Goal: Information Seeking & Learning: Learn about a topic

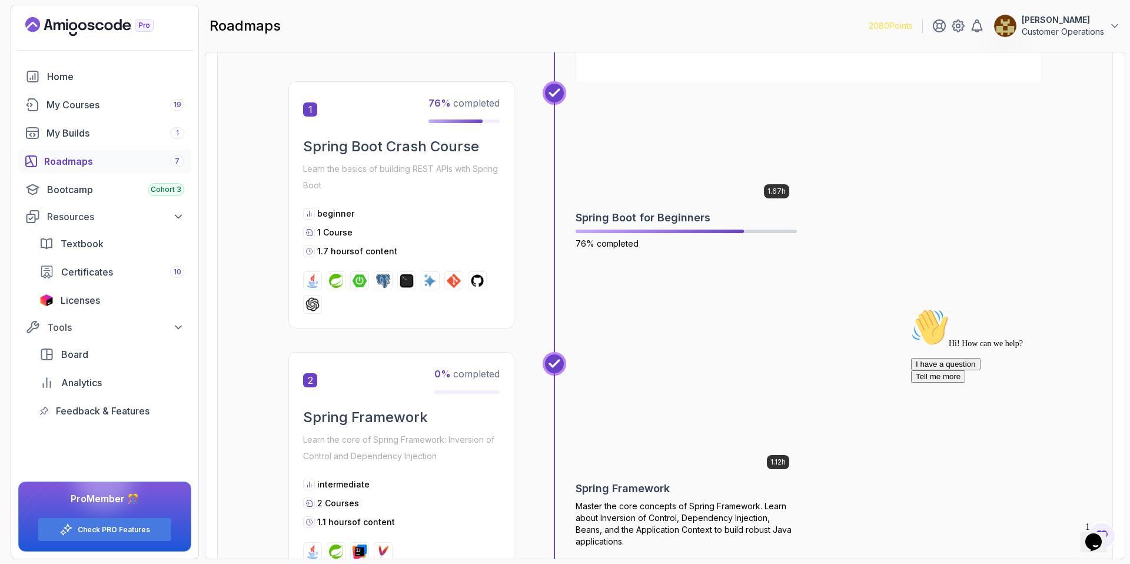
scroll to position [205, 0]
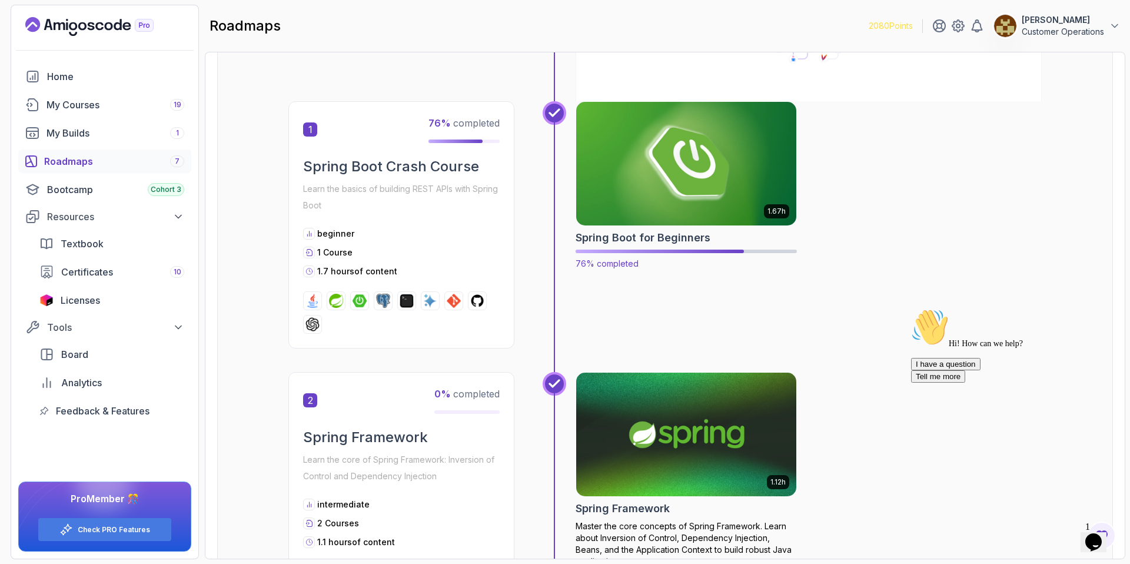
click at [721, 154] on img at bounding box center [686, 163] width 231 height 129
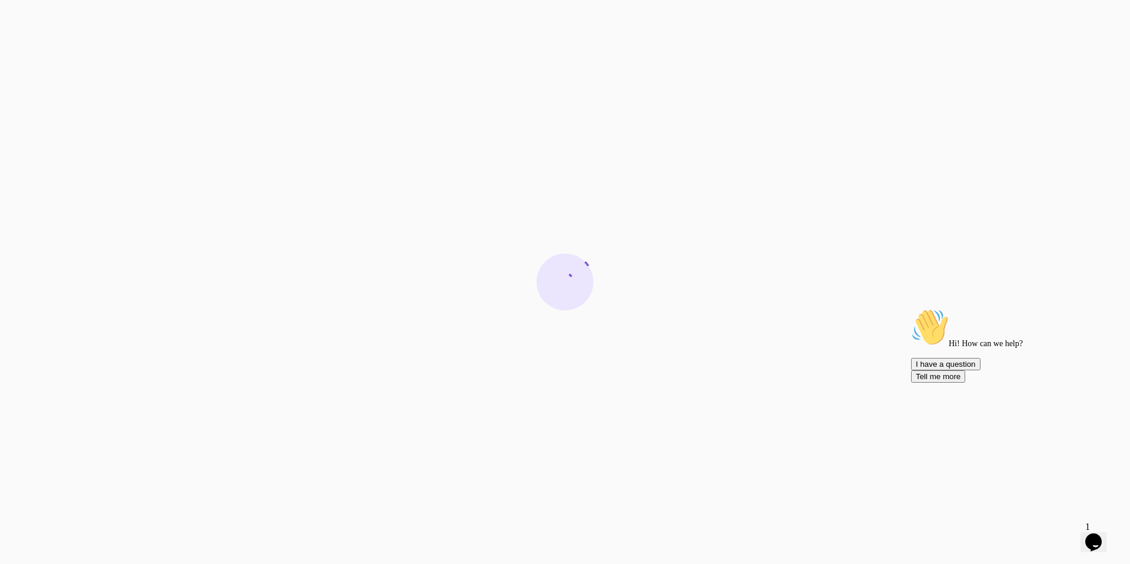
click at [911, 308] on icon "Chat attention grabber" at bounding box center [911, 308] width 0 height 0
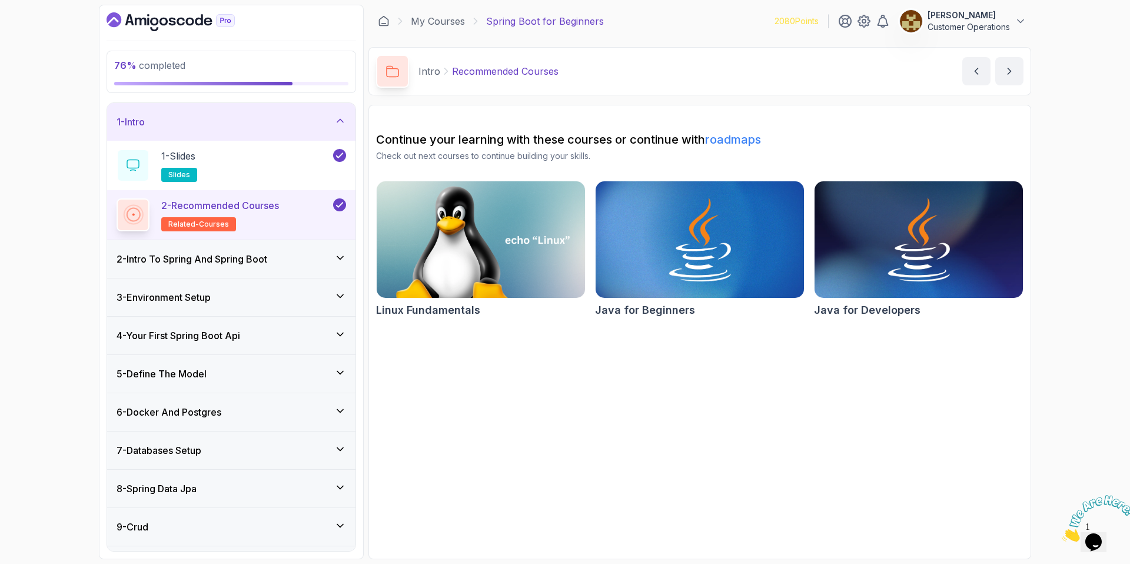
click at [195, 126] on div "1 - Intro" at bounding box center [231, 122] width 229 height 14
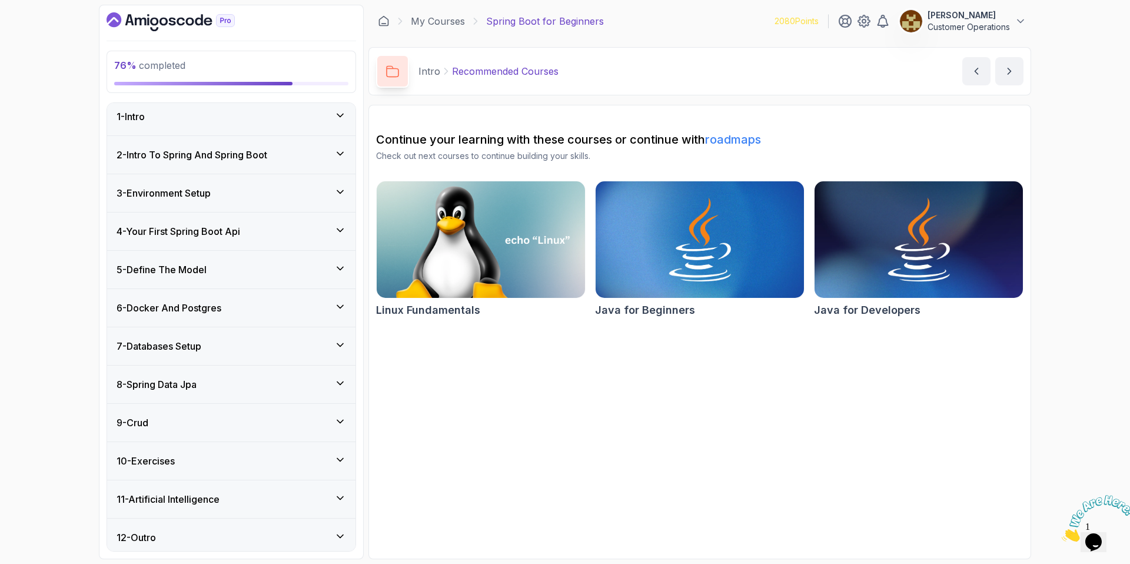
scroll to position [11, 0]
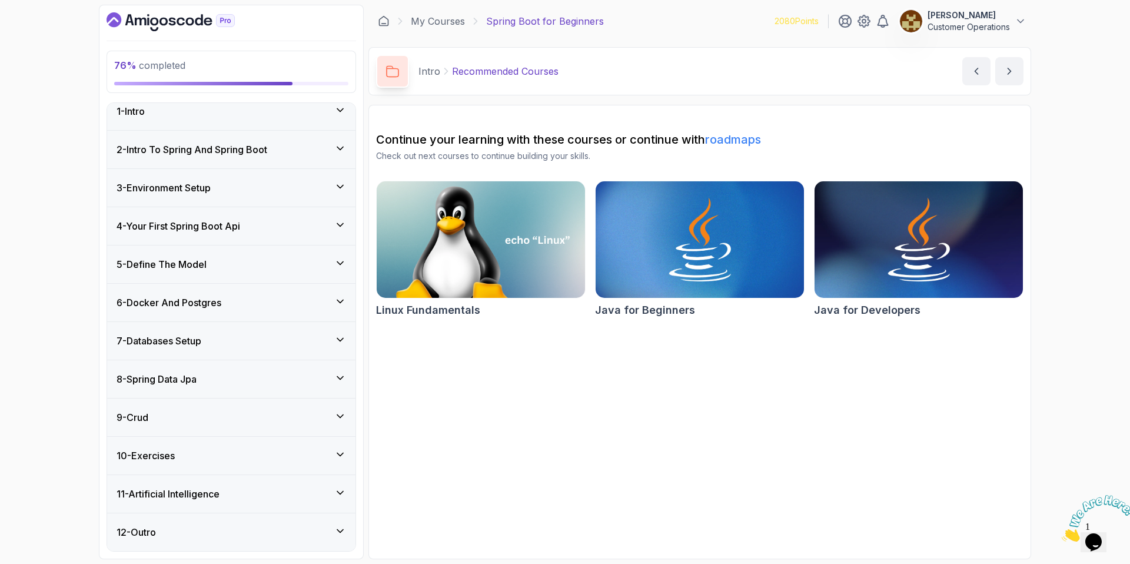
click at [210, 430] on div "9 - Crud" at bounding box center [231, 417] width 248 height 38
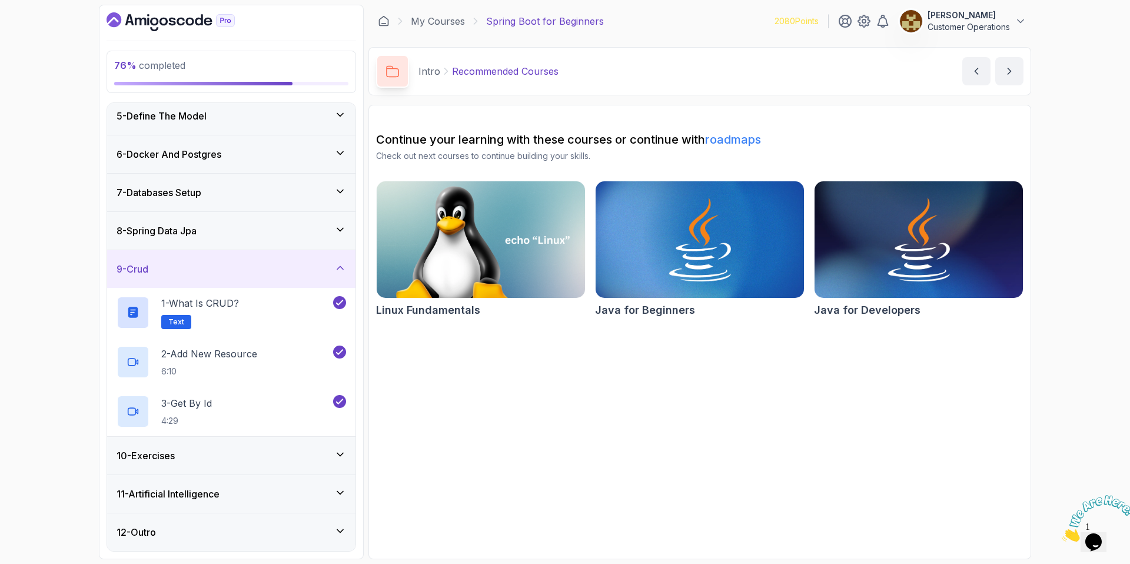
click at [165, 264] on div "9 - Crud" at bounding box center [231, 269] width 229 height 14
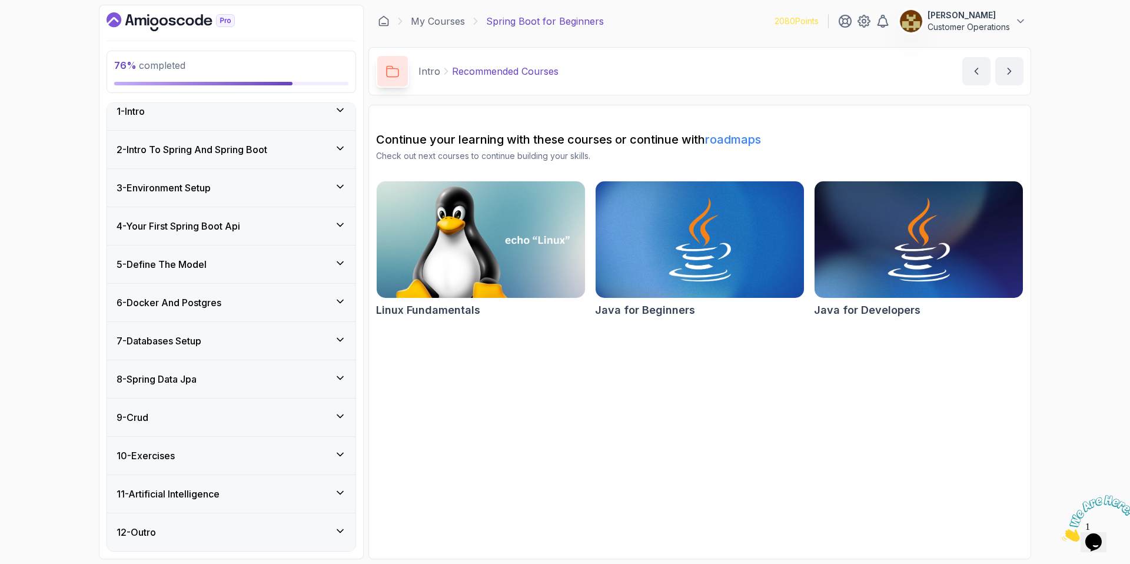
click at [207, 457] on div "10 - Exercises" at bounding box center [231, 455] width 229 height 14
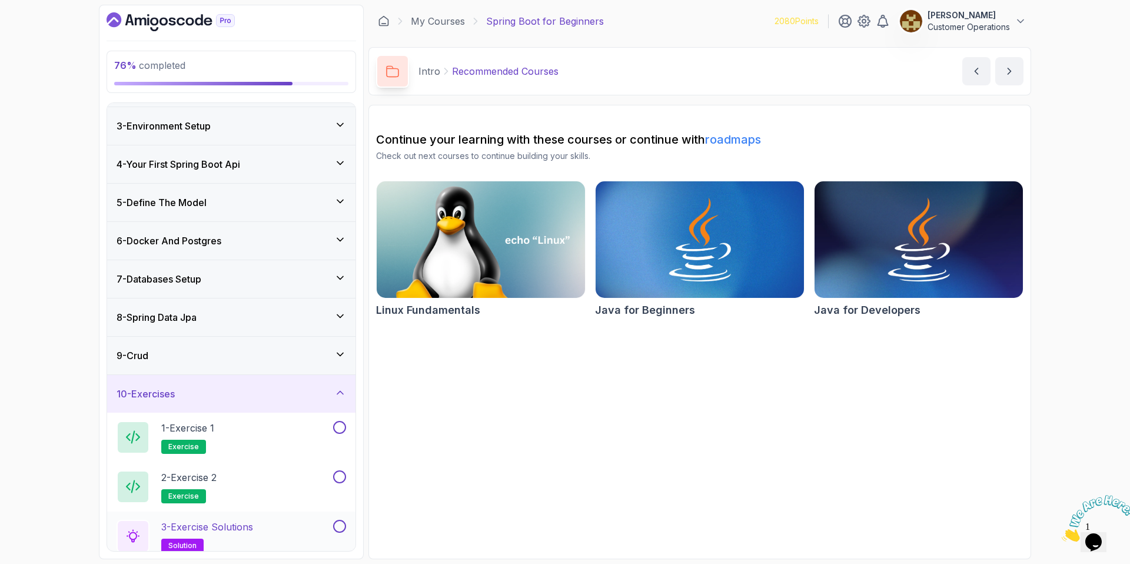
scroll to position [159, 0]
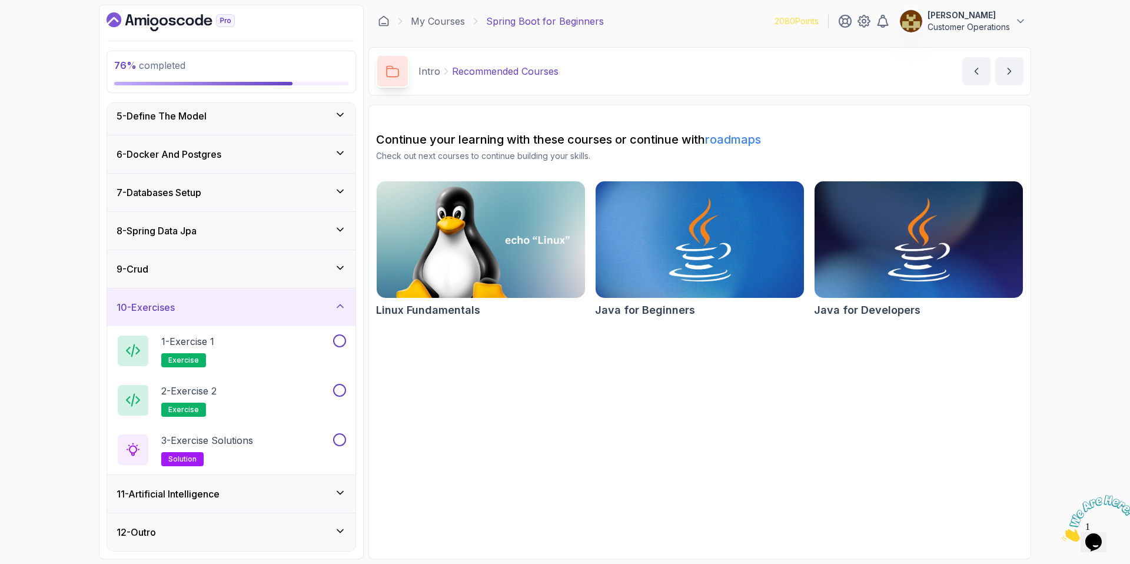
click at [201, 298] on div "10 - Exercises" at bounding box center [231, 307] width 248 height 38
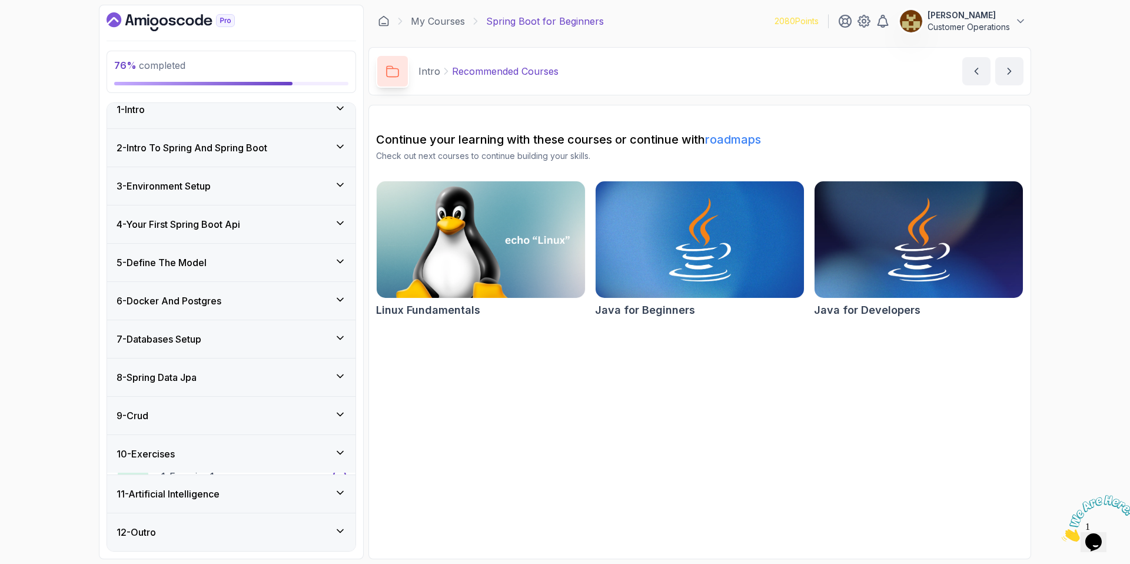
scroll to position [11, 0]
click at [205, 487] on h3 "11 - Artificial Intelligence" at bounding box center [168, 494] width 103 height 14
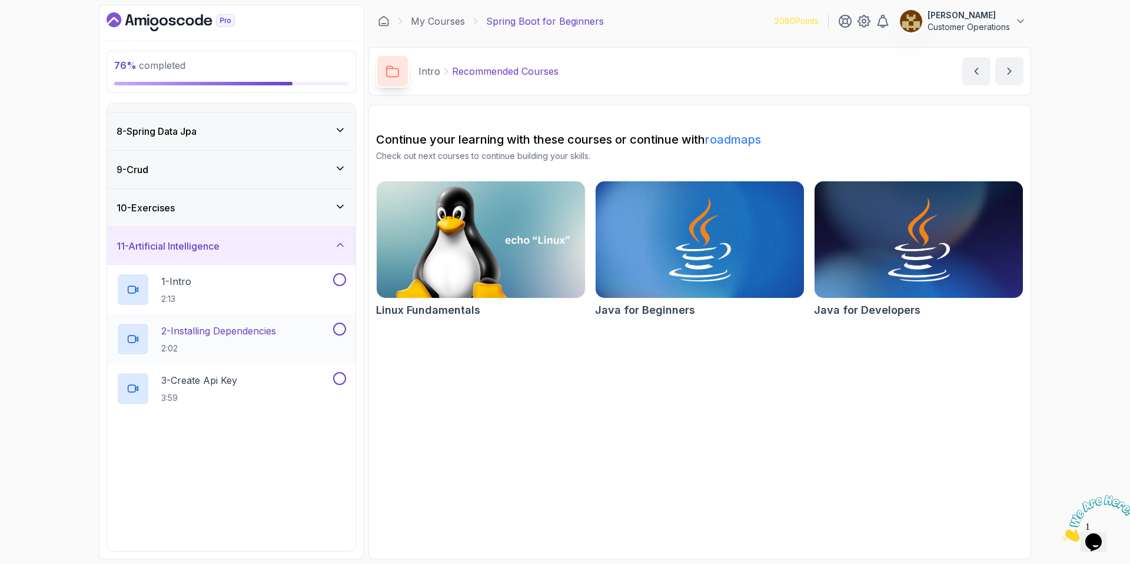
scroll to position [357, 0]
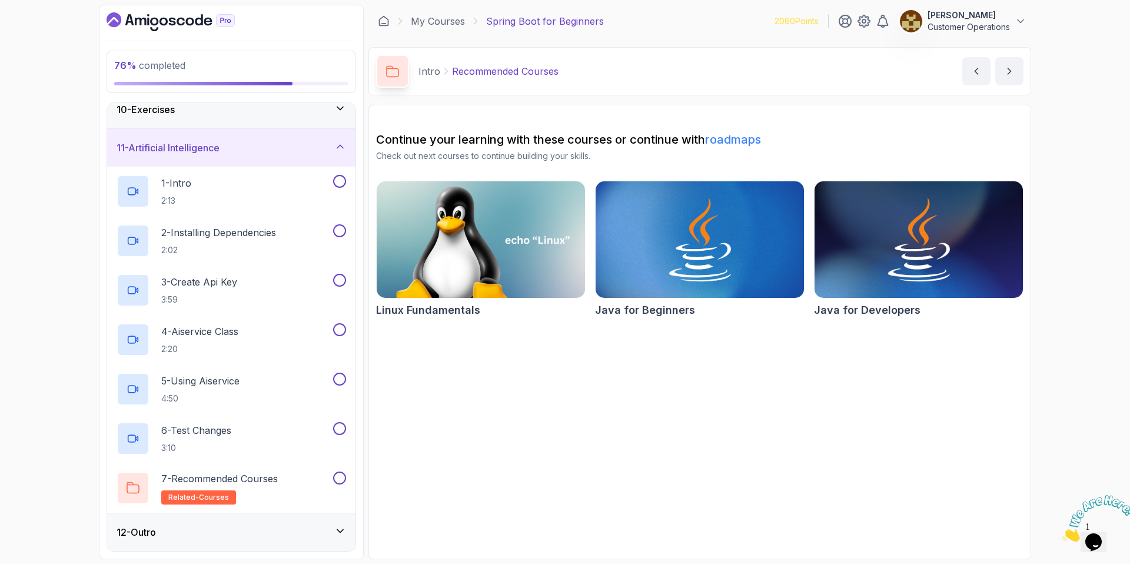
click at [211, 145] on h3 "11 - Artificial Intelligence" at bounding box center [168, 148] width 103 height 14
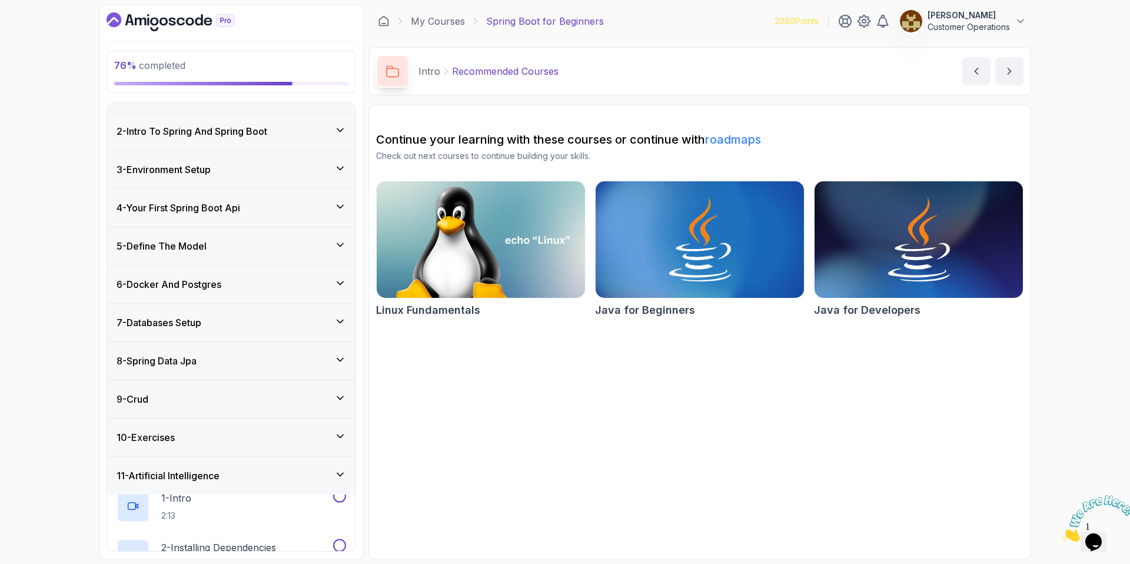
scroll to position [11, 0]
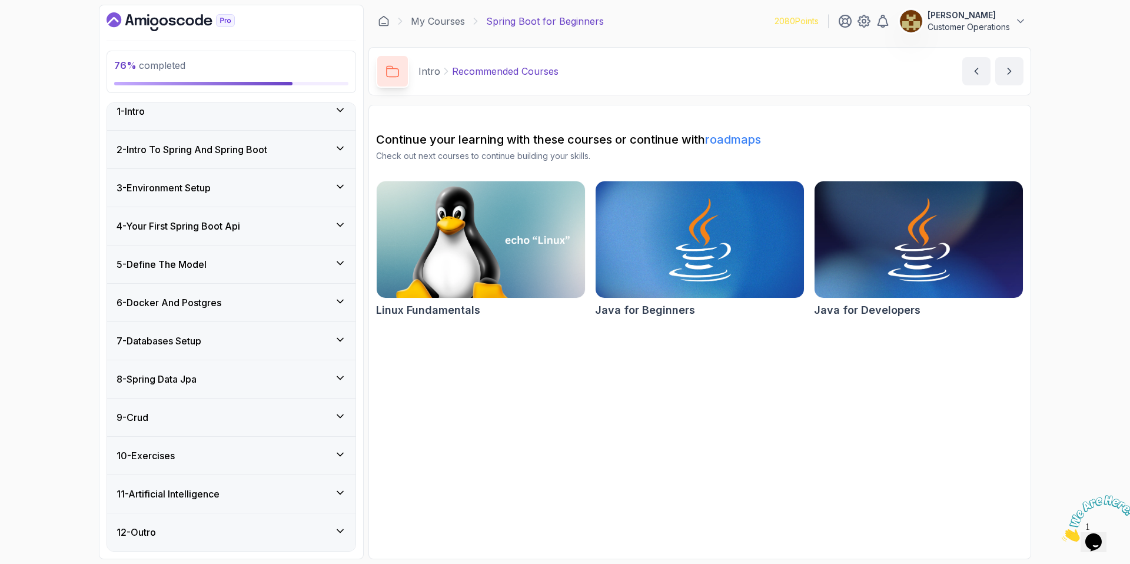
click at [186, 522] on div "12 - Outro" at bounding box center [231, 532] width 248 height 38
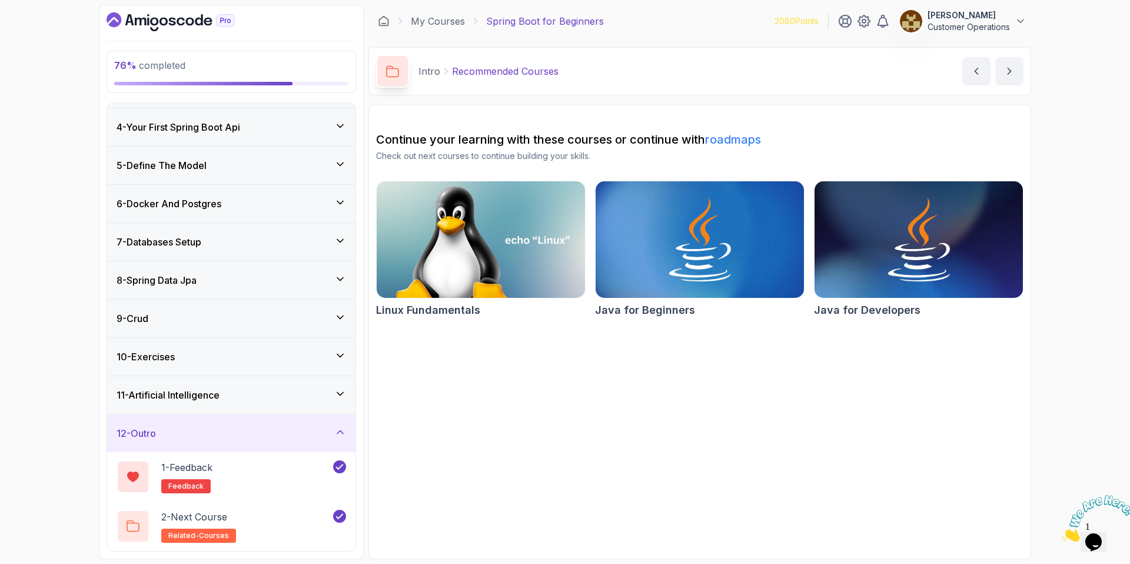
click at [199, 440] on div "12 - Outro" at bounding box center [231, 433] width 248 height 38
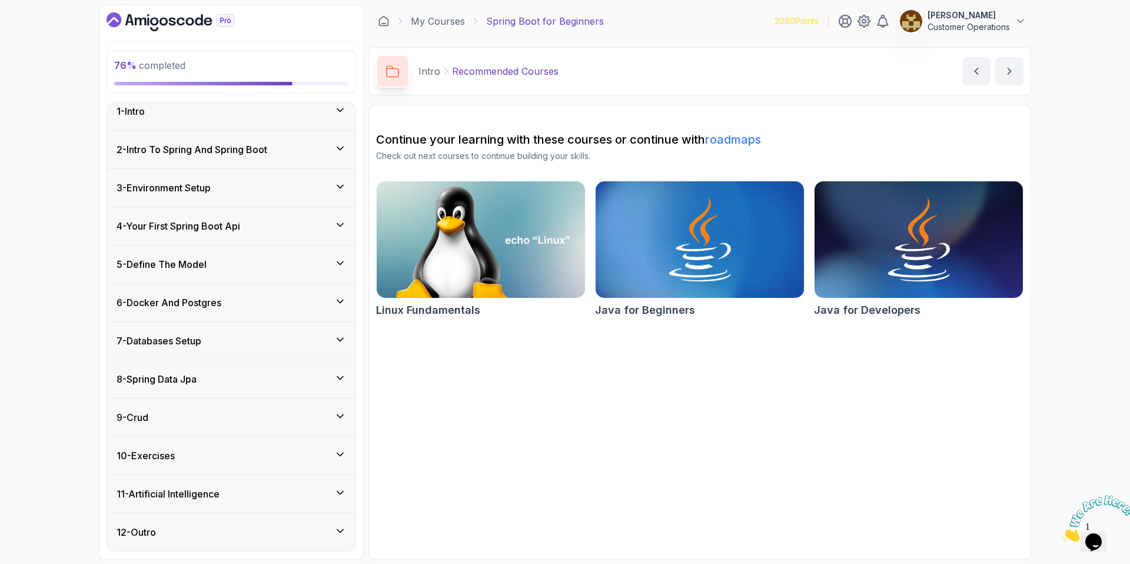
click at [204, 451] on div "10 - Exercises" at bounding box center [231, 455] width 229 height 14
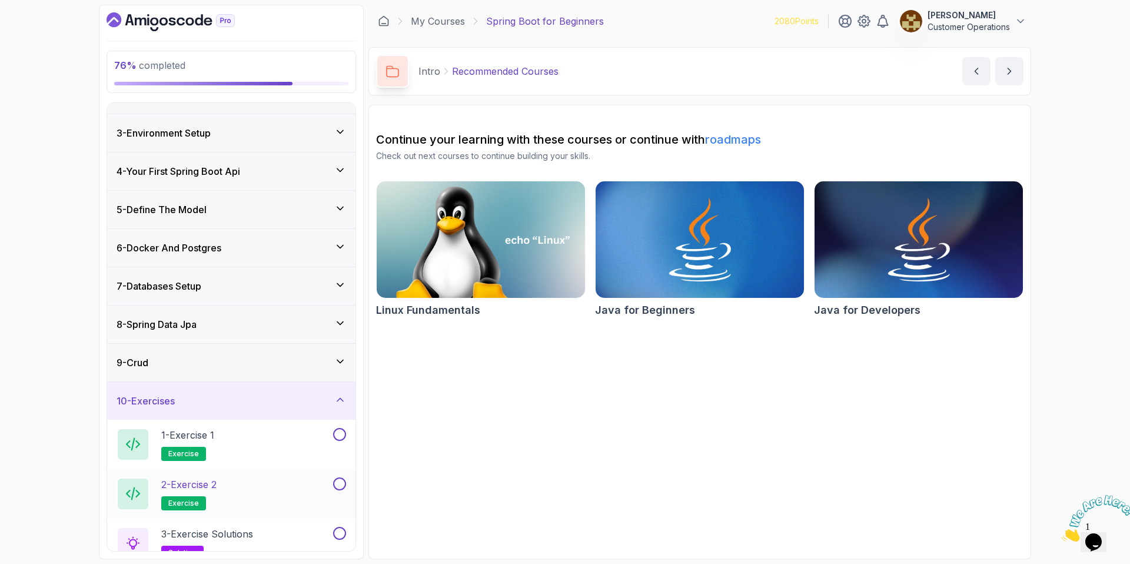
scroll to position [139, 0]
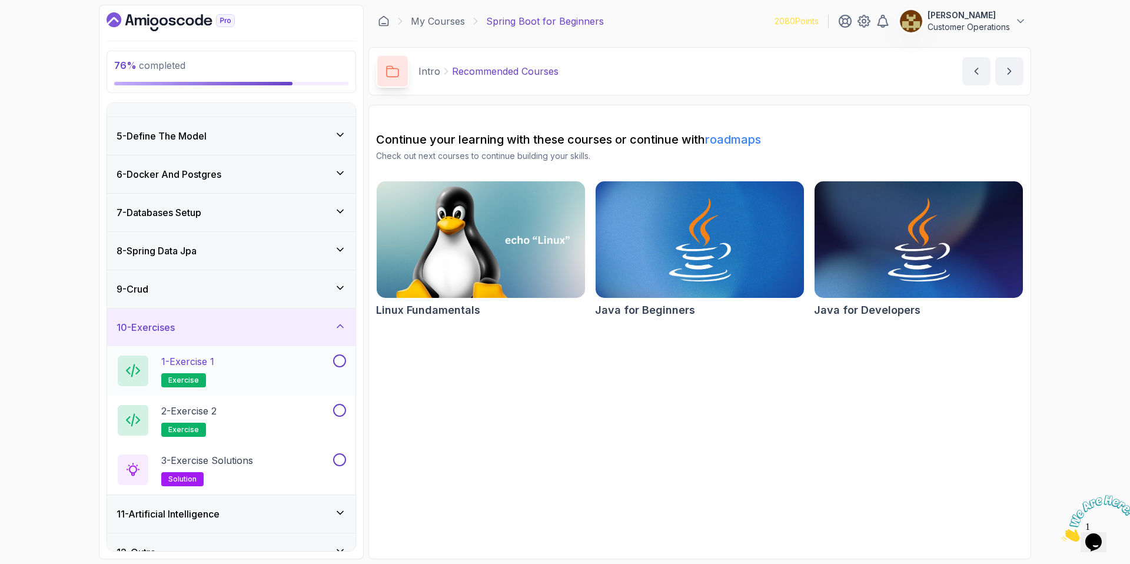
click at [245, 371] on div "1 - Exercise 1 exercise" at bounding box center [224, 370] width 214 height 33
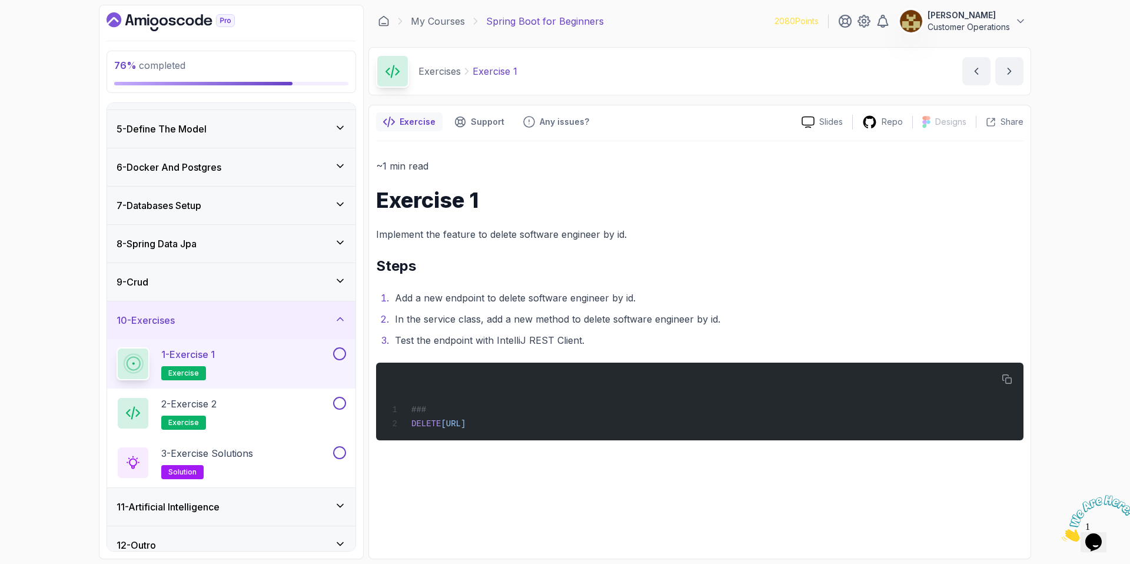
scroll to position [159, 0]
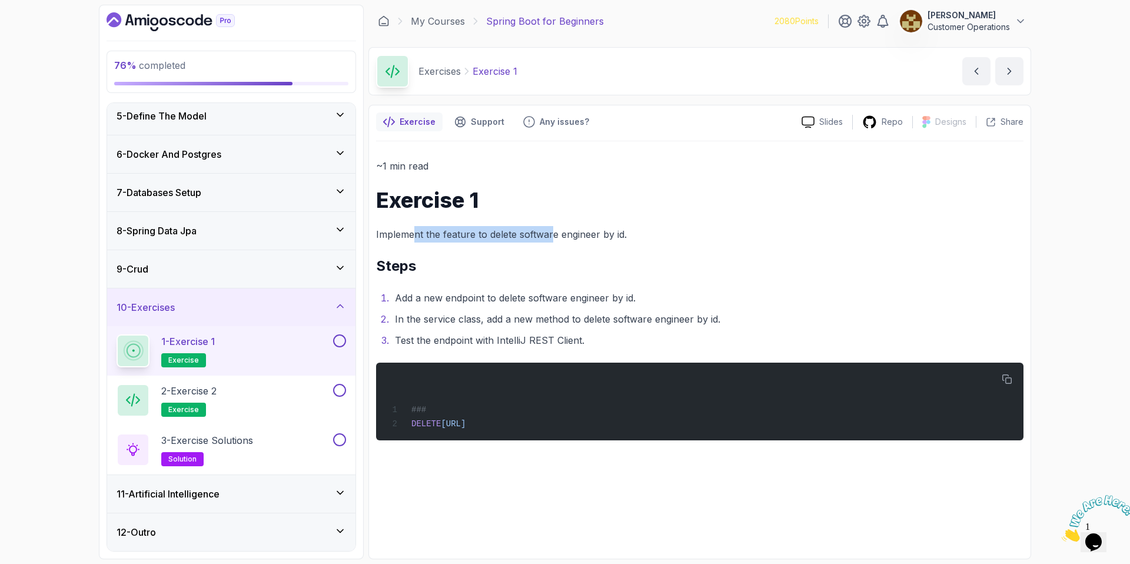
drag, startPoint x: 412, startPoint y: 241, endPoint x: 551, endPoint y: 229, distance: 139.4
click at [551, 229] on p "Implement the feature to delete software engineer by id." at bounding box center [699, 234] width 647 height 16
drag, startPoint x: 675, startPoint y: 232, endPoint x: 453, endPoint y: 239, distance: 222.5
click at [453, 239] on p "Implement the feature to delete software engineer by id." at bounding box center [699, 234] width 647 height 16
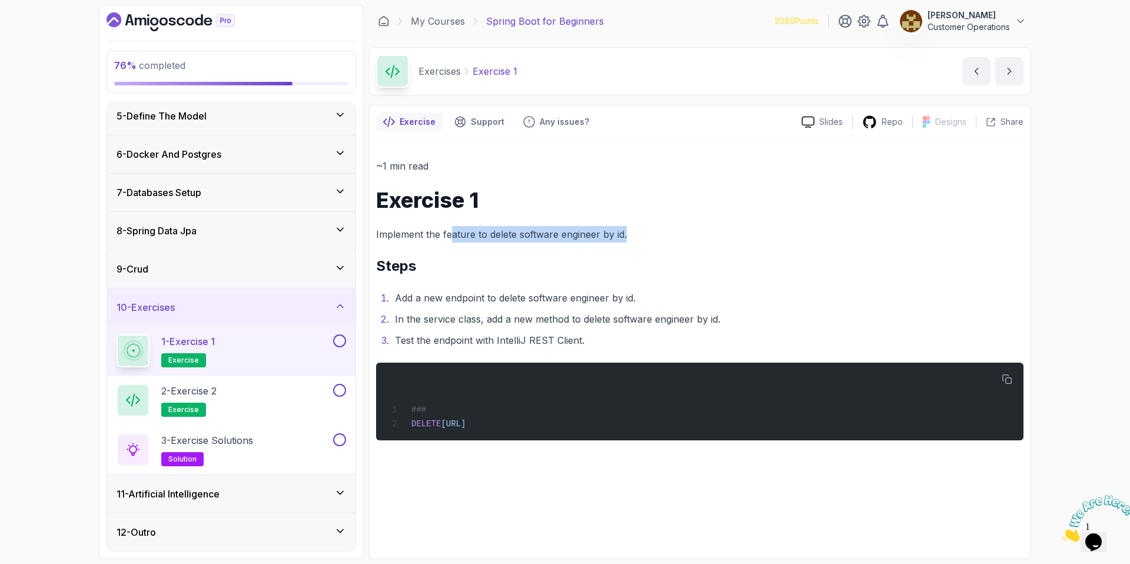
click at [453, 239] on p "Implement the feature to delete software engineer by id." at bounding box center [699, 234] width 647 height 16
drag, startPoint x: 454, startPoint y: 239, endPoint x: 625, endPoint y: 232, distance: 172.0
click at [625, 232] on p "Implement the feature to delete software engineer by id." at bounding box center [699, 234] width 647 height 16
drag, startPoint x: 630, startPoint y: 232, endPoint x: 451, endPoint y: 228, distance: 178.9
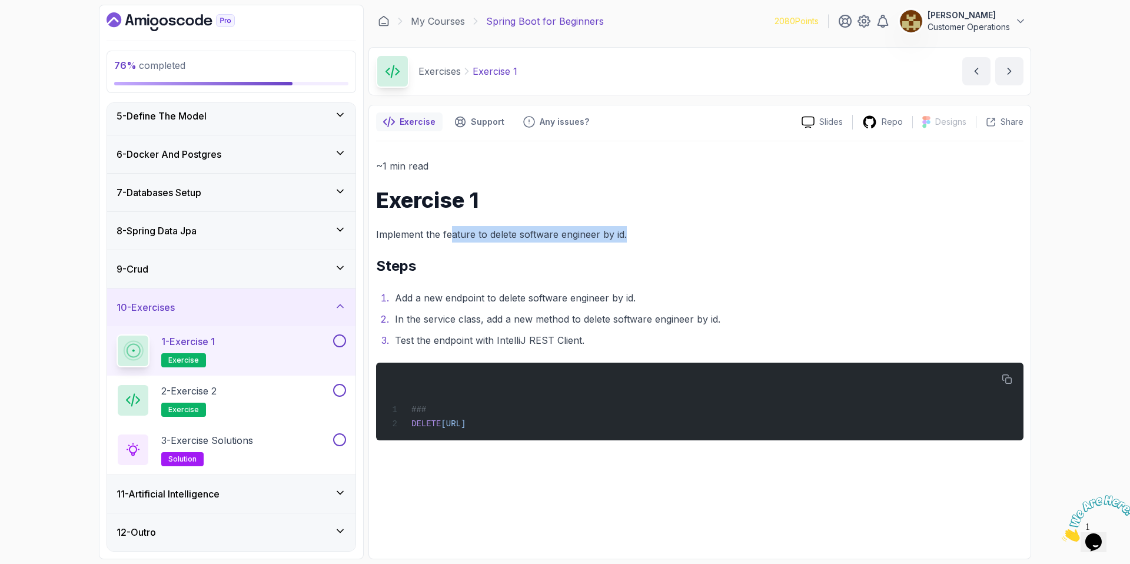
click at [452, 228] on p "Implement the feature to delete software engineer by id." at bounding box center [699, 234] width 647 height 16
click at [451, 228] on p "Implement the feature to delete software engineer by id." at bounding box center [699, 234] width 647 height 16
click at [614, 299] on li "Add a new endpoint to delete software engineer by id." at bounding box center [707, 297] width 632 height 16
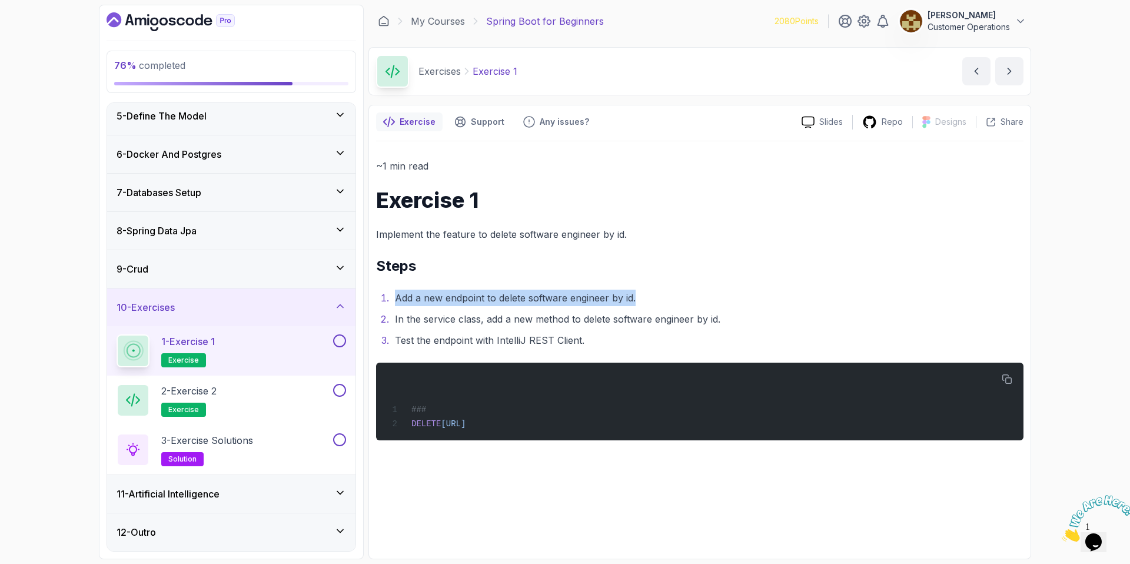
drag, startPoint x: 658, startPoint y: 297, endPoint x: 478, endPoint y: 288, distance: 180.8
click at [478, 288] on div "~1 min read Exercise 1 Implement the feature to delete software engineer by id.…" at bounding box center [699, 299] width 647 height 282
drag, startPoint x: 492, startPoint y: 295, endPoint x: 551, endPoint y: 297, distance: 59.5
click at [551, 297] on li "Add a new endpoint to delete software engineer by id." at bounding box center [707, 297] width 632 height 16
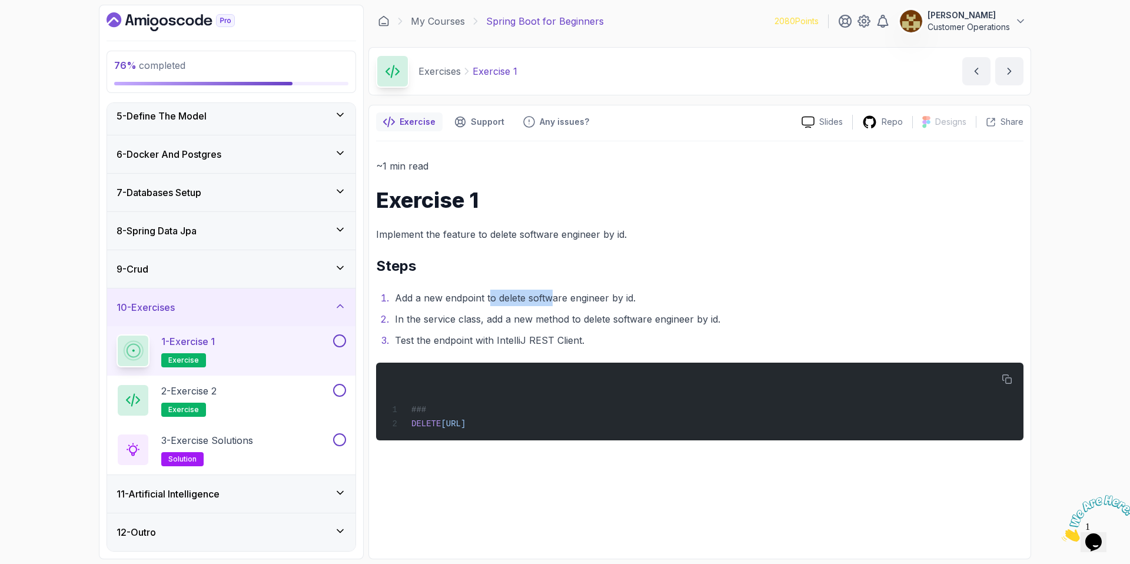
click at [551, 297] on li "Add a new endpoint to delete software engineer by id." at bounding box center [707, 297] width 632 height 16
drag, startPoint x: 573, startPoint y: 299, endPoint x: 619, endPoint y: 298, distance: 45.9
click at [619, 298] on li "Add a new endpoint to delete software engineer by id." at bounding box center [707, 297] width 632 height 16
drag, startPoint x: 418, startPoint y: 321, endPoint x: 482, endPoint y: 319, distance: 64.7
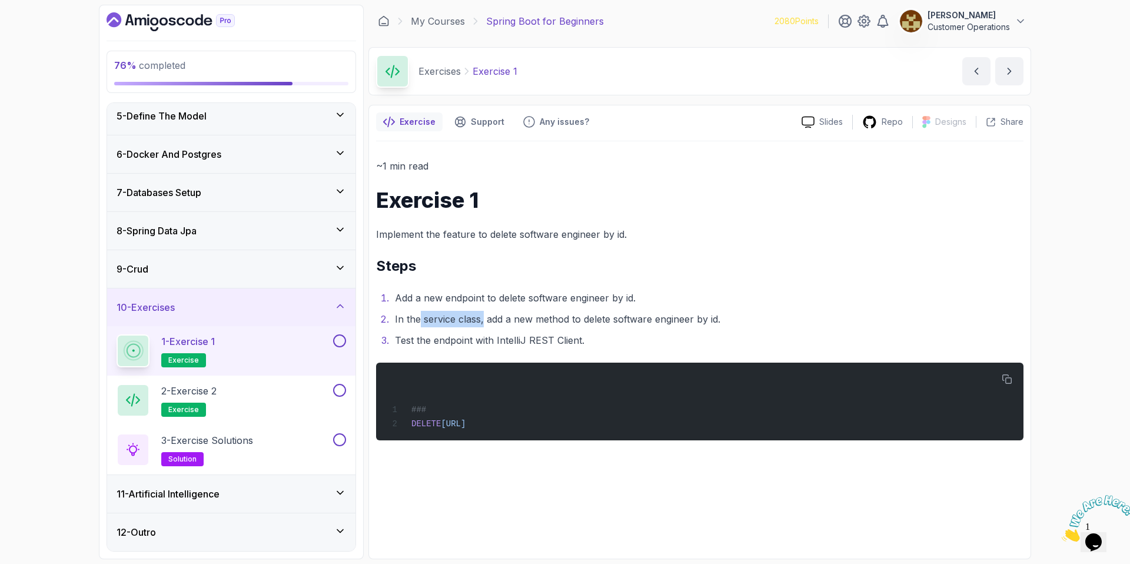
click at [482, 319] on li "In the service class, add a new method to delete software engineer by id." at bounding box center [707, 319] width 632 height 16
drag, startPoint x: 495, startPoint y: 320, endPoint x: 594, endPoint y: 321, distance: 98.9
click at [594, 321] on li "In the service class, add a new method to delete software engineer by id." at bounding box center [707, 319] width 632 height 16
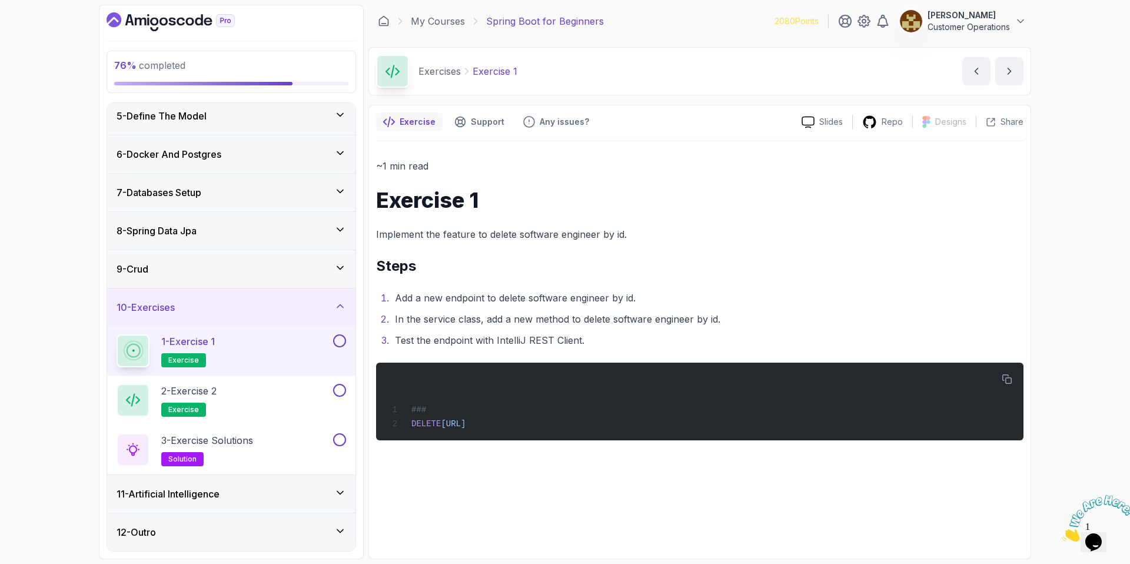
drag, startPoint x: 410, startPoint y: 410, endPoint x: 806, endPoint y: 445, distance: 397.5
click at [806, 445] on div "~1 min read Exercise 1 Implement the feature to delete software engineer by id.…" at bounding box center [699, 346] width 647 height 410
copy code "### DELETE http://localhost:8080/api/v1/software-engineers/1"
click at [550, 302] on li "Add a new endpoint to delete software engineer by id." at bounding box center [707, 297] width 632 height 16
drag, startPoint x: 515, startPoint y: 297, endPoint x: 587, endPoint y: 291, distance: 72.7
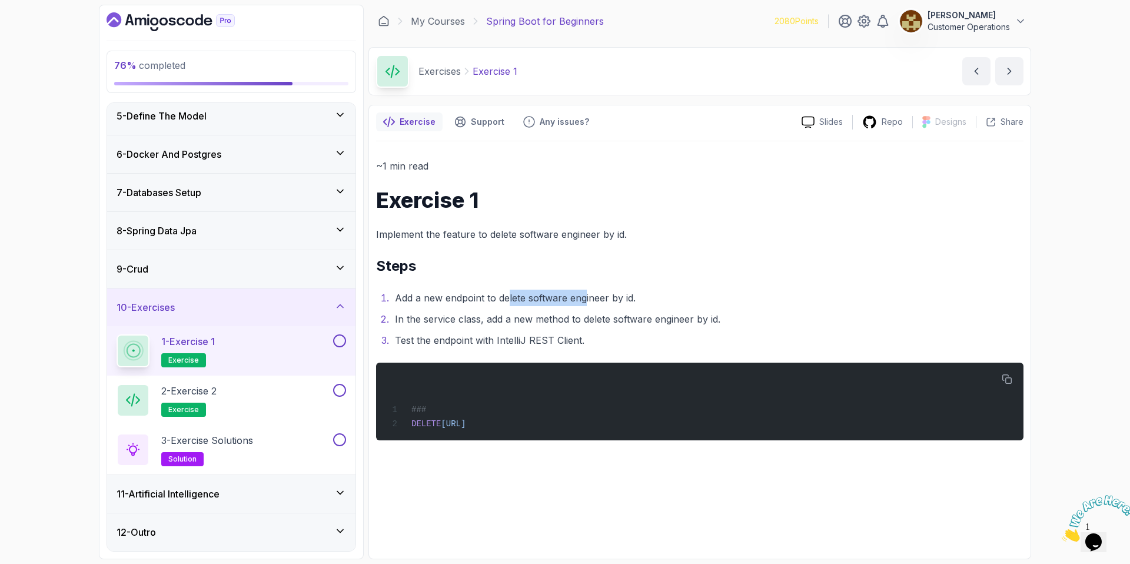
click at [586, 291] on li "Add a new endpoint to delete software engineer by id." at bounding box center [707, 297] width 632 height 16
click at [587, 291] on li "Add a new endpoint to delete software engineer by id." at bounding box center [707, 297] width 632 height 16
drag, startPoint x: 652, startPoint y: 326, endPoint x: 787, endPoint y: 322, distance: 134.8
click at [653, 325] on li "In the service class, add a new method to delete software engineer by id." at bounding box center [707, 319] width 632 height 16
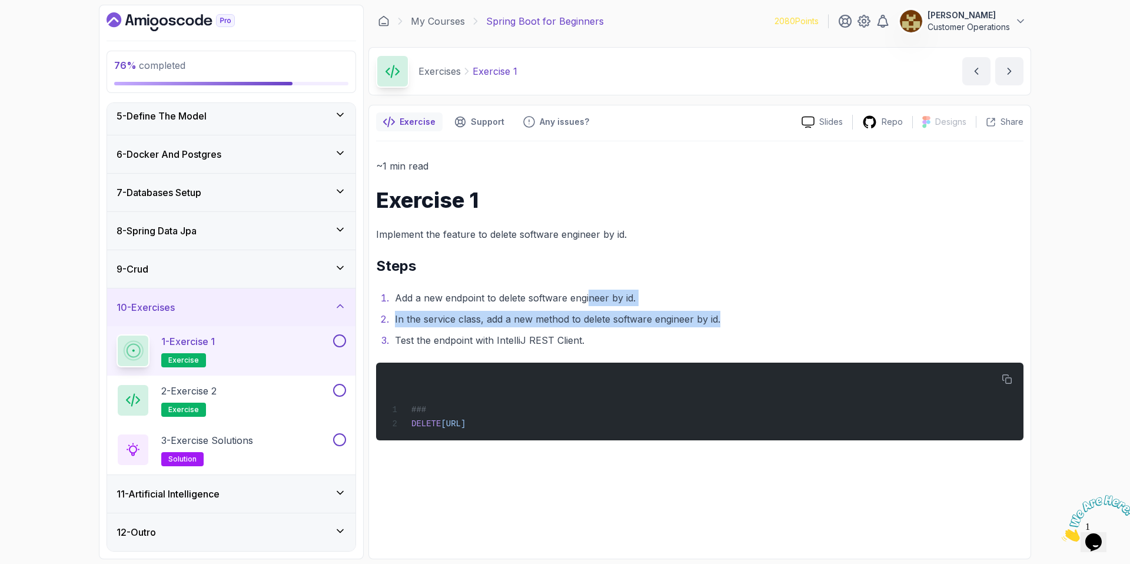
drag, startPoint x: 799, startPoint y: 322, endPoint x: 591, endPoint y: 302, distance: 209.2
click at [591, 302] on ol "Add a new endpoint to delete software engineer by id. In the service class, add…" at bounding box center [699, 318] width 647 height 59
drag, startPoint x: 591, startPoint y: 302, endPoint x: 542, endPoint y: 300, distance: 48.3
click at [591, 302] on li "Add a new endpoint to delete software engineer by id." at bounding box center [707, 297] width 632 height 16
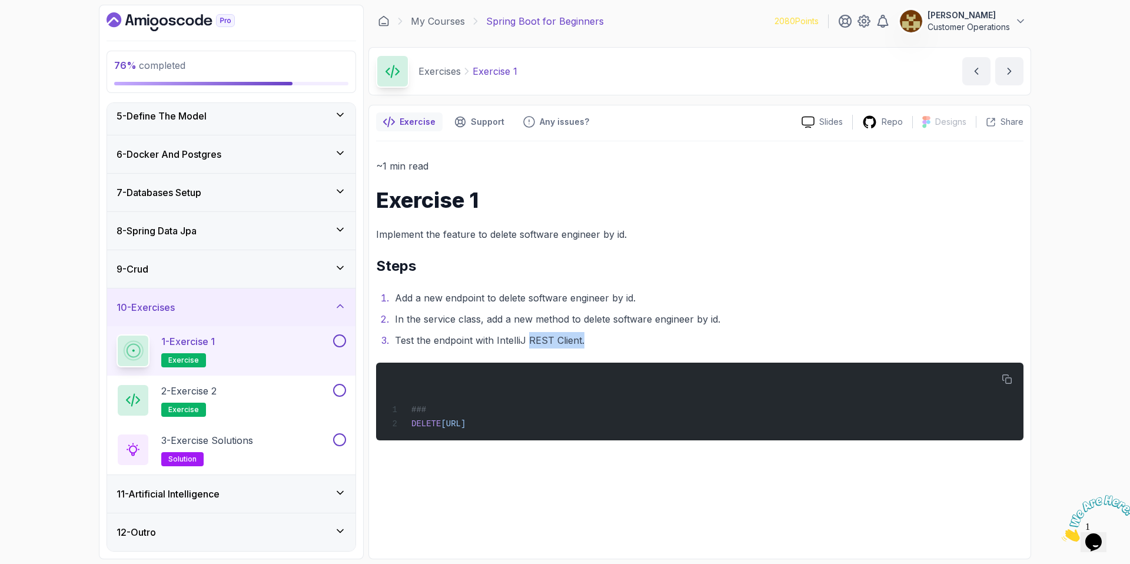
drag, startPoint x: 587, startPoint y: 339, endPoint x: 525, endPoint y: 335, distance: 61.9
click at [525, 335] on li "Test the endpoint with IntelliJ REST Client." at bounding box center [707, 340] width 632 height 16
drag, startPoint x: 463, startPoint y: 331, endPoint x: 506, endPoint y: 332, distance: 43.0
click at [506, 332] on ol "Add a new endpoint to delete software engineer by id. In the service class, add…" at bounding box center [699, 318] width 647 height 59
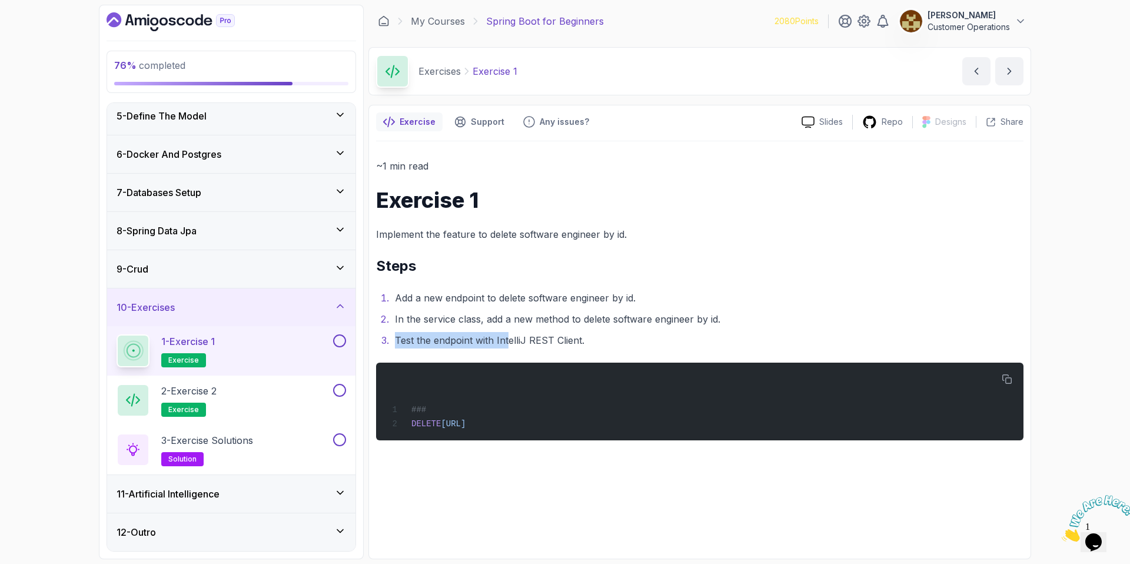
click at [506, 332] on li "Test the endpoint with IntelliJ REST Client." at bounding box center [707, 340] width 632 height 16
drag, startPoint x: 466, startPoint y: 315, endPoint x: 581, endPoint y: 317, distance: 114.7
click at [581, 317] on li "In the service class, add a new method to delete software engineer by id." at bounding box center [707, 319] width 632 height 16
drag, startPoint x: 677, startPoint y: 314, endPoint x: 563, endPoint y: 317, distance: 114.2
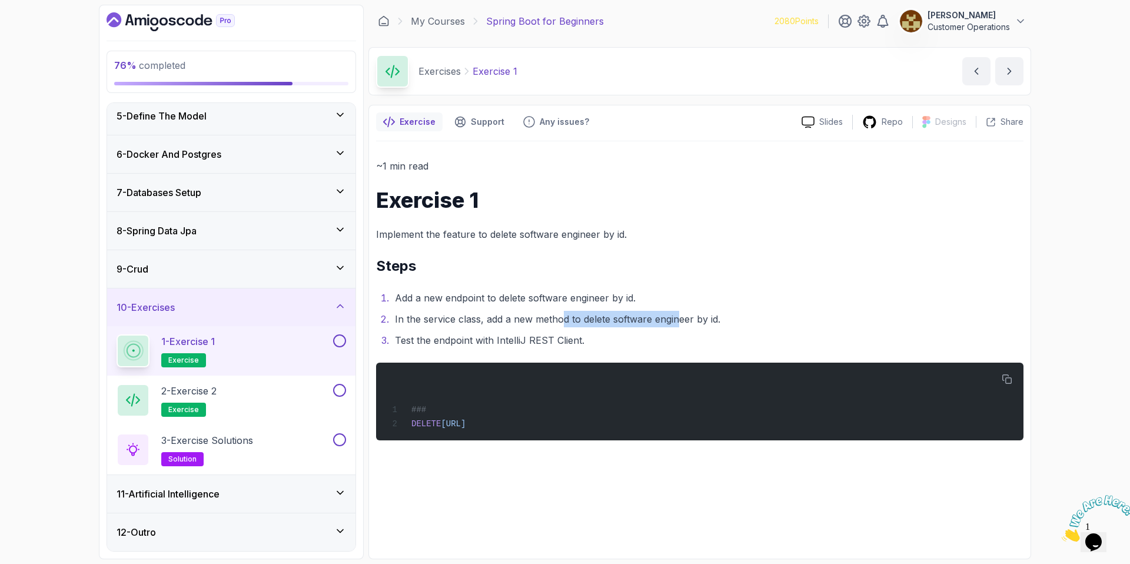
click at [564, 317] on li "In the service class, add a new method to delete software engineer by id." at bounding box center [707, 319] width 632 height 16
click at [563, 317] on li "In the service class, add a new method to delete software engineer by id." at bounding box center [707, 319] width 632 height 16
drag, startPoint x: 525, startPoint y: 316, endPoint x: 644, endPoint y: 321, distance: 119.0
click at [644, 321] on li "In the service class, add a new method to delete software engineer by id." at bounding box center [707, 319] width 632 height 16
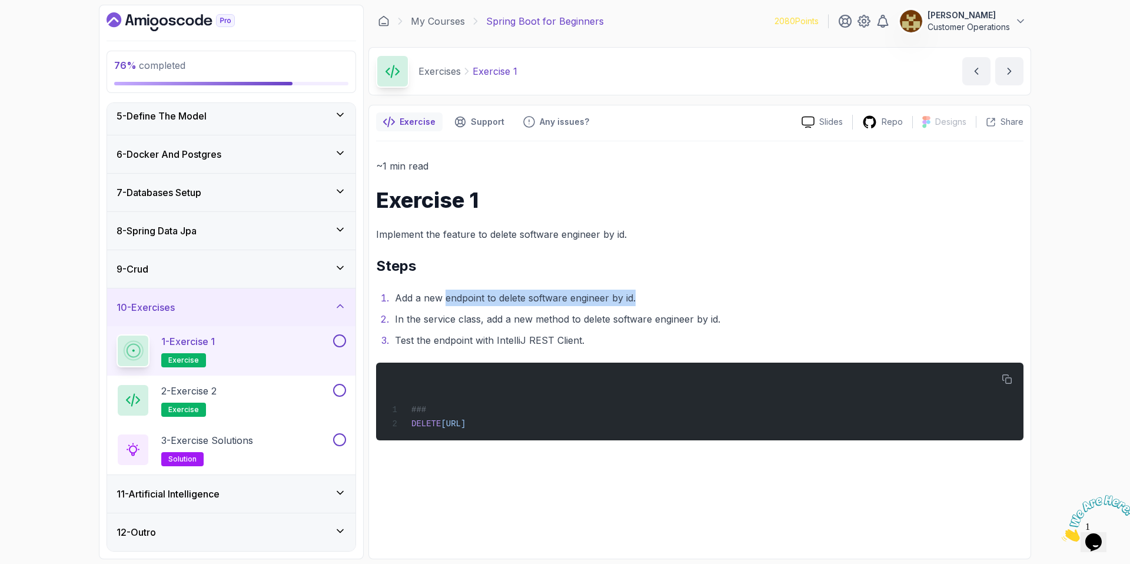
drag, startPoint x: 444, startPoint y: 299, endPoint x: 636, endPoint y: 304, distance: 191.9
click at [636, 304] on li "Add a new endpoint to delete software engineer by id." at bounding box center [707, 297] width 632 height 16
drag, startPoint x: 449, startPoint y: 322, endPoint x: 483, endPoint y: 321, distance: 34.1
click at [483, 321] on li "In the service class, add a new method to delete software engineer by id." at bounding box center [707, 319] width 632 height 16
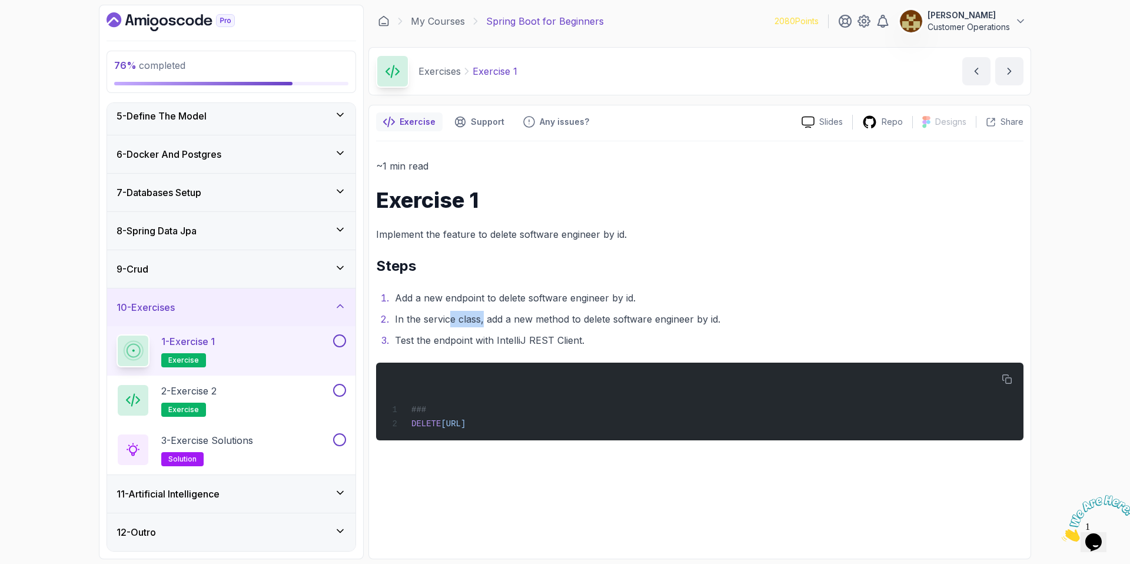
click at [483, 321] on li "In the service class, add a new method to delete software engineer by id." at bounding box center [707, 319] width 632 height 16
drag, startPoint x: 481, startPoint y: 316, endPoint x: 623, endPoint y: 323, distance: 142.0
click at [623, 323] on li "In the service class, add a new method to delete software engineer by id." at bounding box center [707, 319] width 632 height 16
click at [623, 321] on li "In the service class, add a new method to delete software engineer by id." at bounding box center [707, 319] width 632 height 16
click at [224, 391] on div "2 - Exercise 2 exercise" at bounding box center [224, 400] width 214 height 33
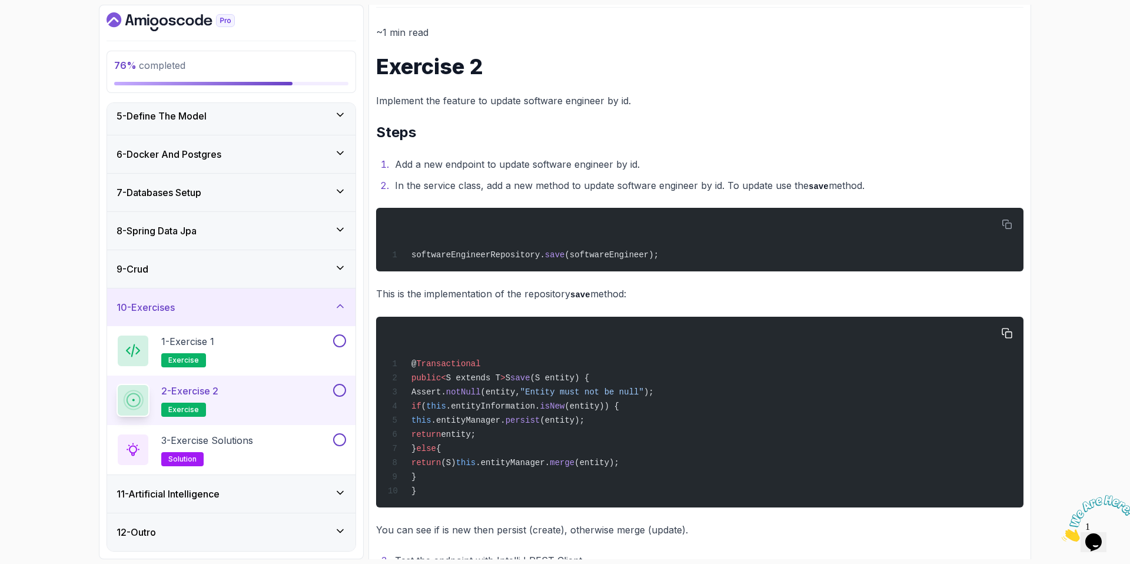
scroll to position [144, 0]
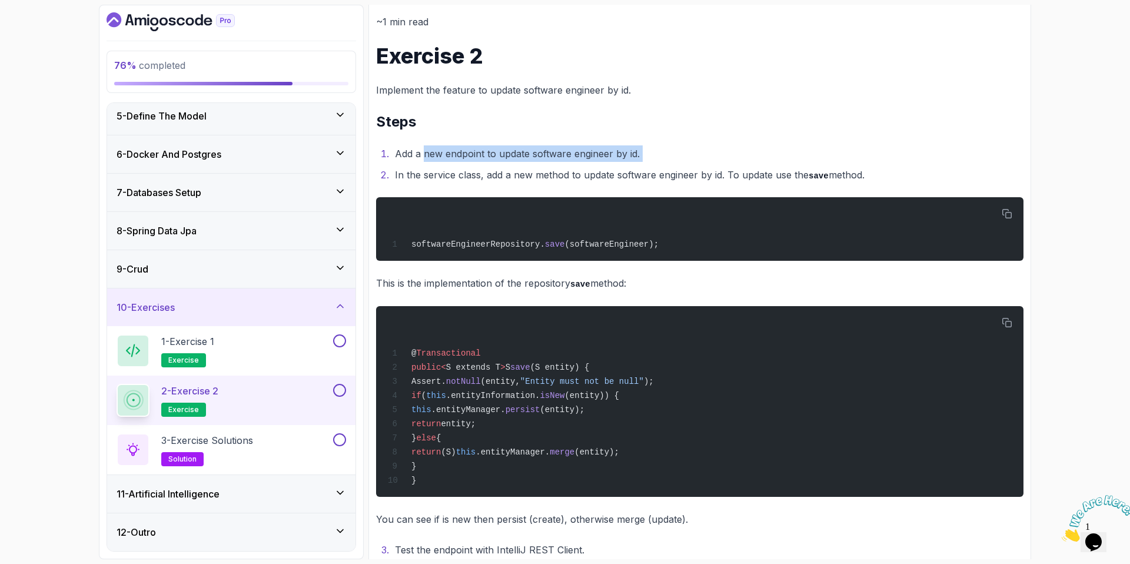
drag, startPoint x: 424, startPoint y: 154, endPoint x: 578, endPoint y: 162, distance: 155.0
click at [578, 162] on ol "Add a new endpoint to update software engineer by id. In the service class, add…" at bounding box center [699, 164] width 647 height 38
click at [577, 157] on li "Add a new endpoint to update software engineer by id." at bounding box center [707, 153] width 632 height 16
drag, startPoint x: 528, startPoint y: 156, endPoint x: 588, endPoint y: 154, distance: 60.0
click at [588, 154] on li "Add a new endpoint to update software engineer by id." at bounding box center [707, 153] width 632 height 16
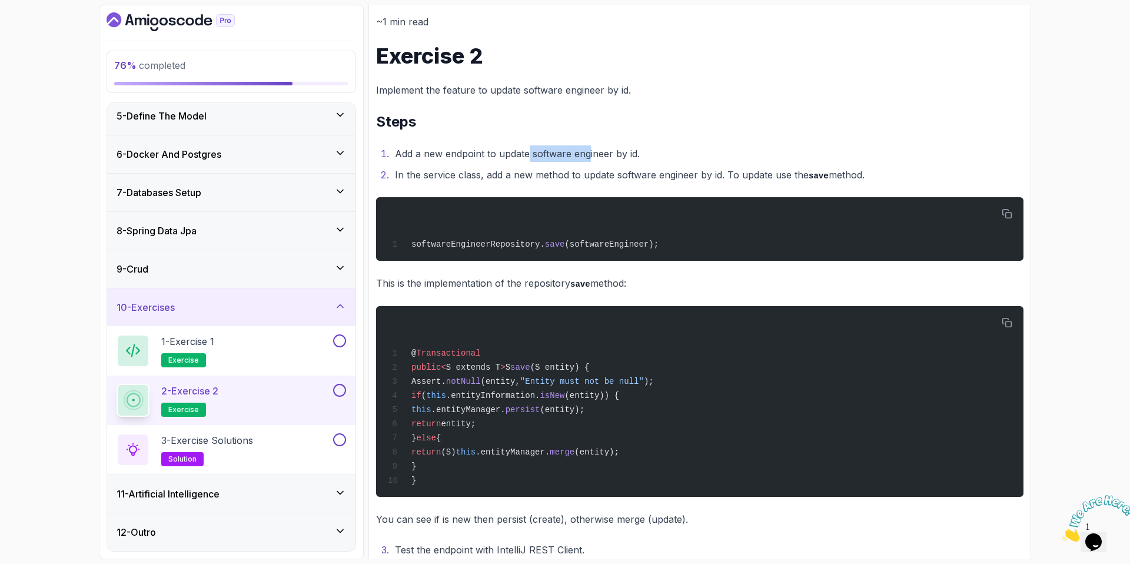
click at [588, 154] on li "Add a new endpoint to update software engineer by id." at bounding box center [707, 153] width 632 height 16
drag, startPoint x: 684, startPoint y: 151, endPoint x: 537, endPoint y: 151, distance: 147.7
click at [537, 151] on li "Add a new endpoint to update software engineer by id." at bounding box center [707, 153] width 632 height 16
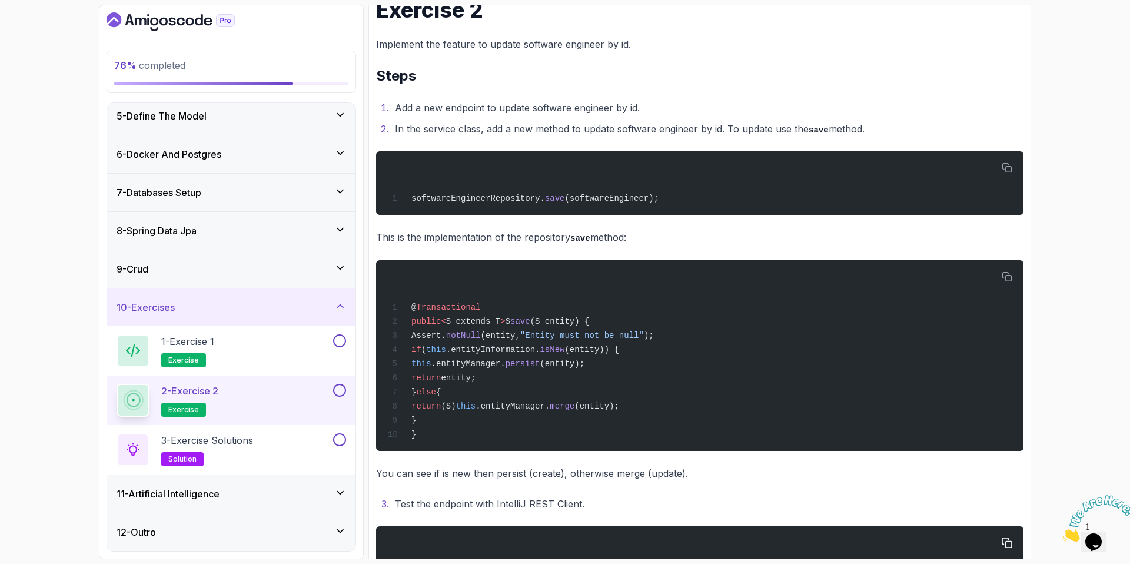
scroll to position [188, 0]
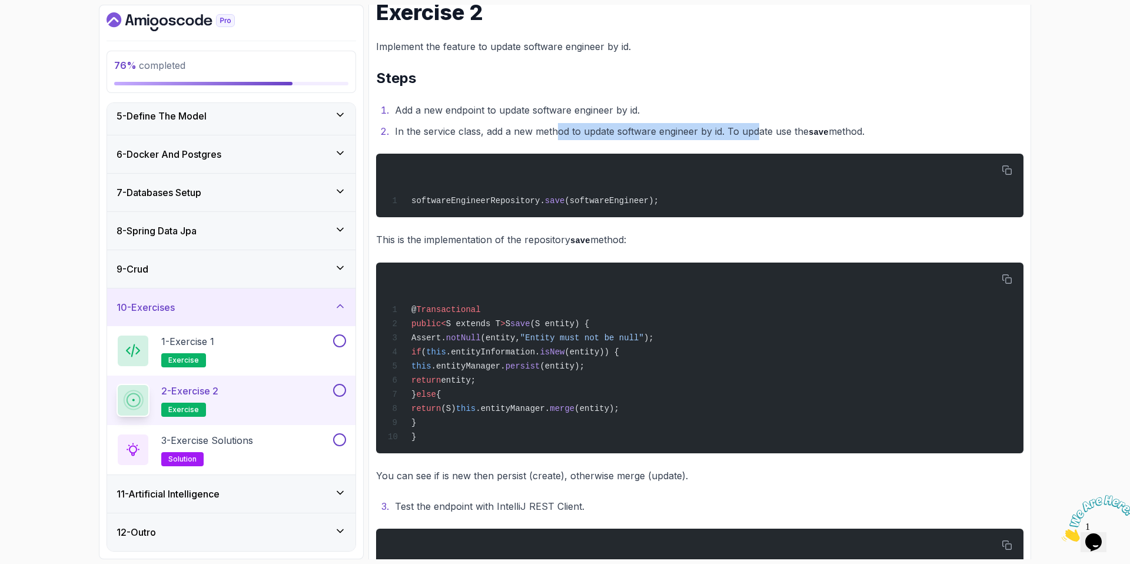
drag, startPoint x: 554, startPoint y: 135, endPoint x: 757, endPoint y: 132, distance: 203.0
click at [757, 132] on li "In the service class, add a new method to update software engineer by id. To up…" at bounding box center [707, 131] width 632 height 17
drag, startPoint x: 763, startPoint y: 133, endPoint x: 912, endPoint y: 127, distance: 149.6
click at [912, 127] on li "In the service class, add a new method to update software engineer by id. To up…" at bounding box center [707, 131] width 632 height 17
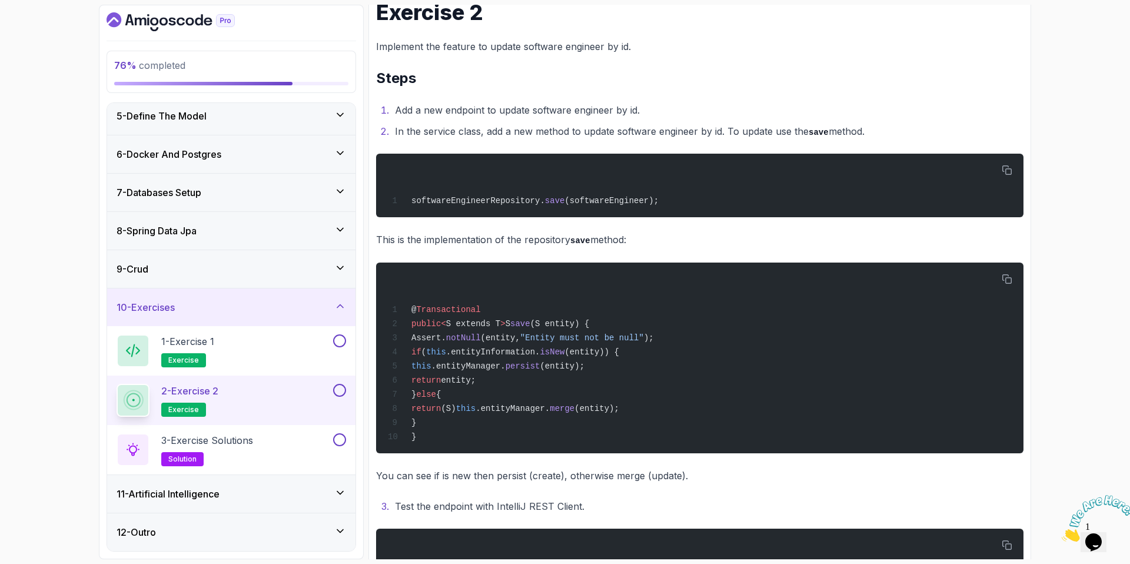
click at [912, 127] on li "In the service class, add a new method to update software engineer by id. To up…" at bounding box center [707, 131] width 632 height 17
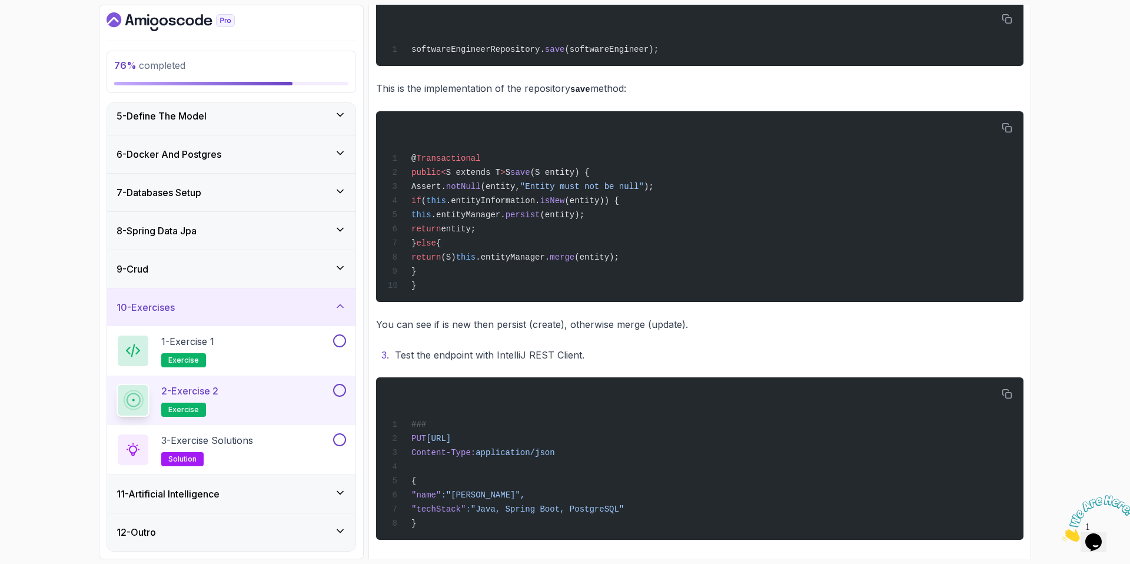
scroll to position [343, 0]
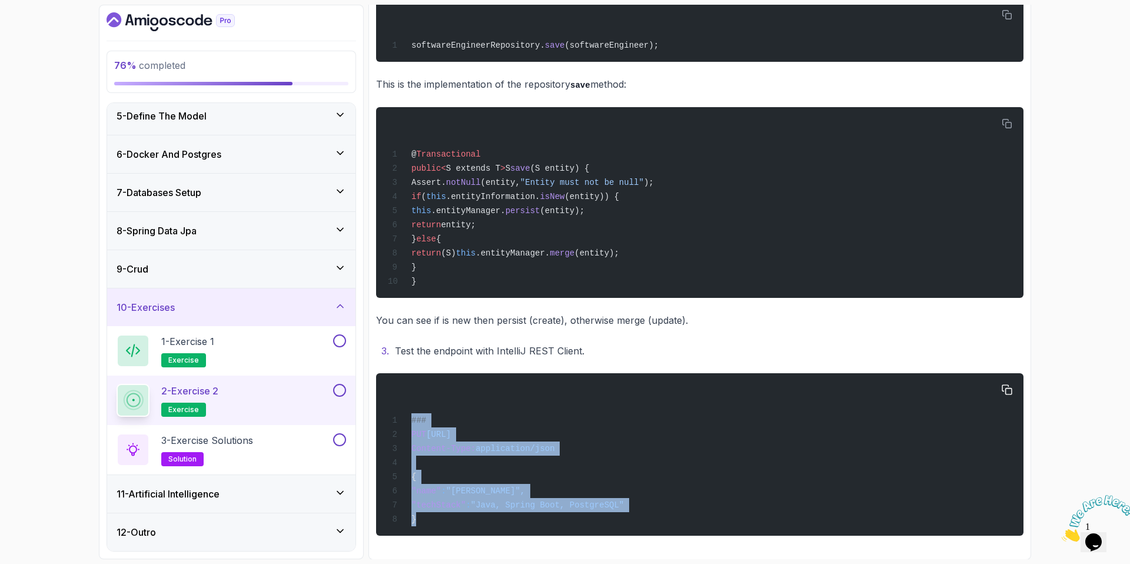
drag, startPoint x: 413, startPoint y: 422, endPoint x: 470, endPoint y: 521, distance: 113.6
click at [470, 521] on div "### PUT http://localhost:8080/api/v1/software-engineers/1 Content-Type: applica…" at bounding box center [699, 454] width 628 height 148
copy code "### PUT http://localhost:8080/api/v1/software-engineers/1 Content-Type: applica…"
click at [1007, 387] on icon "button" at bounding box center [1006, 389] width 11 height 11
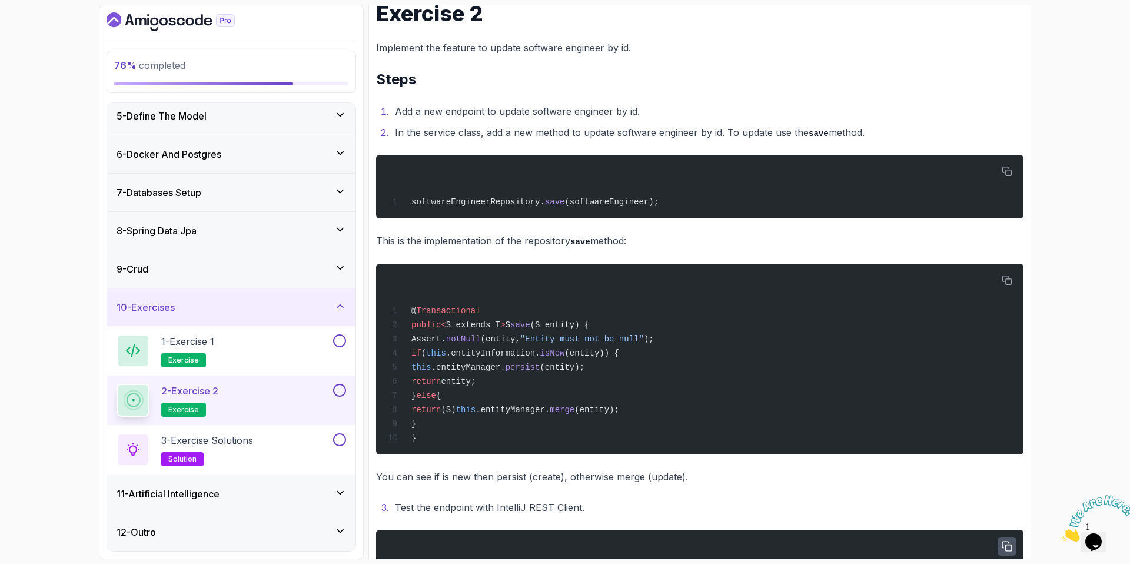
scroll to position [229, 0]
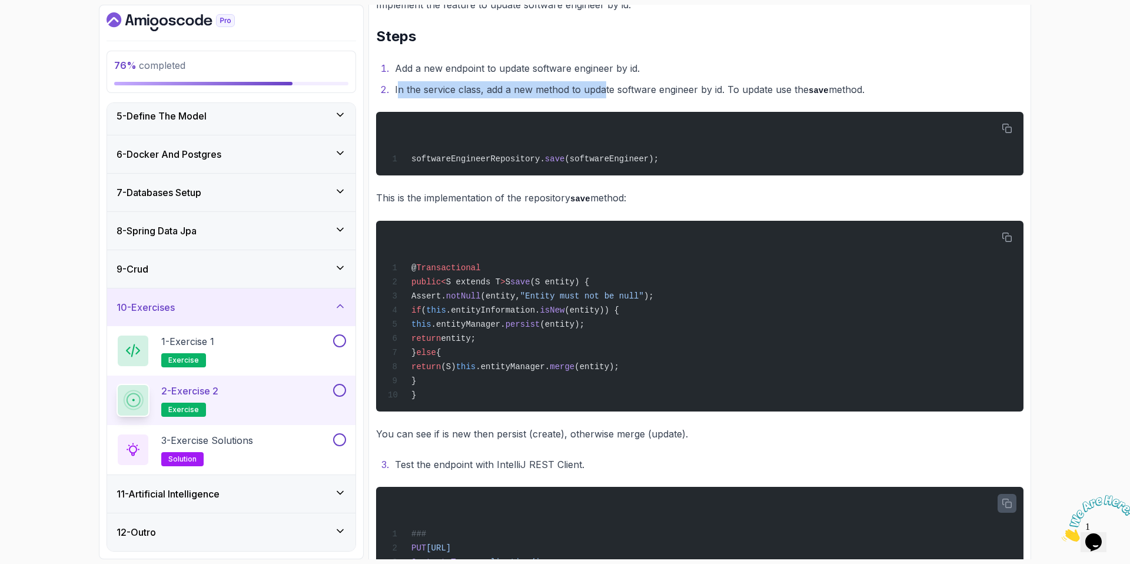
drag, startPoint x: 399, startPoint y: 91, endPoint x: 604, endPoint y: 96, distance: 205.4
click at [604, 96] on li "In the service class, add a new method to update software engineer by id. To up…" at bounding box center [707, 89] width 632 height 17
click at [605, 96] on li "In the service class, add a new method to update software engineer by id. To up…" at bounding box center [707, 89] width 632 height 17
drag, startPoint x: 550, startPoint y: 93, endPoint x: 723, endPoint y: 90, distance: 173.0
click at [723, 90] on li "In the service class, add a new method to update software engineer by id. To up…" at bounding box center [707, 89] width 632 height 17
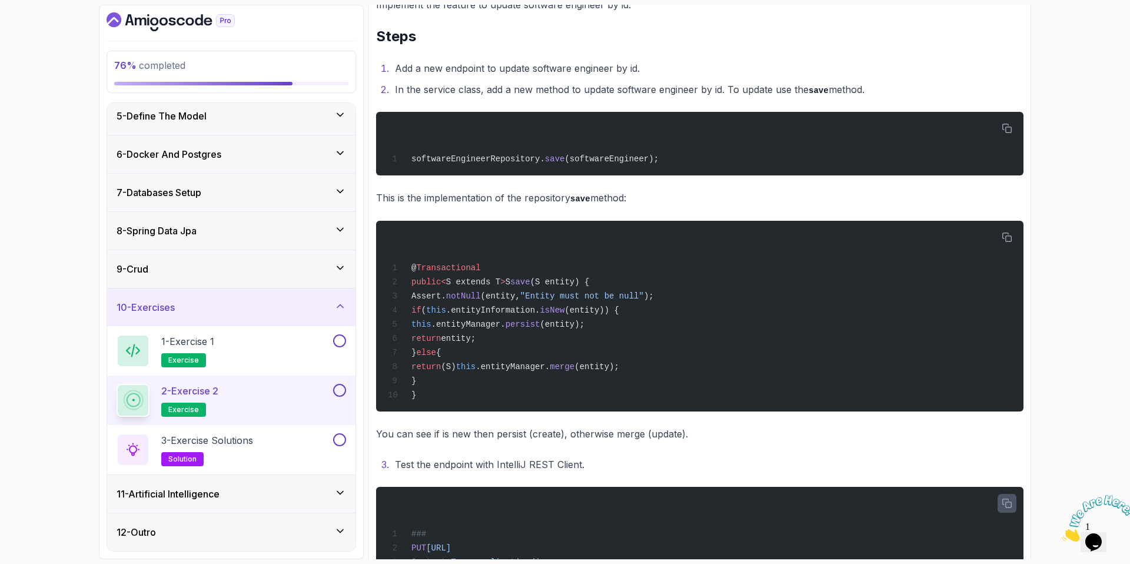
click at [723, 90] on li "In the service class, add a new method to update software engineer by id. To up…" at bounding box center [707, 89] width 632 height 17
drag, startPoint x: 799, startPoint y: 85, endPoint x: 724, endPoint y: 87, distance: 74.7
click at [724, 87] on li "In the service class, add a new method to update software engineer by id. To up…" at bounding box center [707, 89] width 632 height 17
drag, startPoint x: 724, startPoint y: 87, endPoint x: 964, endPoint y: 98, distance: 239.7
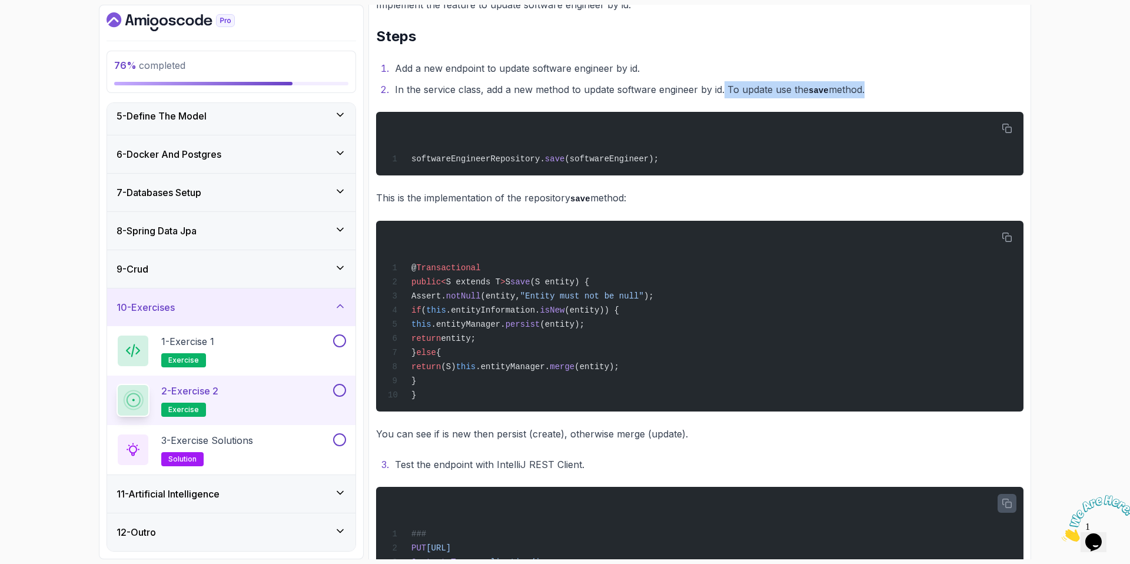
click at [964, 98] on div "~1 min read Exercise 2 Implement the feature to update software engineer by id.…" at bounding box center [699, 288] width 647 height 721
drag, startPoint x: 964, startPoint y: 98, endPoint x: 950, endPoint y: 101, distance: 14.0
click at [963, 98] on div "~1 min read Exercise 2 Implement the feature to update software engineer by id.…" at bounding box center [699, 288] width 647 height 721
click at [1001, 239] on icon "button" at bounding box center [1006, 237] width 11 height 11
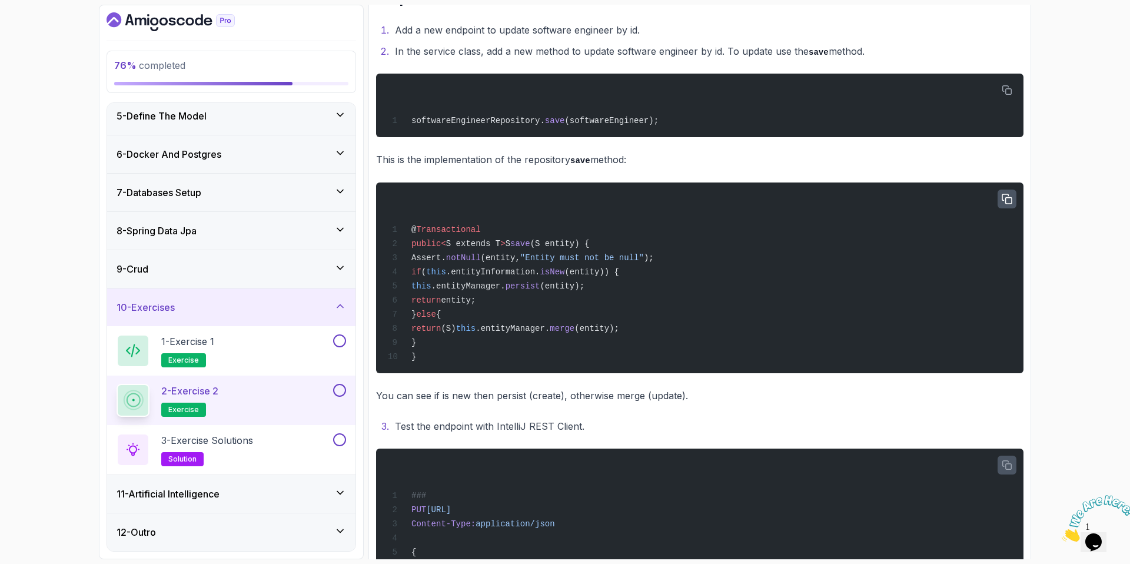
scroll to position [220, 0]
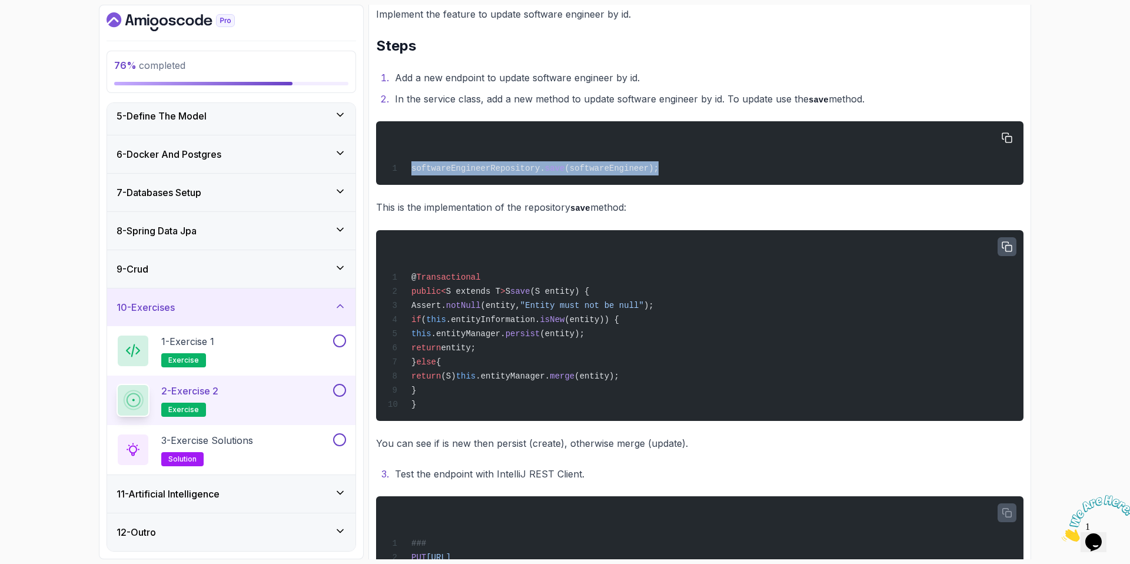
drag, startPoint x: 412, startPoint y: 169, endPoint x: 680, endPoint y: 177, distance: 267.8
click at [680, 177] on div "softwareEngineerRepository. save (softwareEngineer);" at bounding box center [699, 152] width 628 height 49
copy span "softwareEngineerRepository. save (softwareEngineer);"
click at [344, 335] on button at bounding box center [339, 340] width 13 height 13
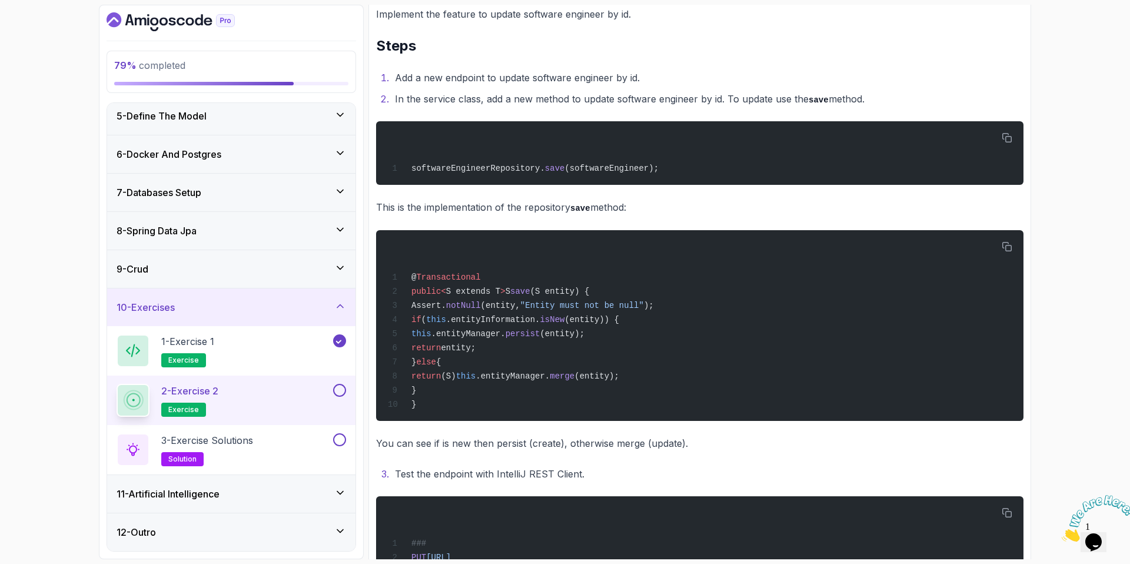
click at [339, 390] on button at bounding box center [339, 390] width 13 height 13
click at [307, 442] on div "3 - Exercise Solutions solution" at bounding box center [224, 449] width 214 height 33
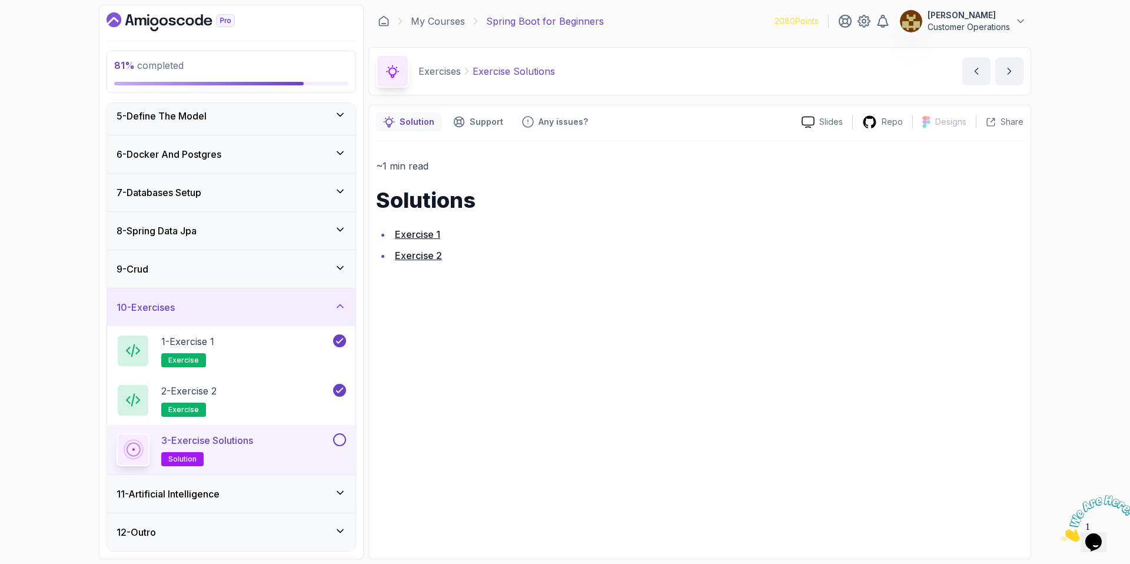
click at [423, 235] on link "Exercise 1" at bounding box center [417, 234] width 45 height 12
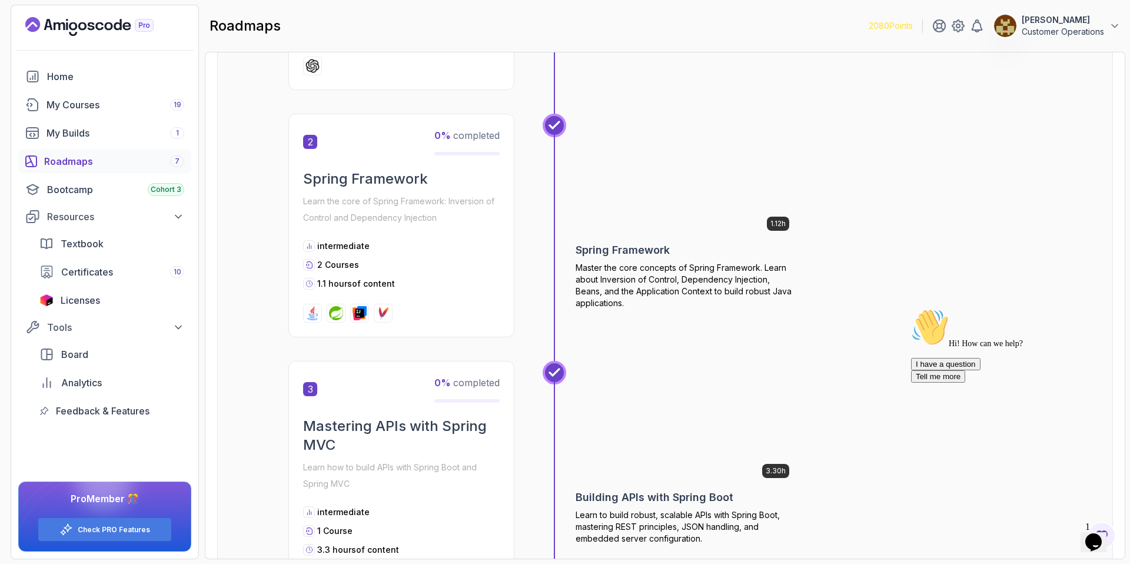
scroll to position [214, 0]
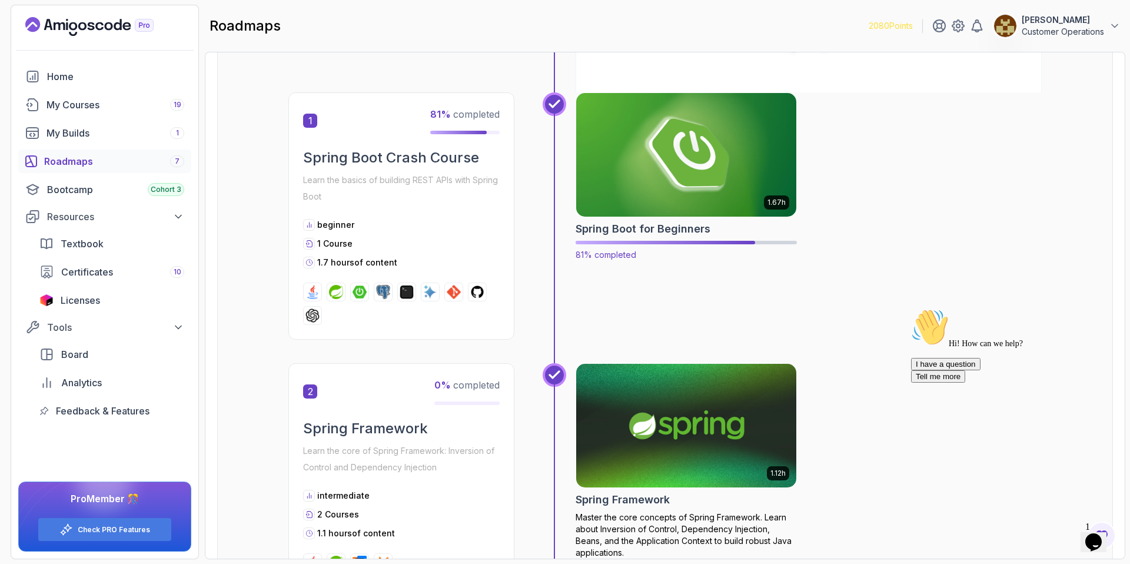
click at [643, 166] on img at bounding box center [686, 154] width 231 height 129
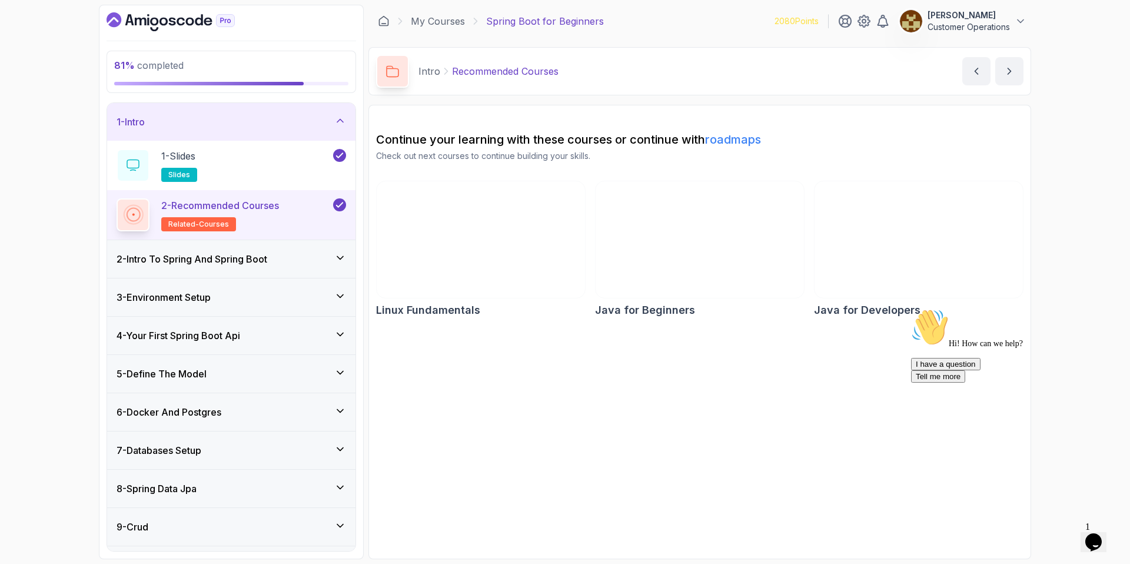
scroll to position [2, 0]
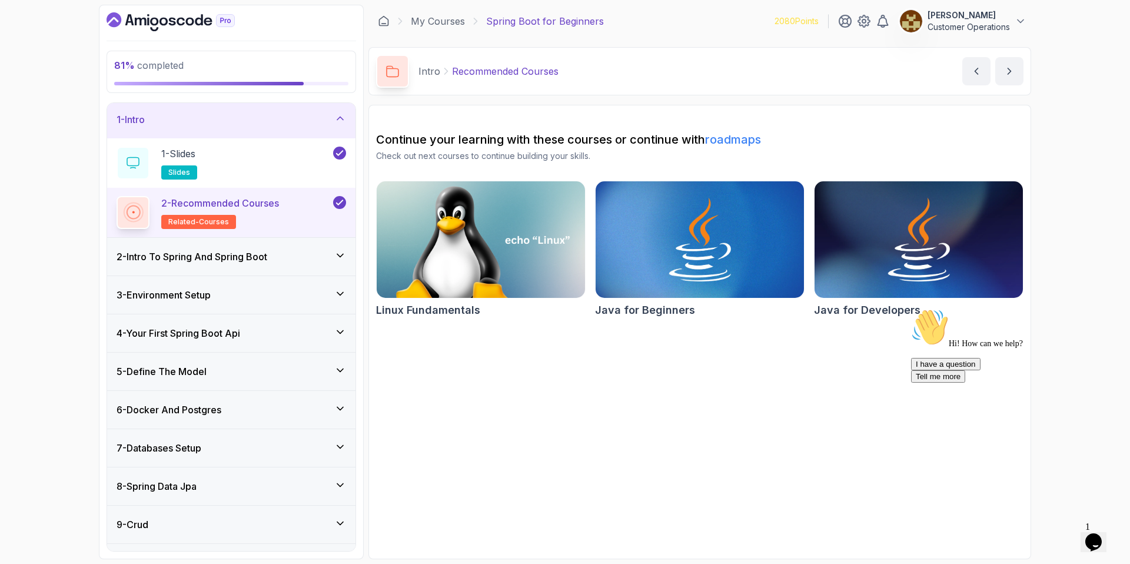
click at [205, 115] on div "1 - Intro" at bounding box center [231, 119] width 229 height 14
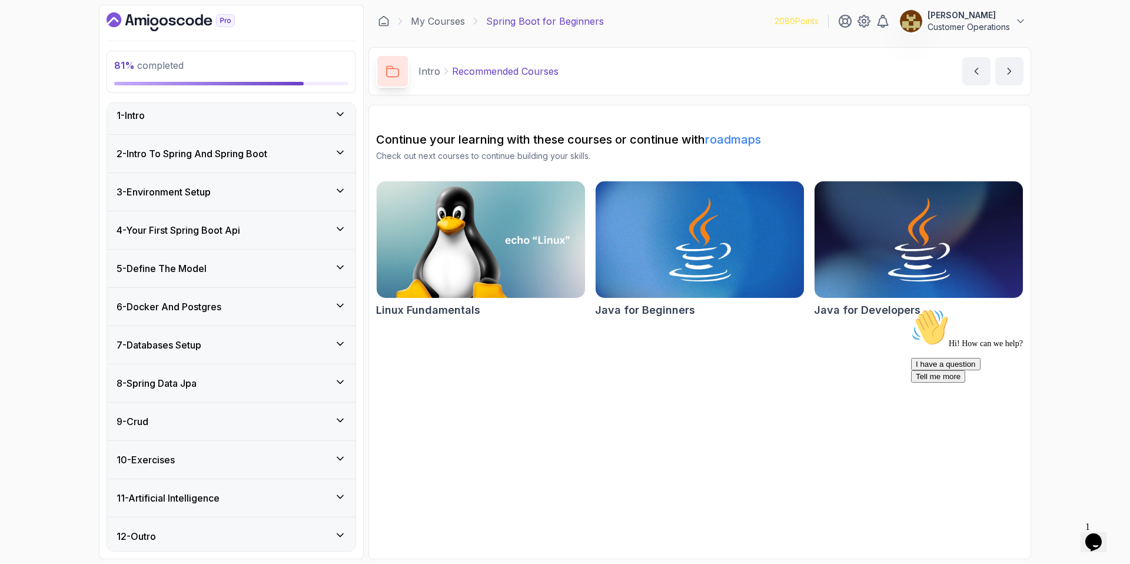
scroll to position [11, 0]
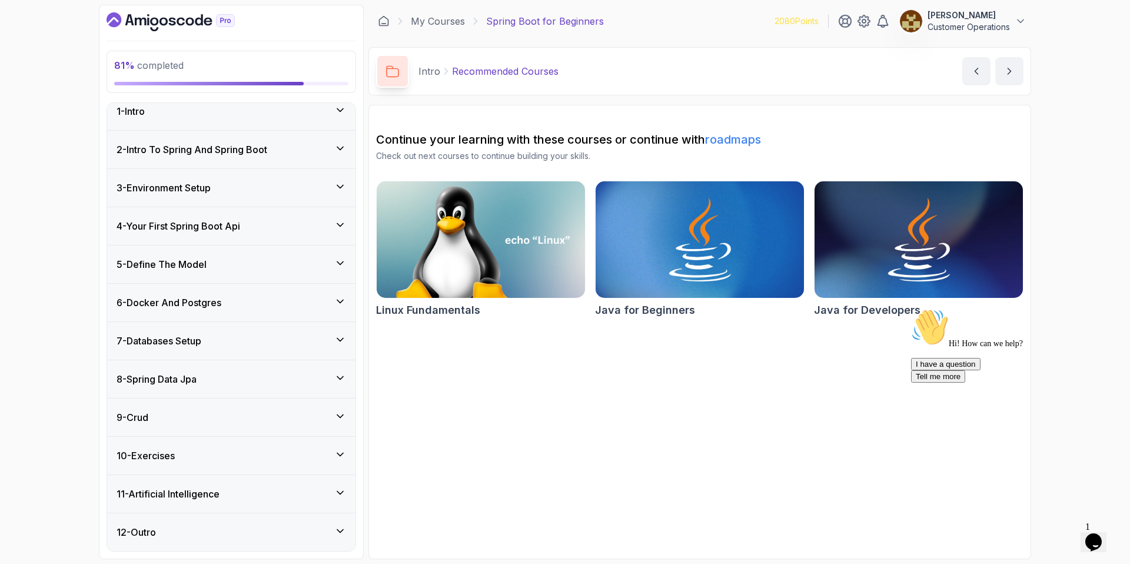
click at [228, 450] on div "10 - Exercises" at bounding box center [231, 455] width 229 height 14
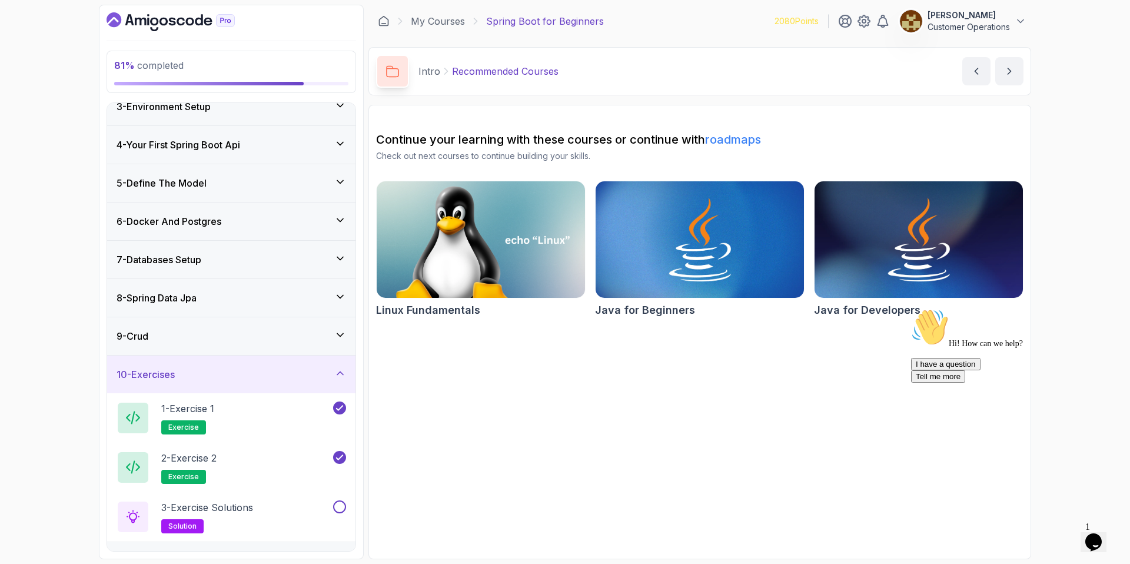
scroll to position [159, 0]
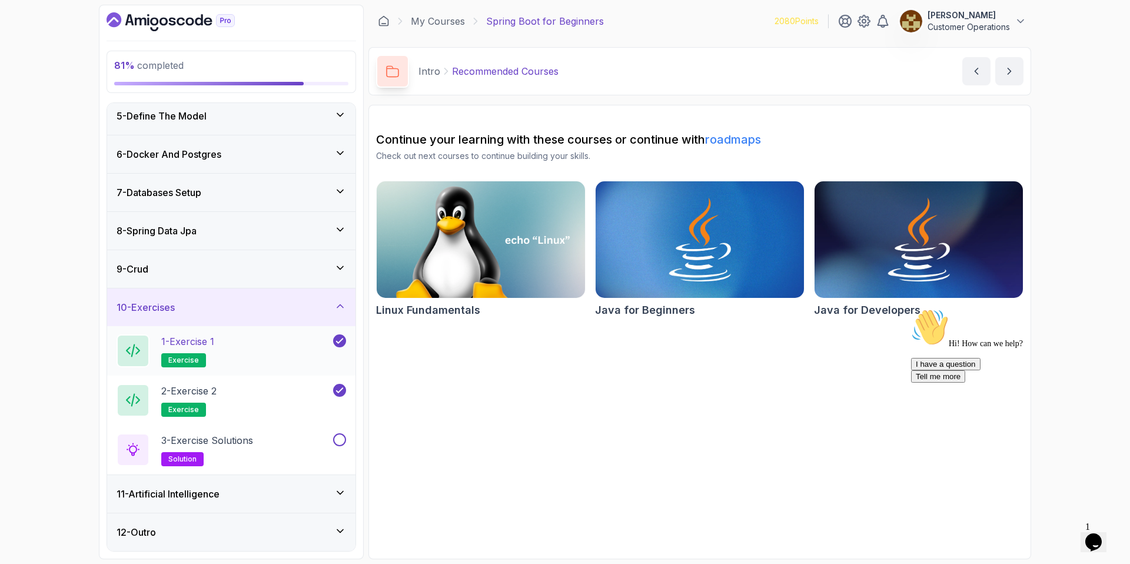
click at [264, 357] on div "1 - Exercise 1 exercise" at bounding box center [224, 350] width 214 height 33
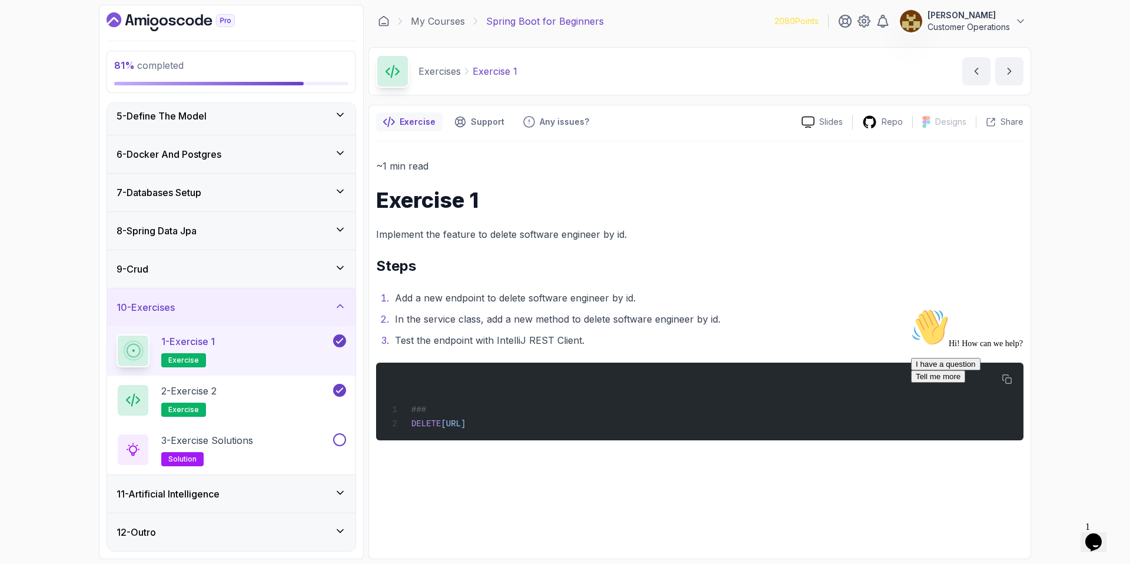
click at [412, 334] on li "Test the endpoint with IntelliJ REST Client." at bounding box center [707, 340] width 632 height 16
drag, startPoint x: 392, startPoint y: 340, endPoint x: 555, endPoint y: 344, distance: 163.0
click at [555, 344] on li "Test the endpoint with IntelliJ REST Client." at bounding box center [707, 340] width 632 height 16
drag, startPoint x: 555, startPoint y: 344, endPoint x: 621, endPoint y: 344, distance: 66.5
click at [555, 344] on li "Test the endpoint with IntelliJ REST Client." at bounding box center [707, 340] width 632 height 16
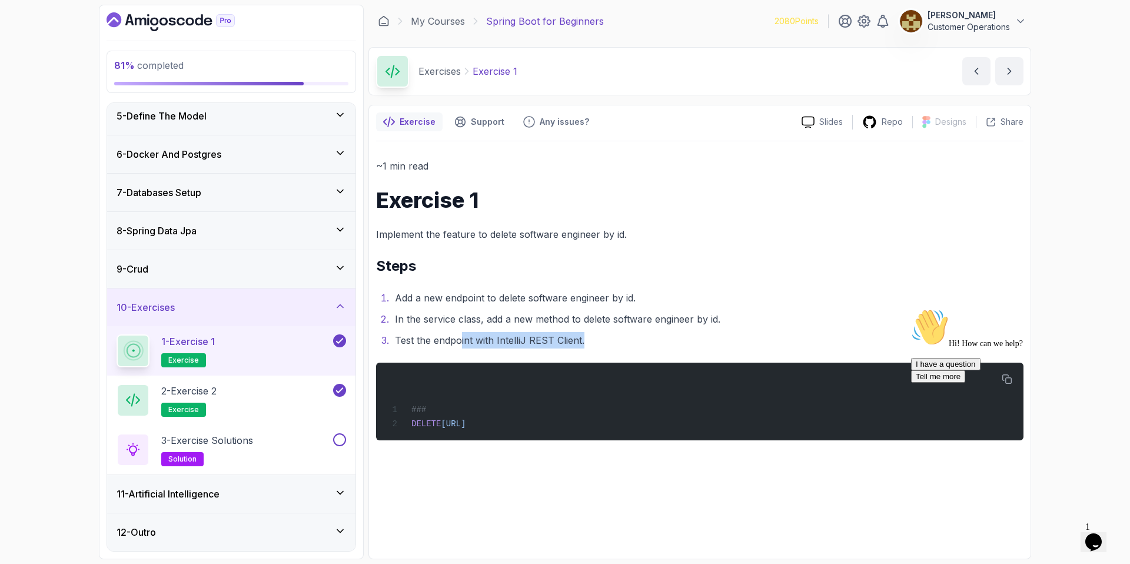
drag, startPoint x: 621, startPoint y: 344, endPoint x: 454, endPoint y: 335, distance: 167.3
click at [460, 336] on li "Test the endpoint with IntelliJ REST Client." at bounding box center [707, 340] width 632 height 16
click at [454, 335] on li "Test the endpoint with IntelliJ REST Client." at bounding box center [707, 340] width 632 height 16
click at [227, 404] on div "2 - Exercise 2 exercise" at bounding box center [224, 400] width 214 height 33
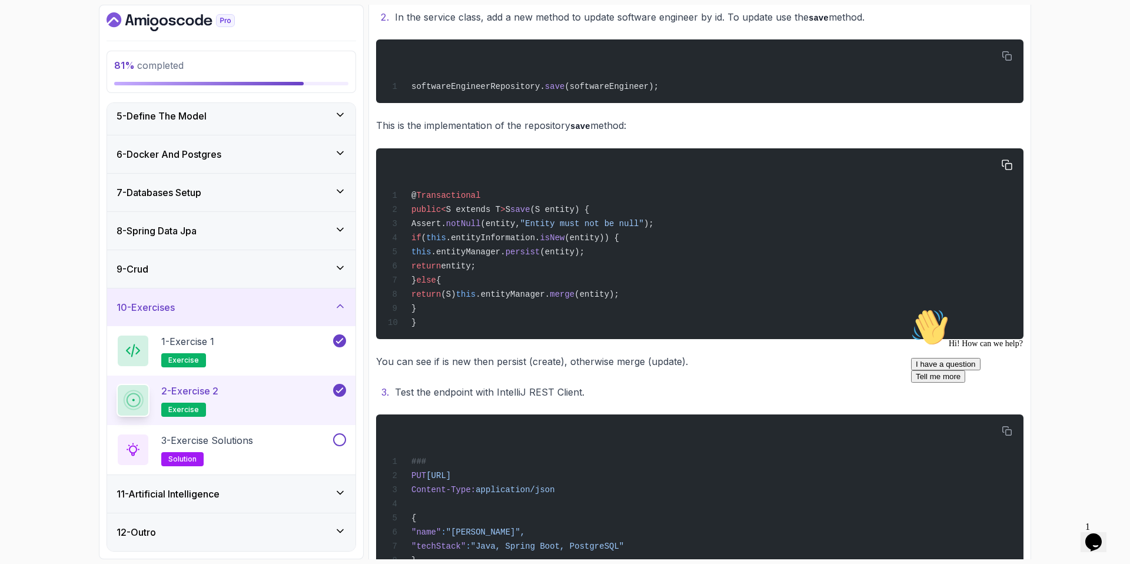
scroll to position [343, 0]
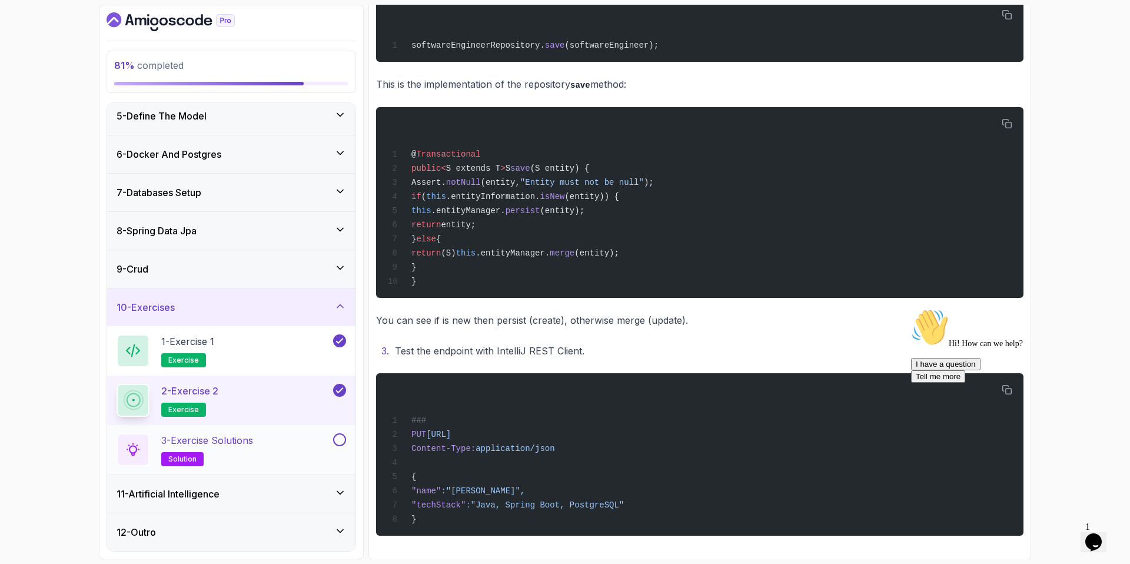
click at [261, 438] on div "3 - Exercise Solutions solution" at bounding box center [224, 449] width 214 height 33
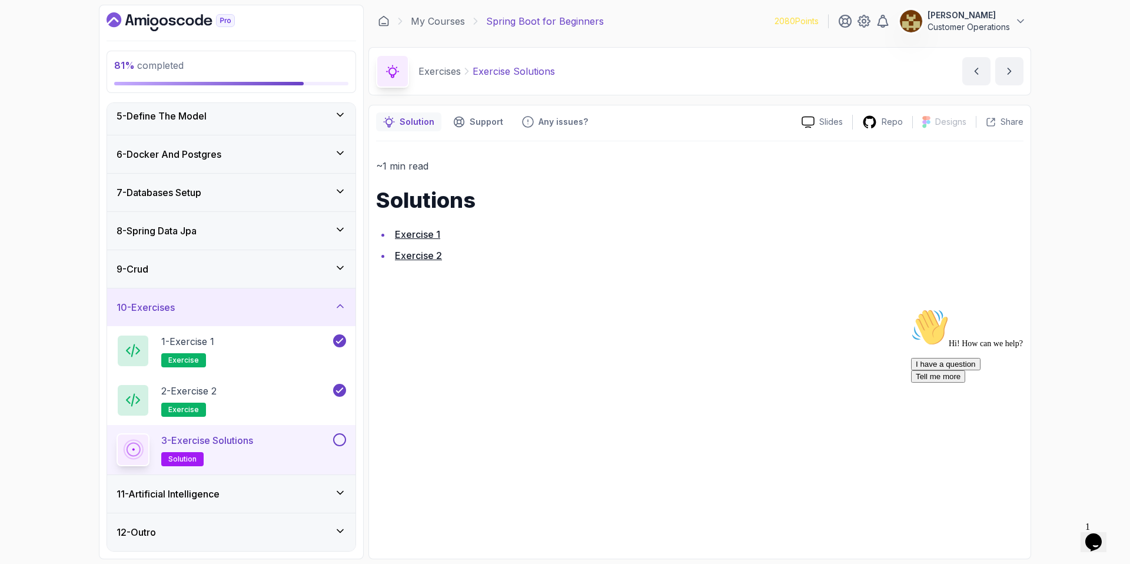
click at [421, 259] on link "Exercise 2" at bounding box center [418, 255] width 47 height 12
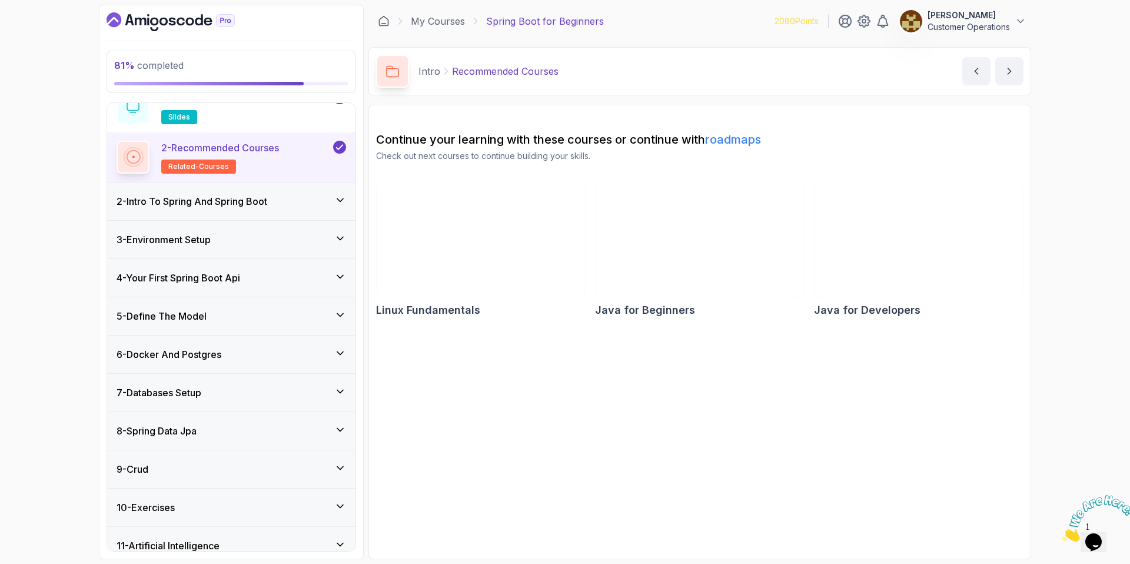
scroll to position [109, 0]
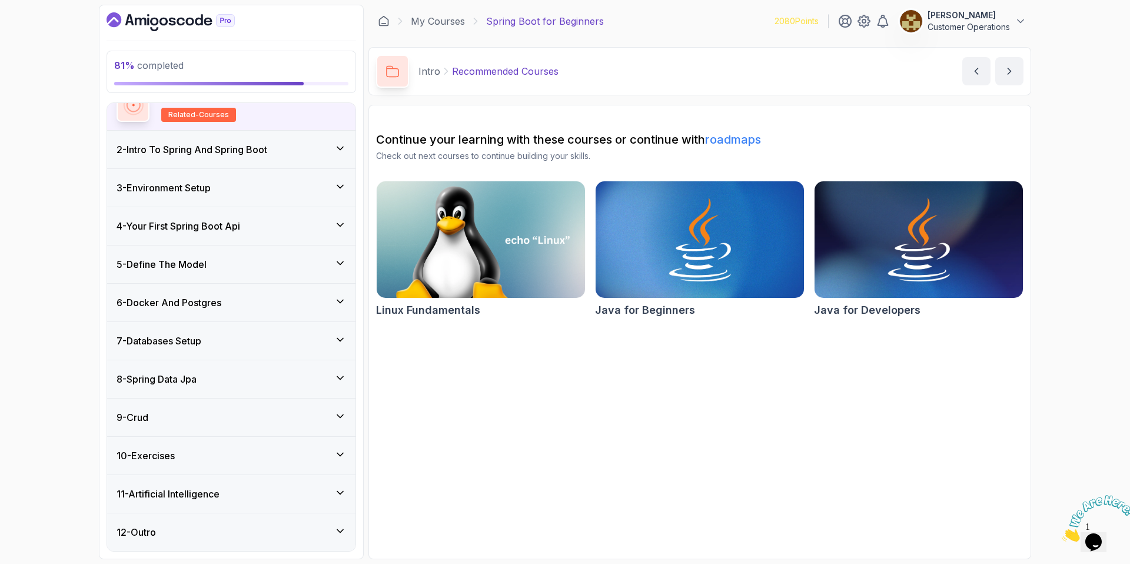
click at [197, 446] on div "10 - Exercises" at bounding box center [231, 456] width 248 height 38
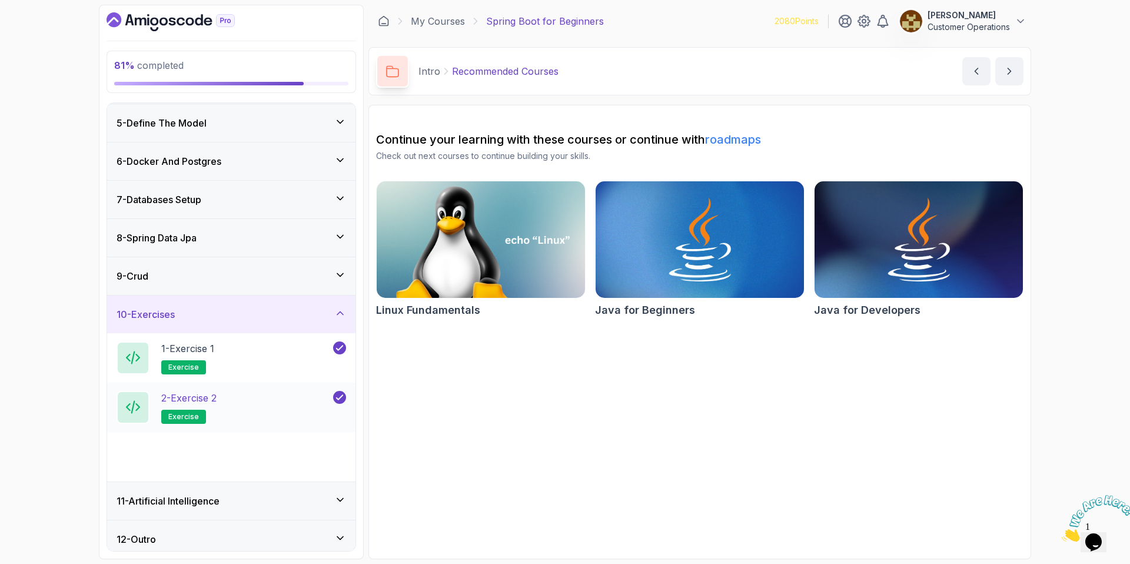
scroll to position [159, 0]
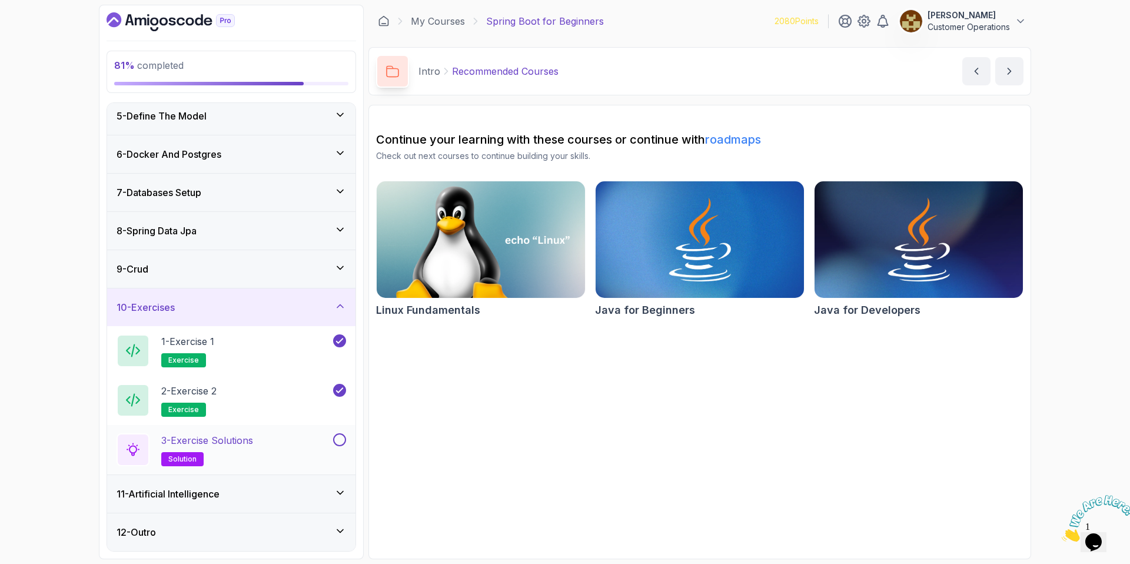
click at [266, 444] on div "3 - Exercise Solutions solution" at bounding box center [224, 449] width 214 height 33
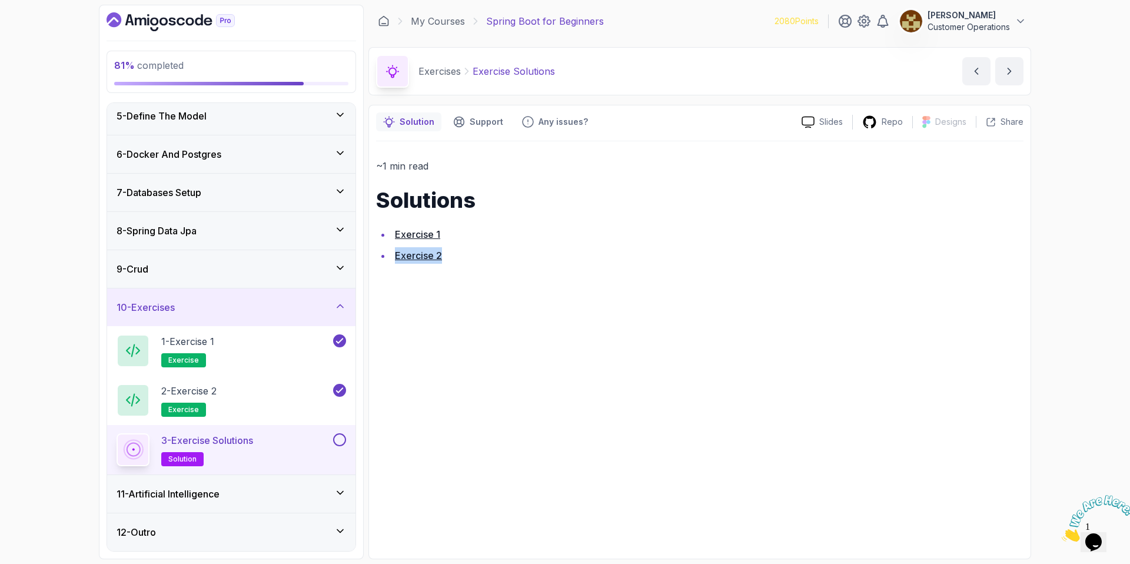
click at [591, 352] on div "~1 min read Solutions Exercise 1 Exercise 2" at bounding box center [699, 346] width 647 height 410
click at [333, 438] on button at bounding box center [339, 439] width 13 height 13
click at [261, 300] on div "10 - Exercises" at bounding box center [231, 307] width 229 height 14
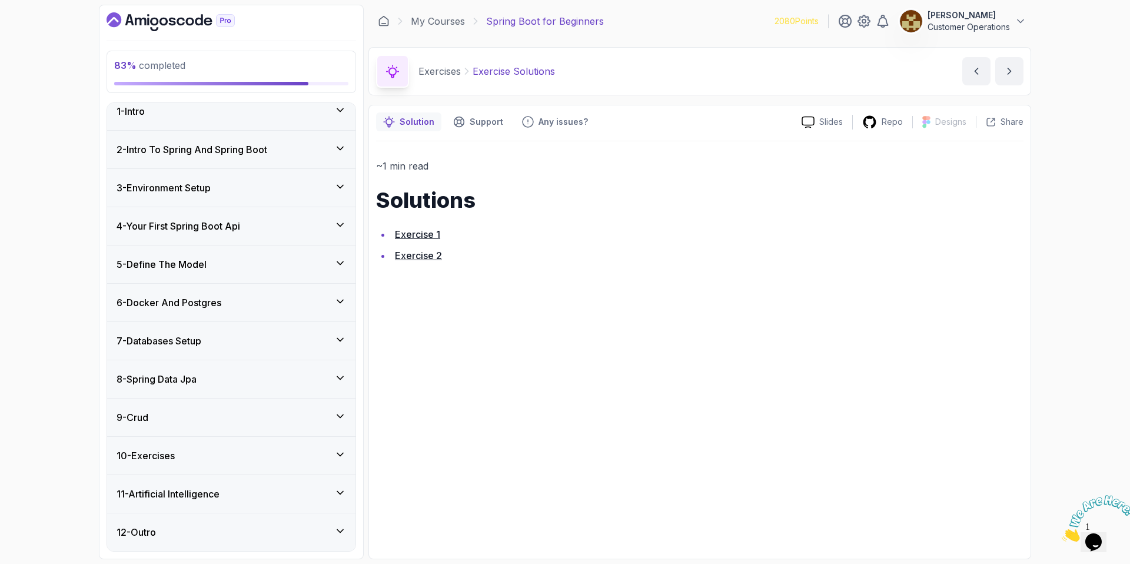
scroll to position [11, 0]
click at [209, 499] on h3 "11 - Artificial Intelligence" at bounding box center [168, 494] width 103 height 14
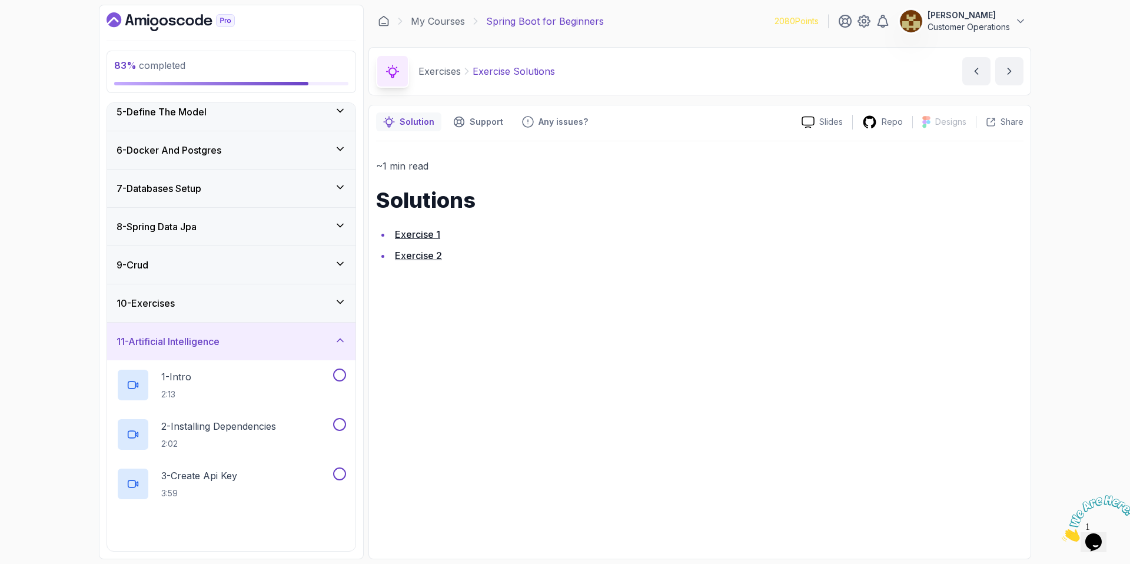
scroll to position [341, 0]
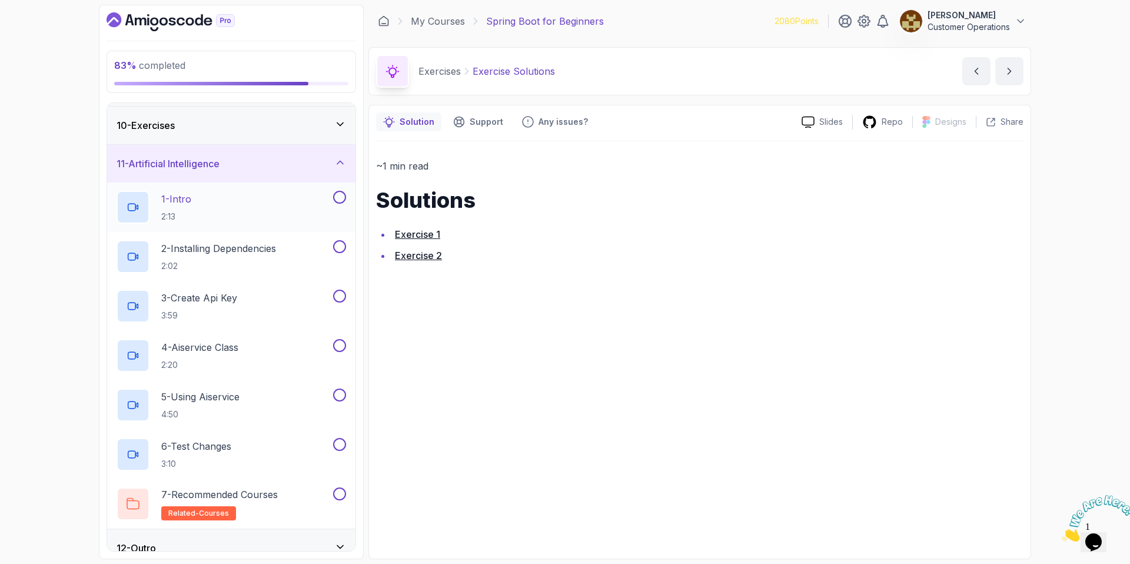
click at [211, 211] on div "1 - Intro 2:13" at bounding box center [224, 207] width 214 height 33
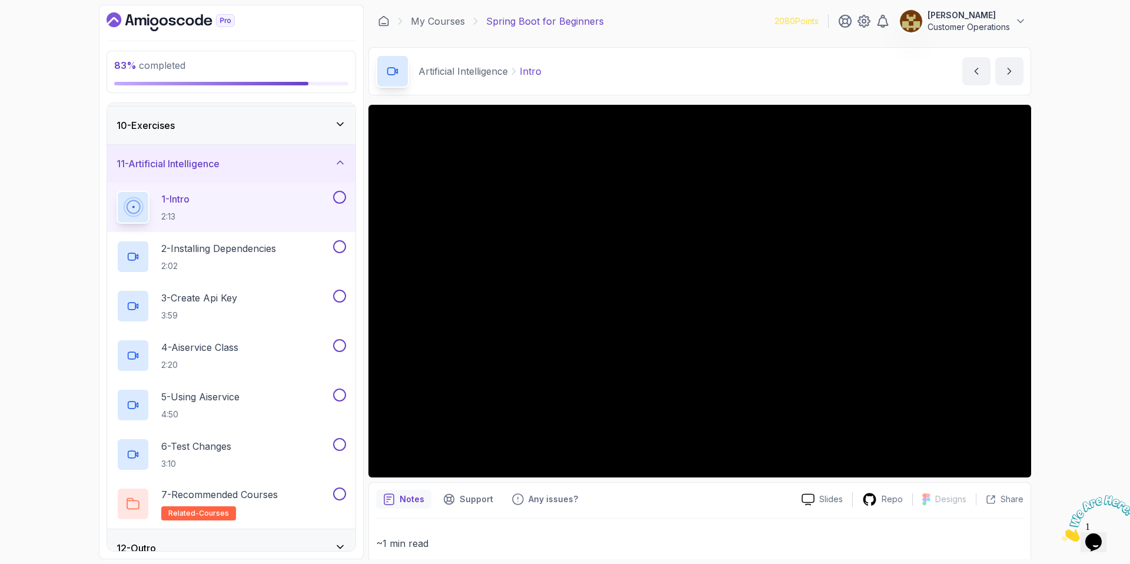
click at [645, 54] on div "Artificial Intelligence Intro Intro by nelson" at bounding box center [699, 71] width 663 height 48
click at [587, 57] on div "Artificial Intelligence Intro Intro by nelson" at bounding box center [699, 71] width 663 height 48
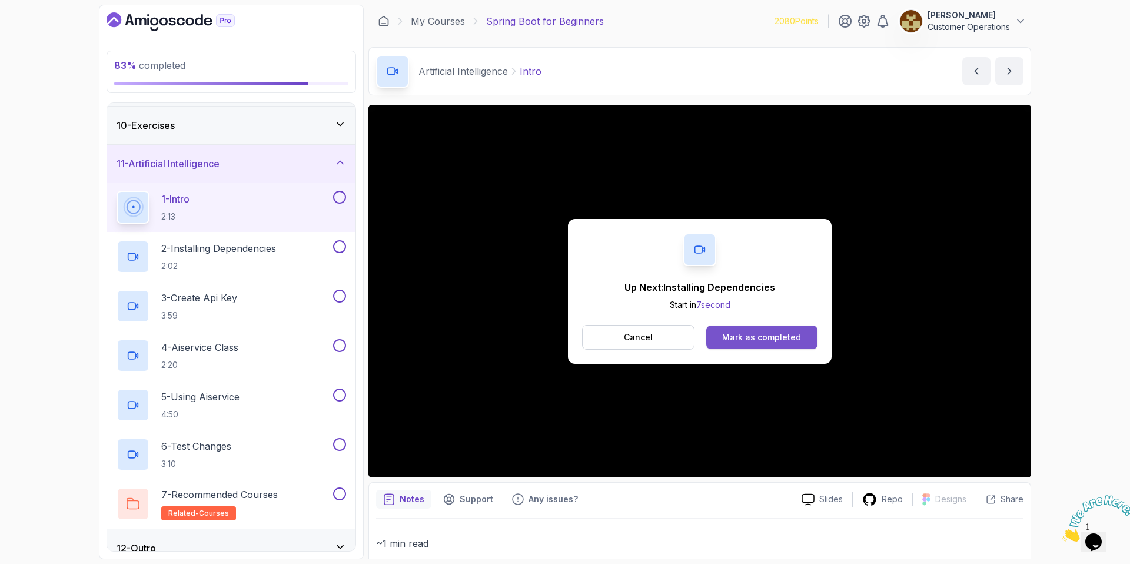
click at [747, 332] on div "Mark as completed" at bounding box center [761, 337] width 79 height 12
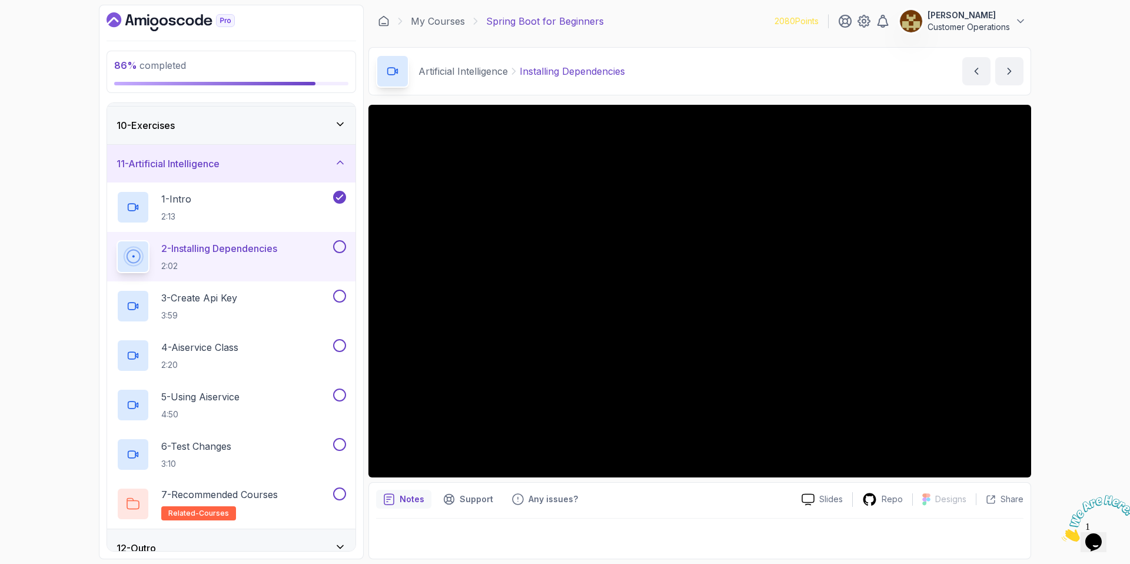
click at [684, 68] on div "Artificial Intelligence Installing Dependencies Installing Dependencies by nels…" at bounding box center [699, 71] width 663 height 48
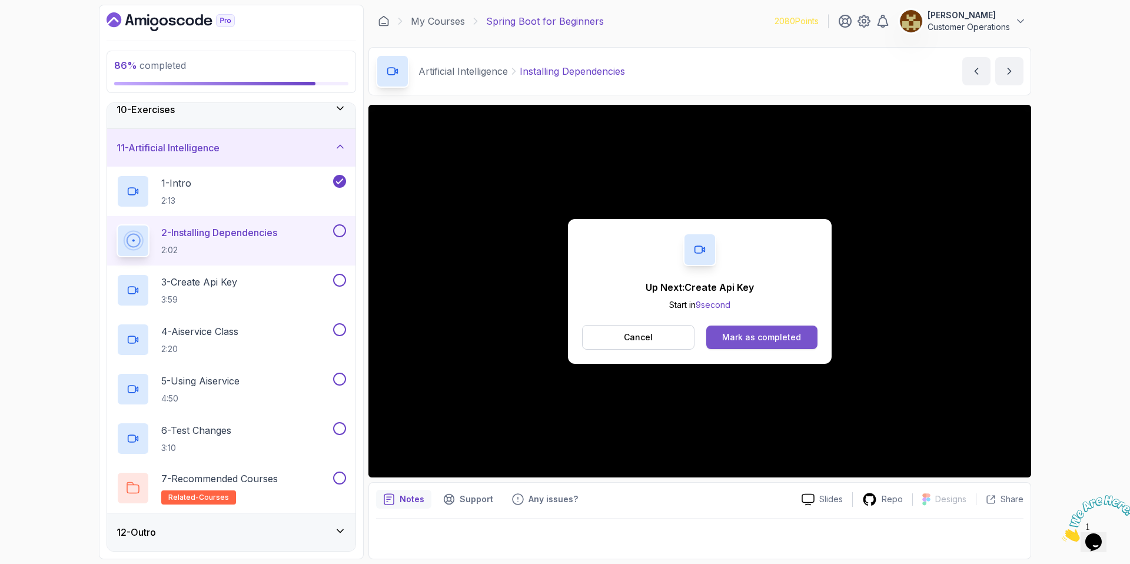
click at [771, 337] on div "Mark as completed" at bounding box center [761, 337] width 79 height 12
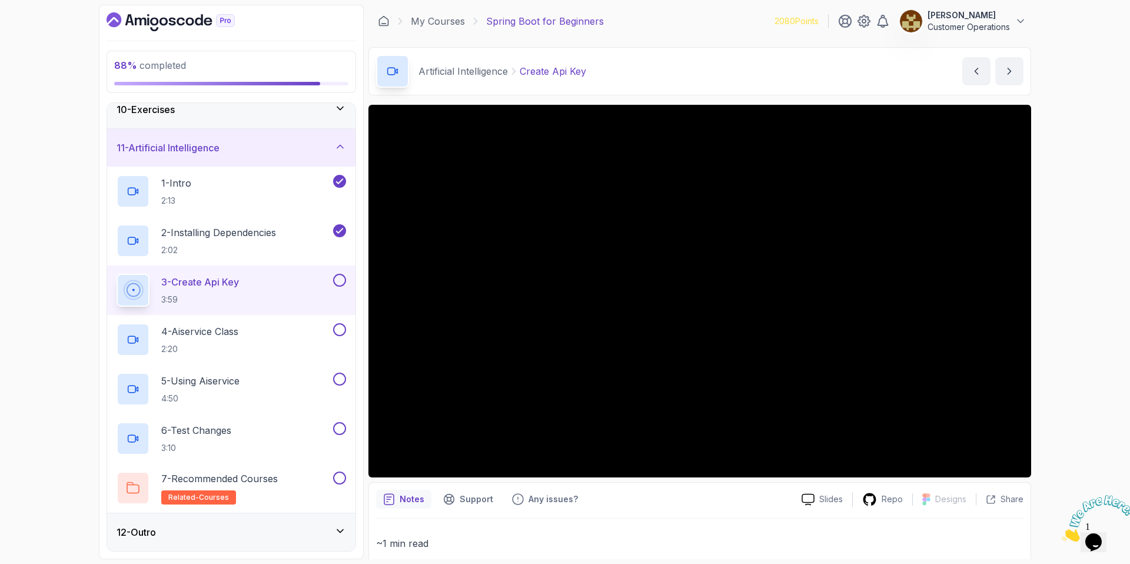
click at [743, 75] on div "Artificial Intelligence Create Api Key Create Api Key by nelson" at bounding box center [699, 71] width 663 height 48
click at [687, 77] on div "Artificial Intelligence Create Api Key Create Api Key by nelson" at bounding box center [699, 71] width 663 height 48
click at [676, 52] on div "Artificial Intelligence Create Api Key Create Api Key by nelson" at bounding box center [699, 71] width 663 height 48
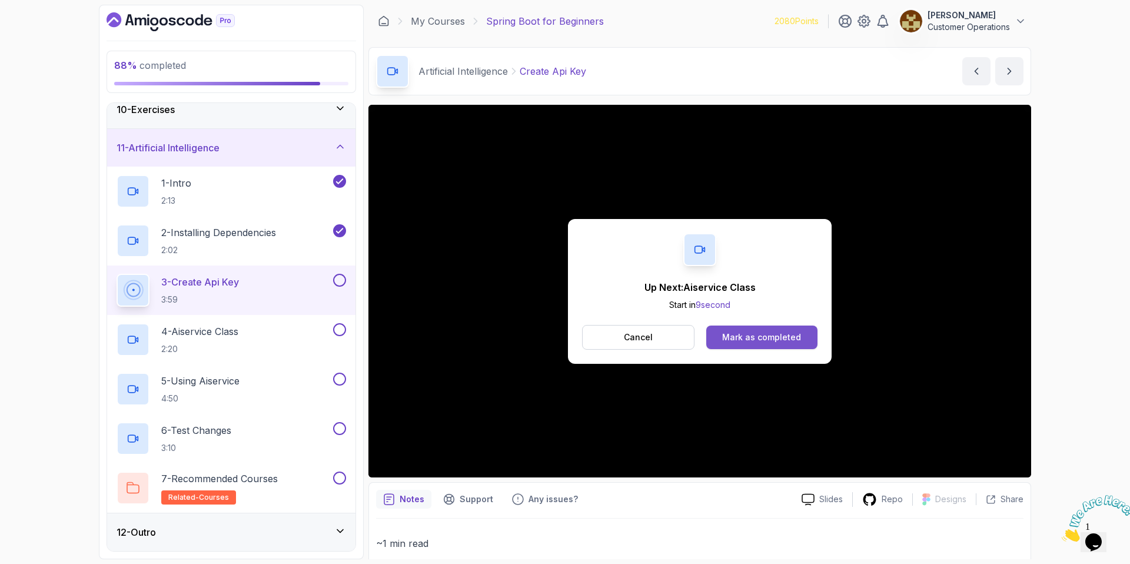
click at [765, 335] on div "Mark as completed" at bounding box center [761, 337] width 79 height 12
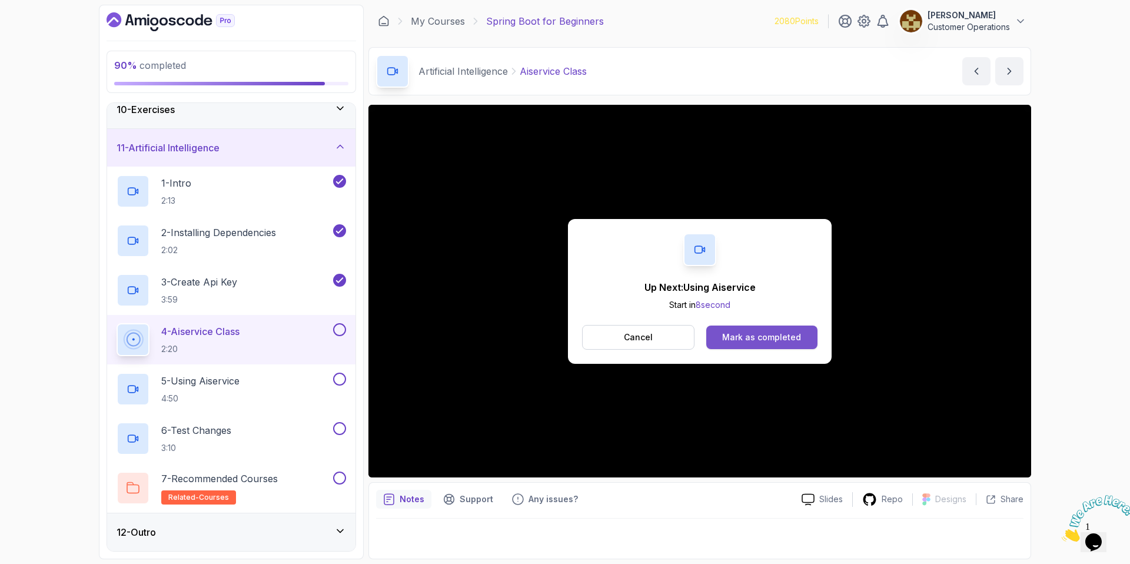
click at [770, 335] on div "Mark as completed" at bounding box center [761, 337] width 79 height 12
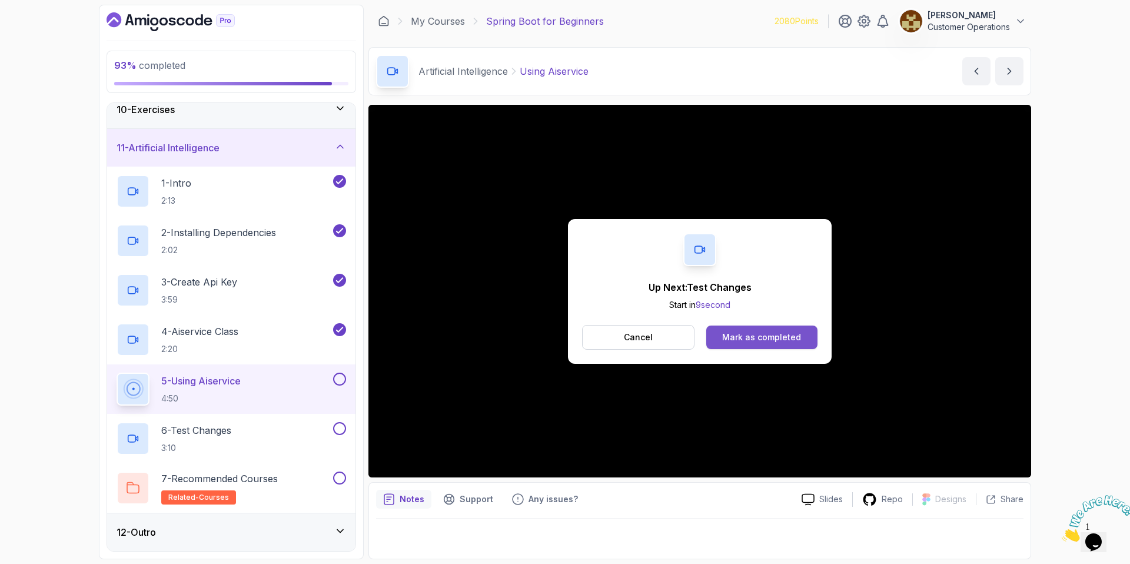
click at [761, 335] on div "Mark as completed" at bounding box center [761, 337] width 79 height 12
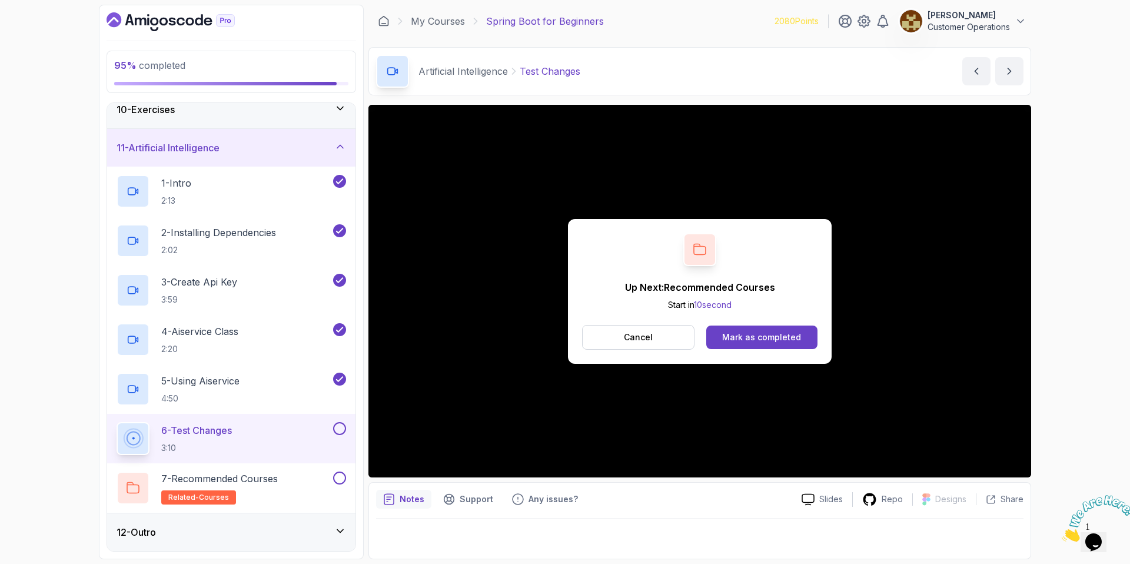
click at [341, 433] on button at bounding box center [339, 428] width 13 height 13
click at [341, 477] on button at bounding box center [339, 477] width 13 height 13
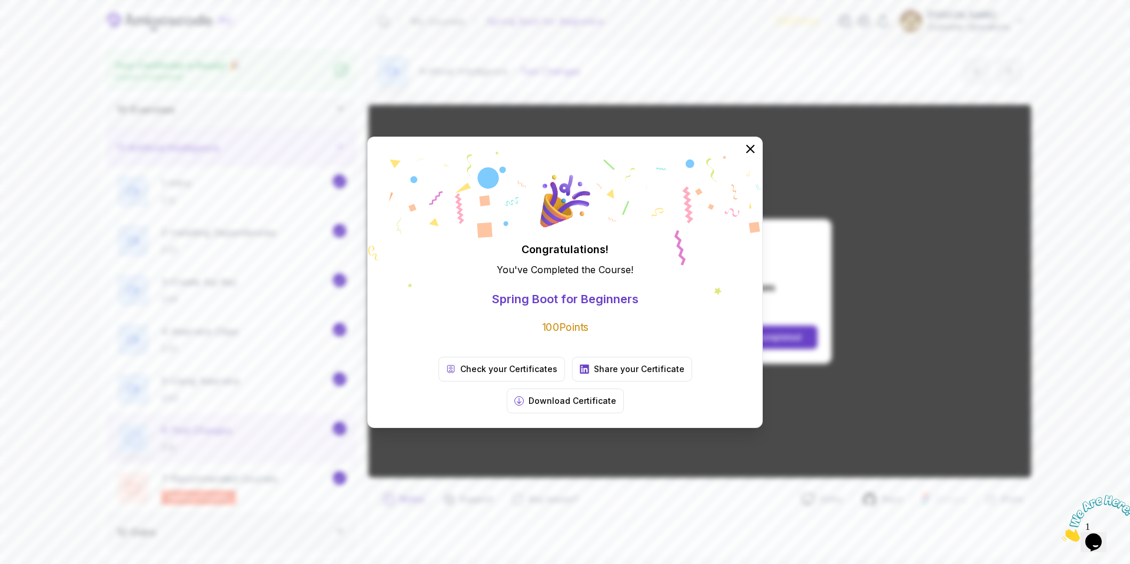
scroll to position [353, 0]
click at [750, 152] on icon at bounding box center [750, 149] width 8 height 8
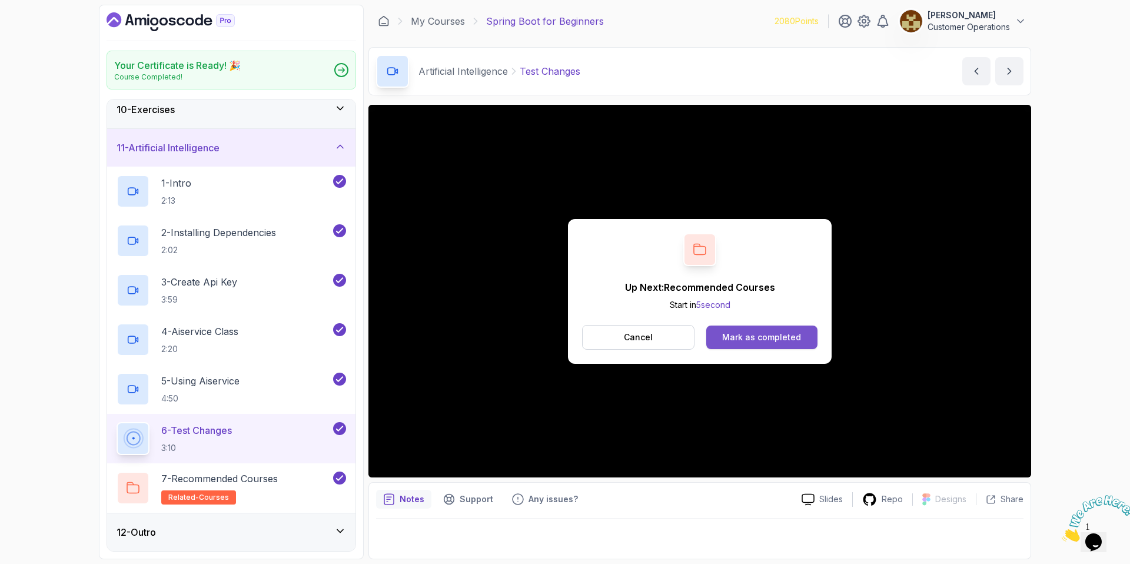
click at [728, 344] on button "Mark as completed" at bounding box center [761, 337] width 111 height 24
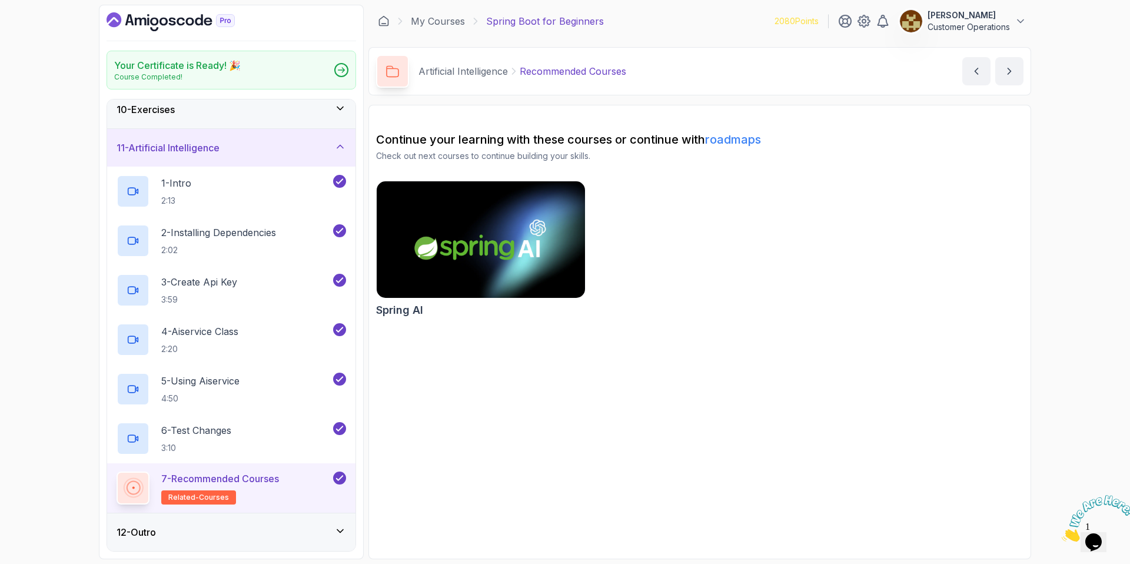
click at [296, 141] on div "11 - Artificial Intelligence" at bounding box center [231, 148] width 229 height 14
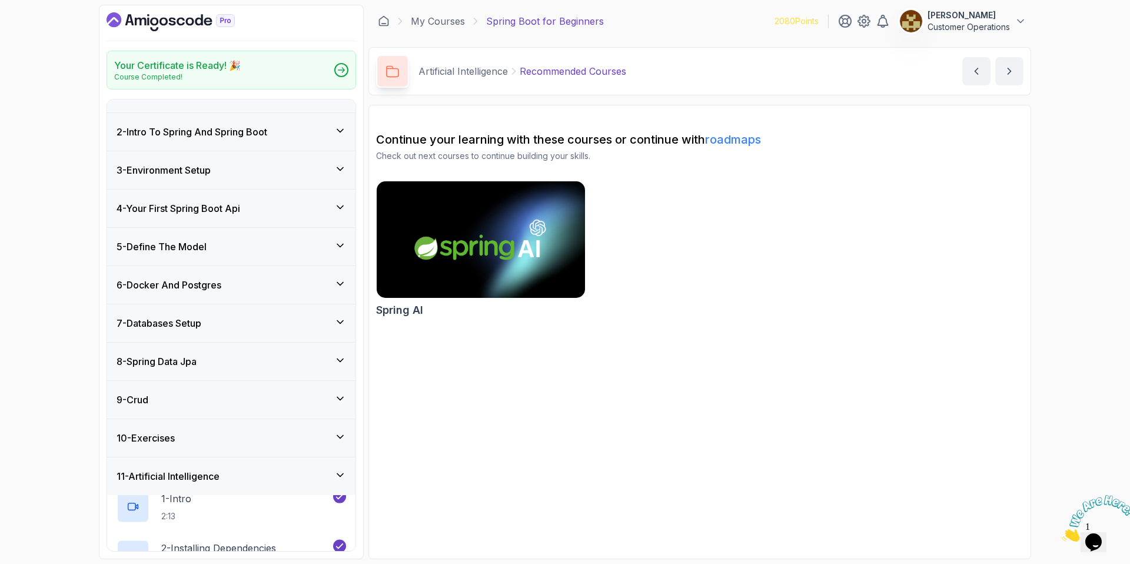
scroll to position [7, 0]
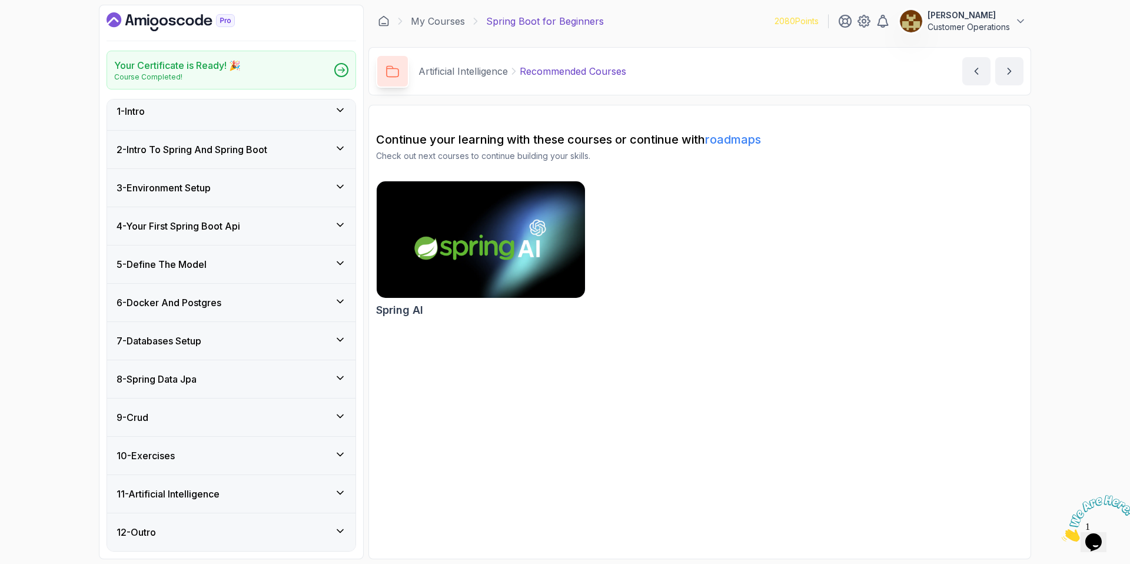
click at [227, 532] on div "12 - Outro" at bounding box center [231, 532] width 229 height 14
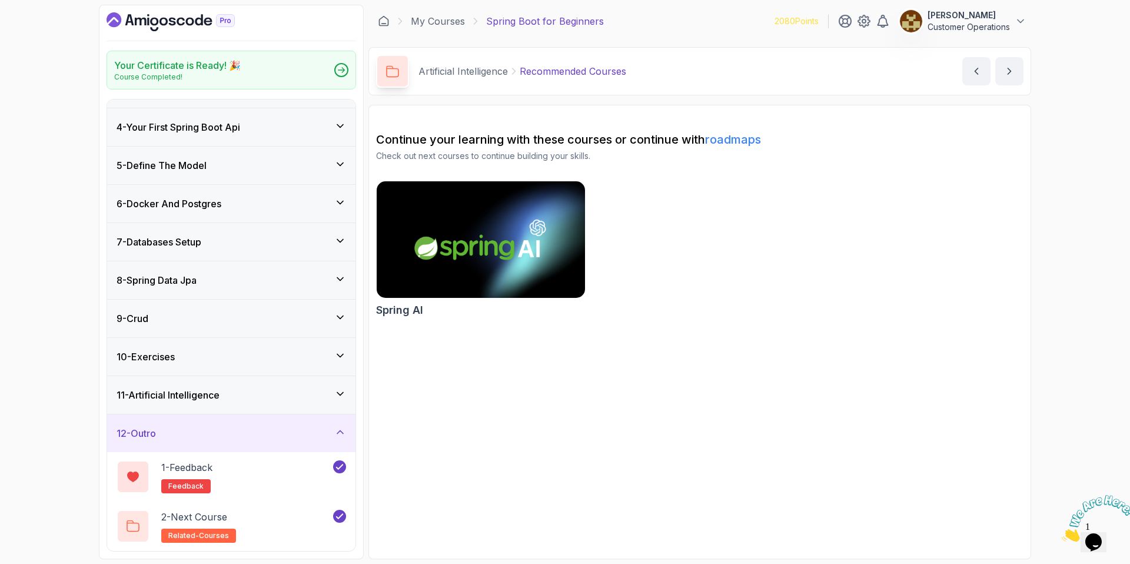
click at [221, 441] on div "12 - Outro" at bounding box center [231, 433] width 248 height 38
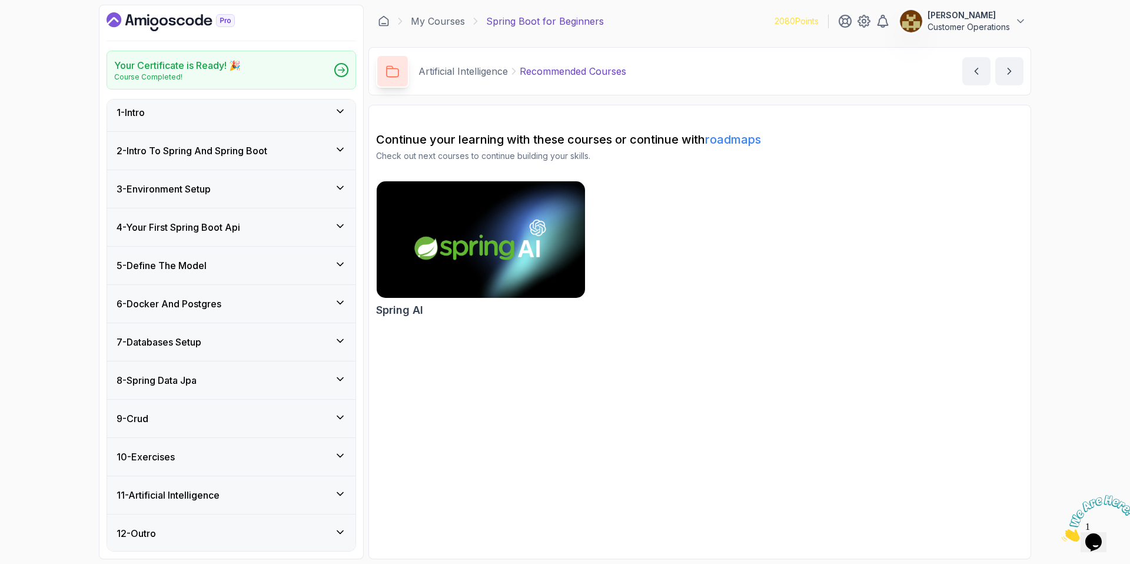
scroll to position [0, 0]
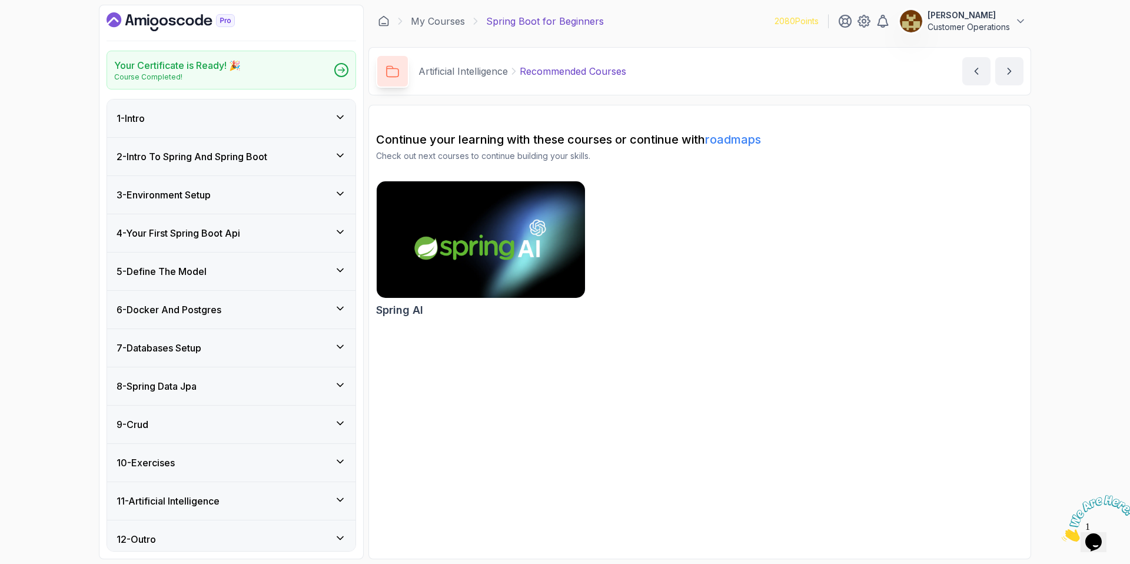
click at [155, 18] on icon "Dashboard" at bounding box center [154, 22] width 8 height 8
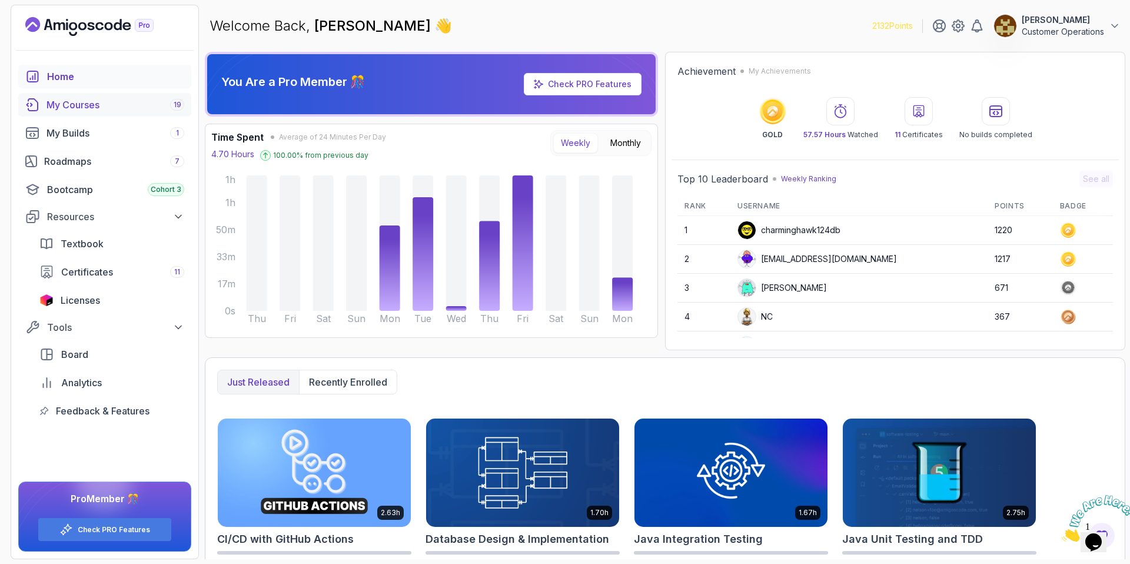
click at [86, 96] on link "My Courses 19" at bounding box center [104, 105] width 173 height 24
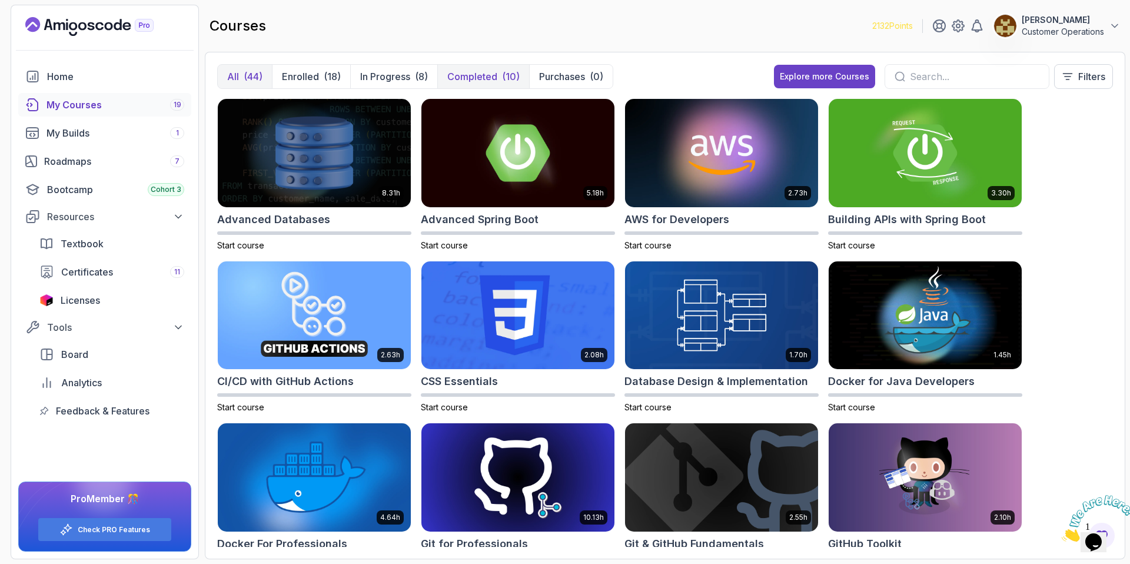
click at [471, 82] on p "Completed" at bounding box center [472, 76] width 50 height 14
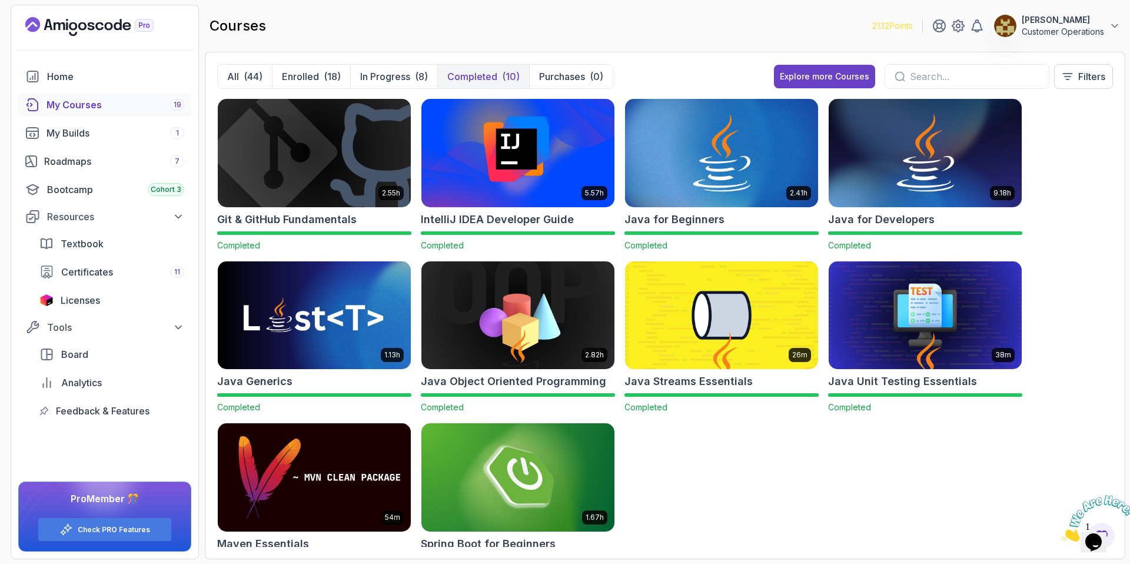
click at [348, 179] on img at bounding box center [314, 153] width 202 height 114
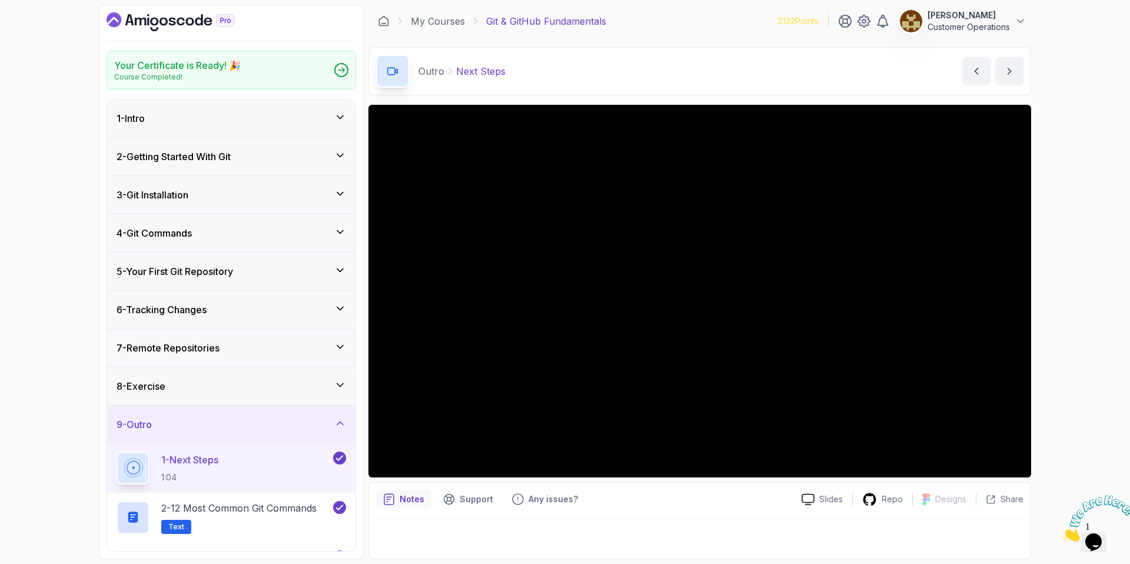
click at [244, 428] on div "9 - Outro" at bounding box center [231, 424] width 229 height 14
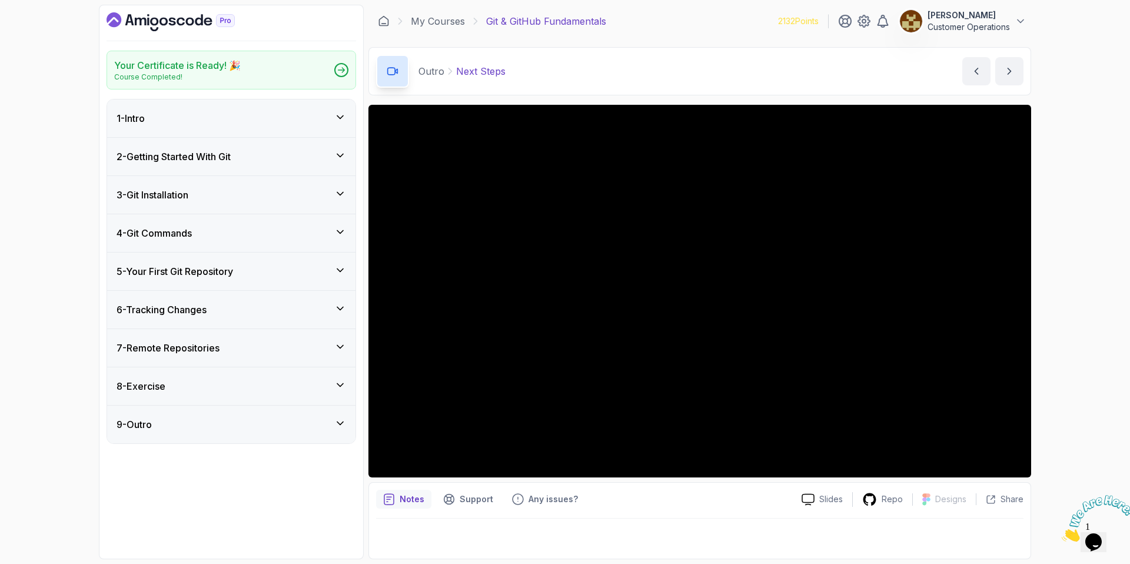
click at [207, 160] on h3 "2 - Getting Started With Git" at bounding box center [174, 156] width 114 height 14
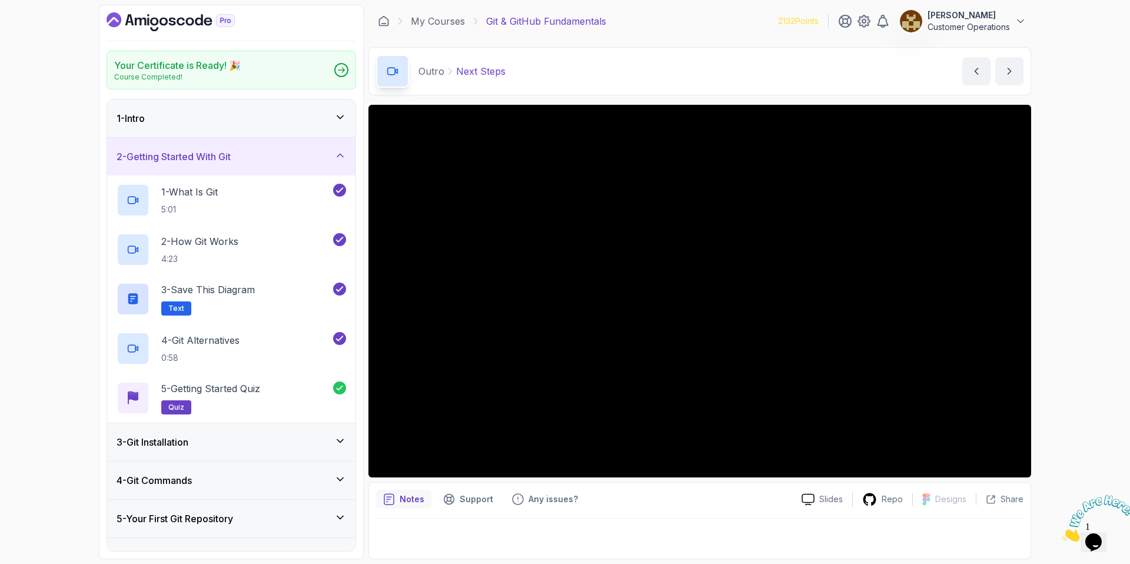
click at [207, 161] on h3 "2 - Getting Started With Git" at bounding box center [174, 156] width 114 height 14
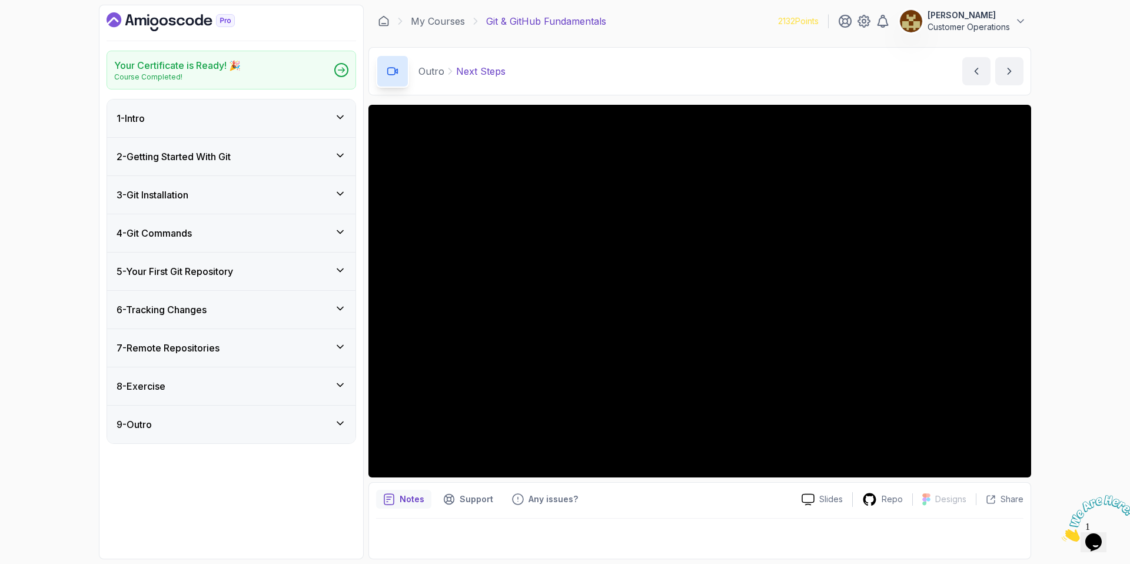
click at [221, 188] on div "3 - Git Installation" at bounding box center [231, 195] width 229 height 14
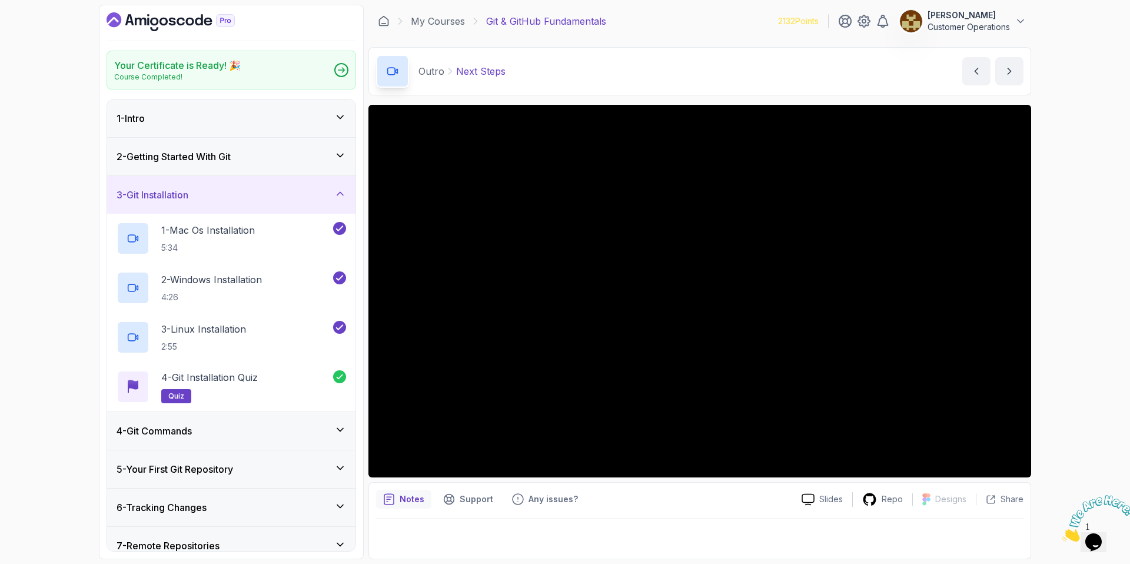
click at [221, 188] on div "3 - Git Installation" at bounding box center [231, 195] width 229 height 14
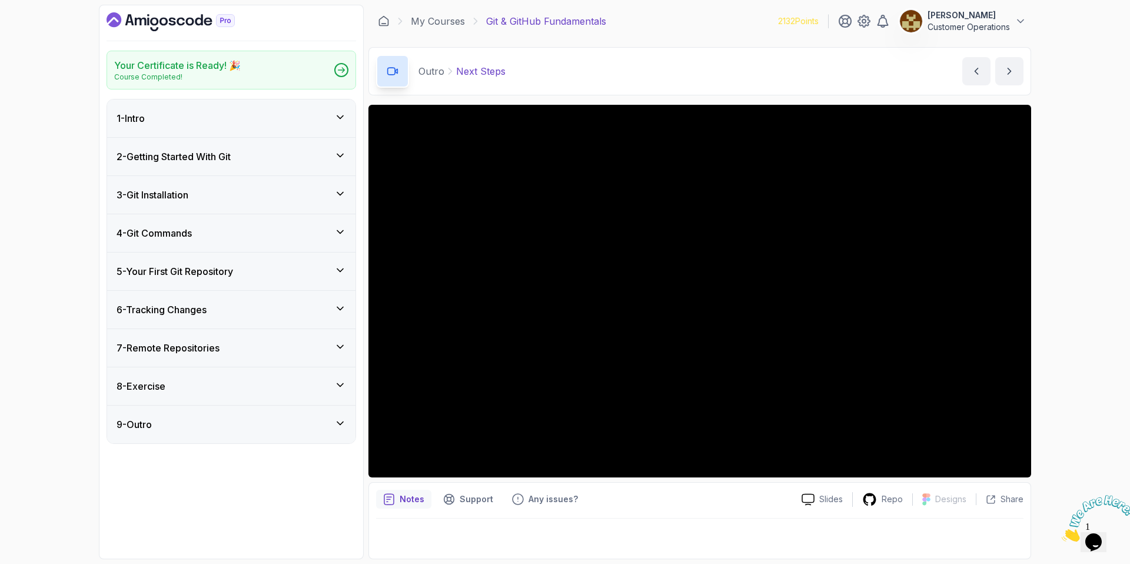
click at [204, 242] on div "4 - Git Commands" at bounding box center [231, 233] width 248 height 38
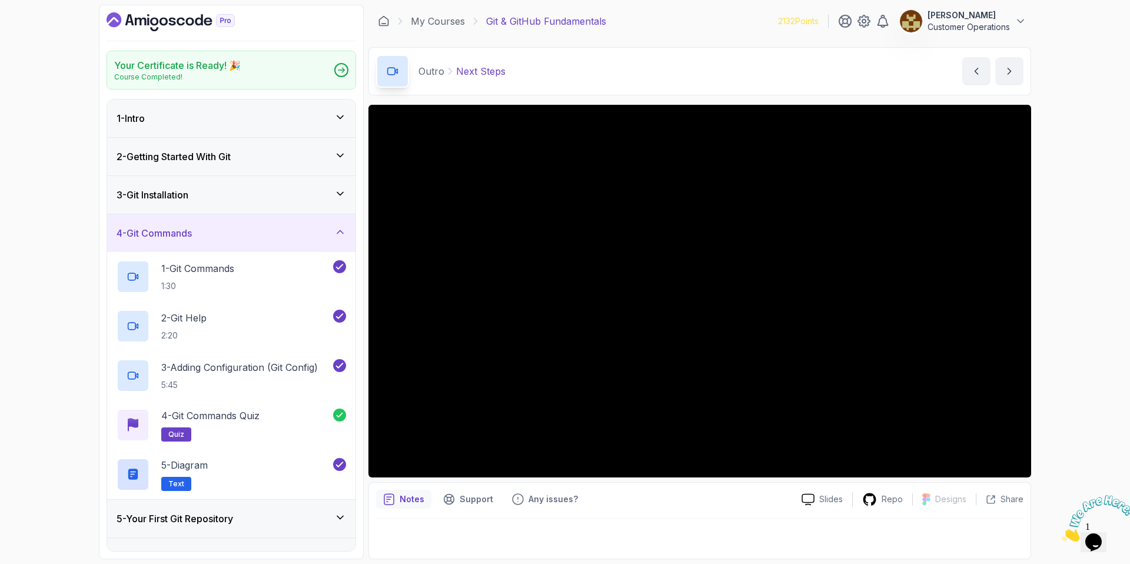
click at [212, 229] on div "4 - Git Commands" at bounding box center [231, 233] width 229 height 14
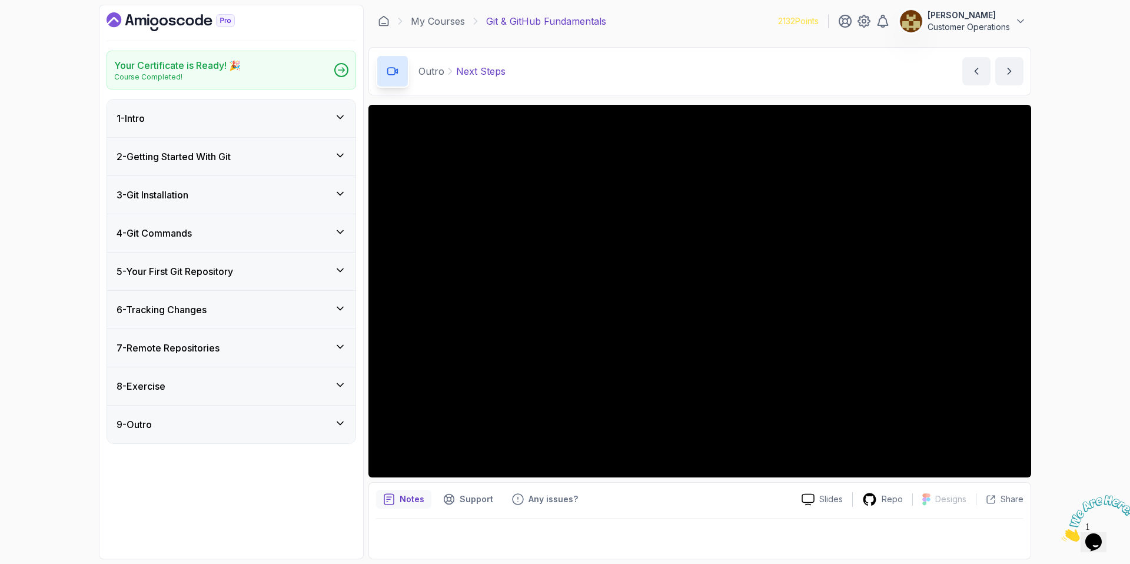
click at [202, 197] on div "3 - Git Installation" at bounding box center [231, 195] width 229 height 14
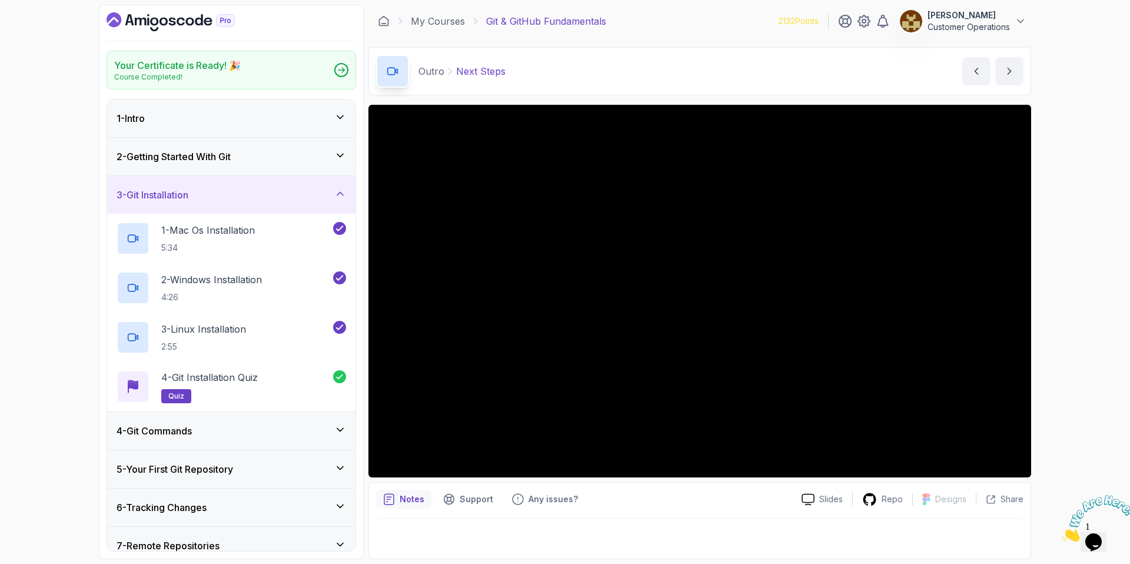
click at [202, 197] on div "3 - Git Installation" at bounding box center [231, 195] width 229 height 14
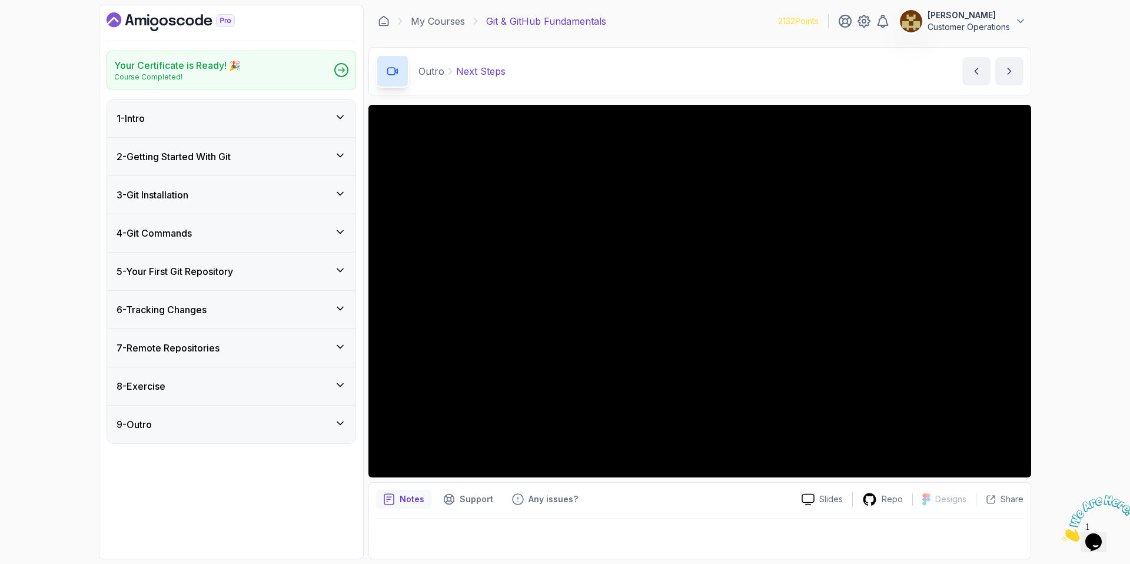
click at [192, 227] on h3 "4 - Git Commands" at bounding box center [154, 233] width 75 height 14
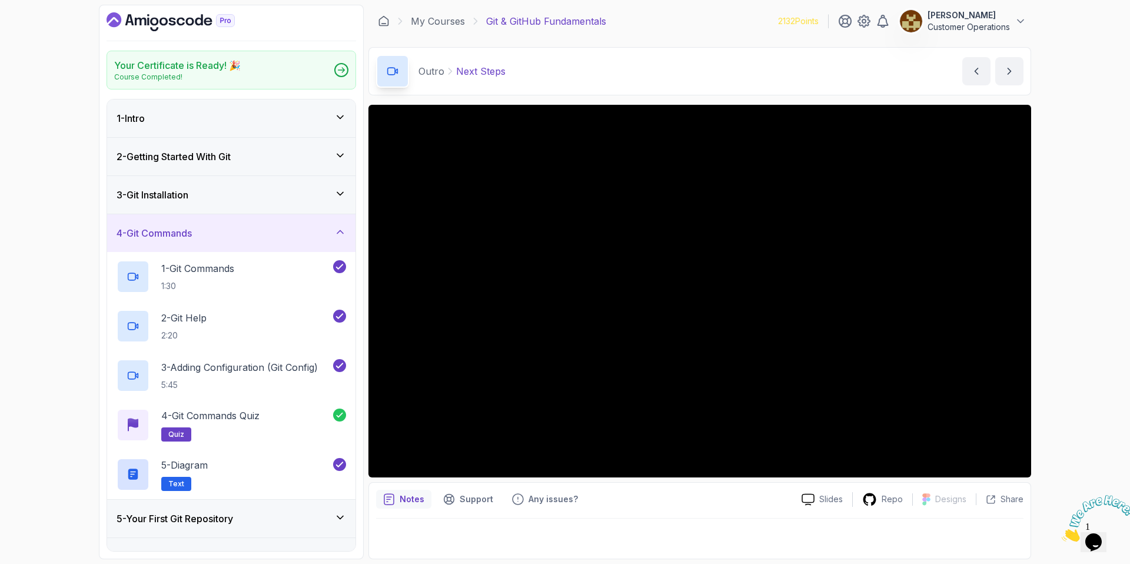
click at [232, 228] on div "4 - Git Commands" at bounding box center [231, 233] width 229 height 14
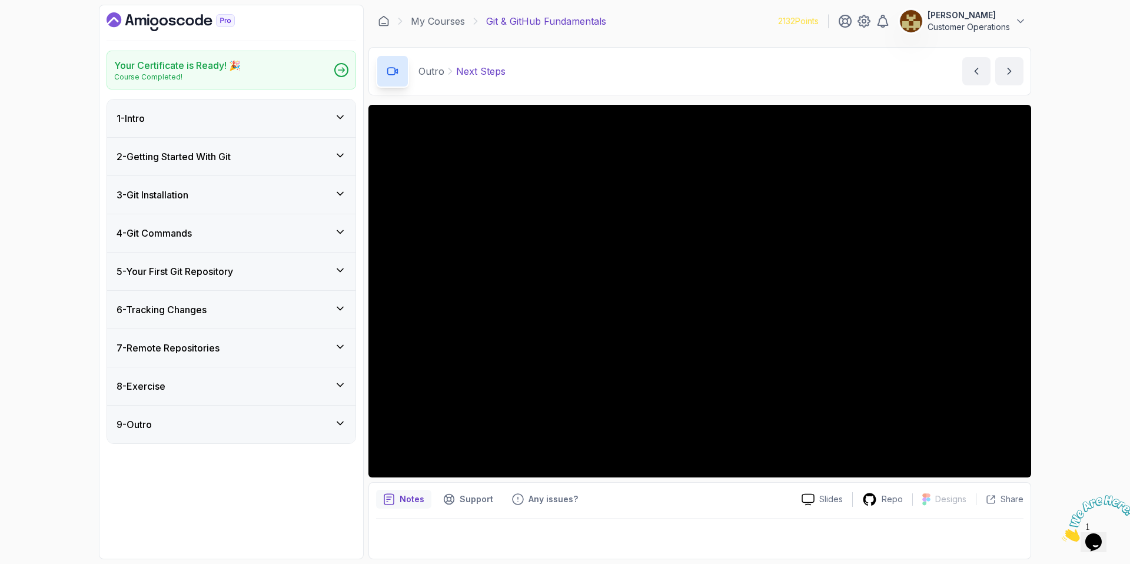
click at [227, 265] on h3 "5 - Your First Git Repository" at bounding box center [175, 271] width 117 height 14
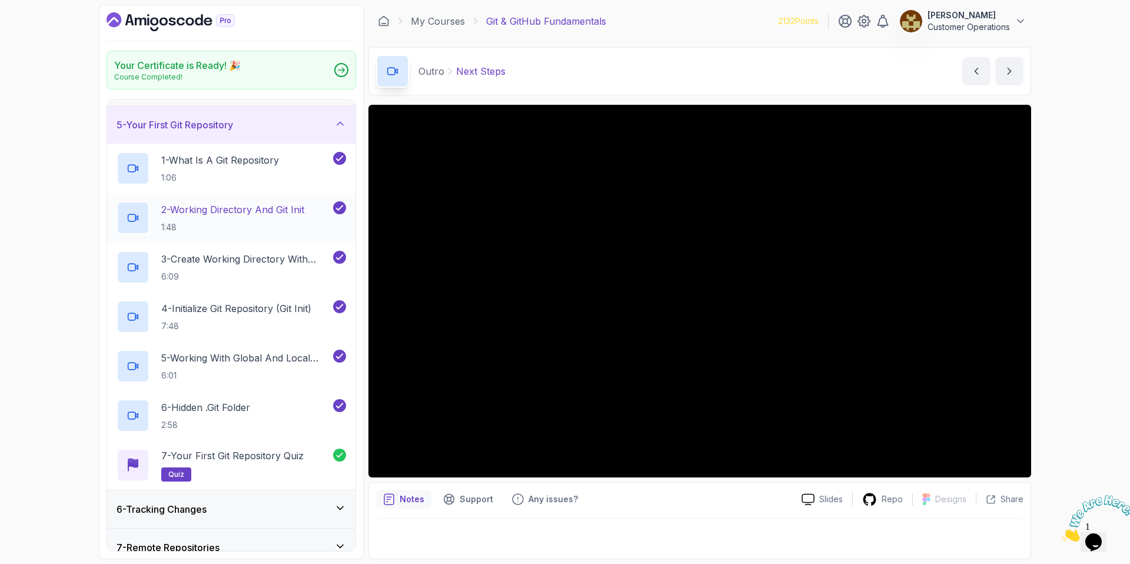
scroll to position [137, 0]
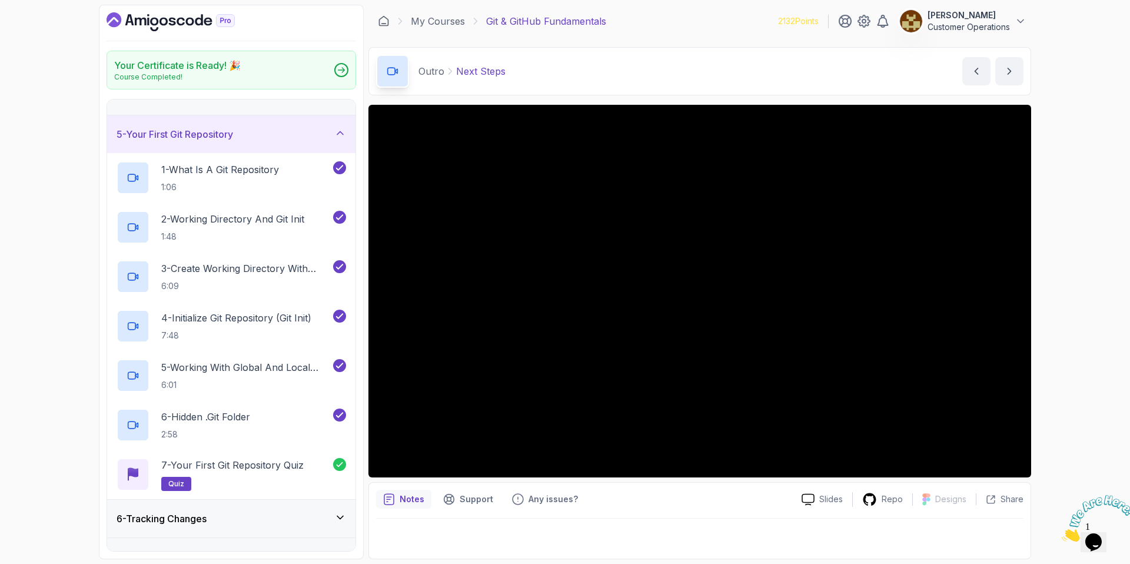
click at [211, 144] on div "5 - Your First Git Repository" at bounding box center [231, 134] width 248 height 38
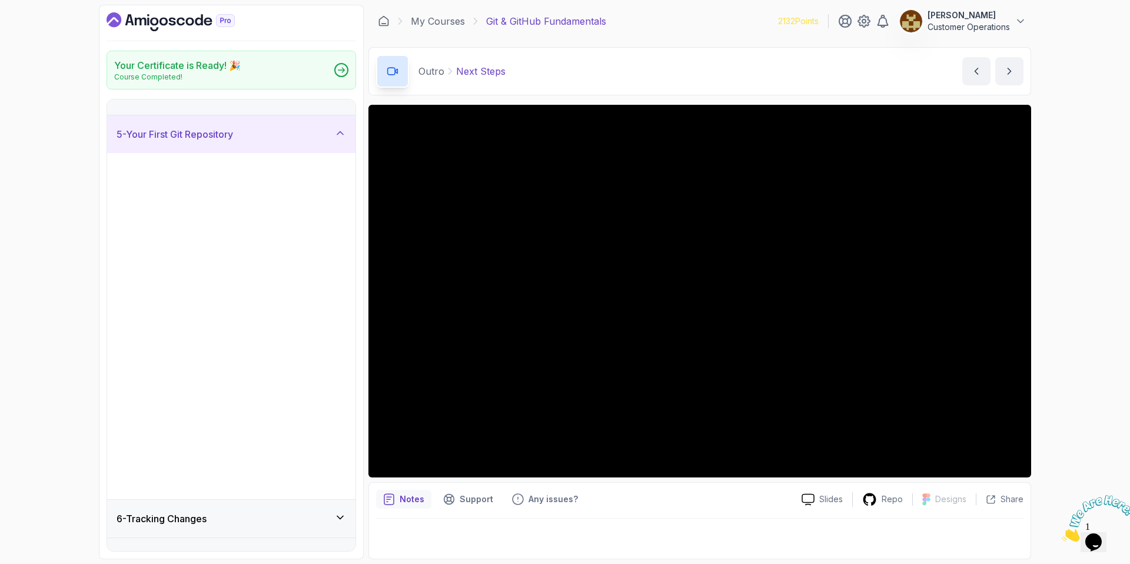
scroll to position [0, 0]
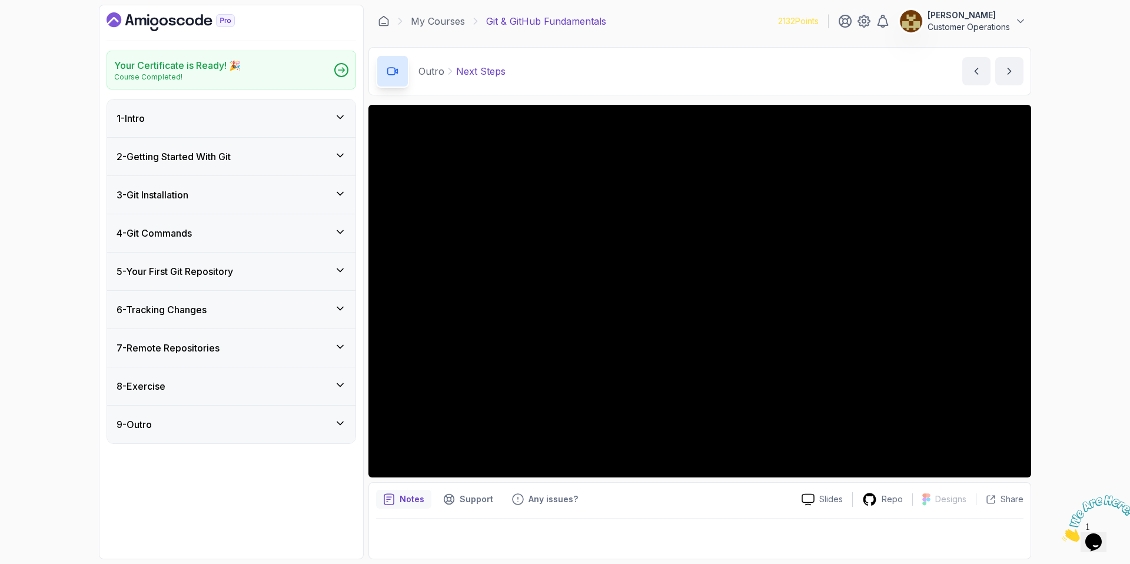
click at [204, 280] on div "5 - Your First Git Repository" at bounding box center [231, 271] width 248 height 38
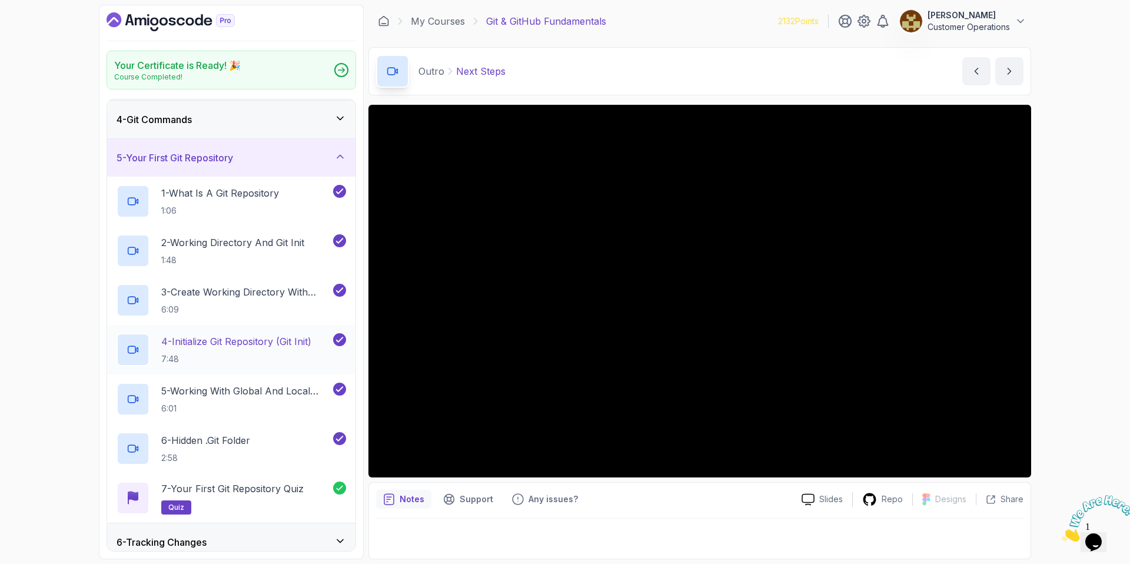
scroll to position [122, 0]
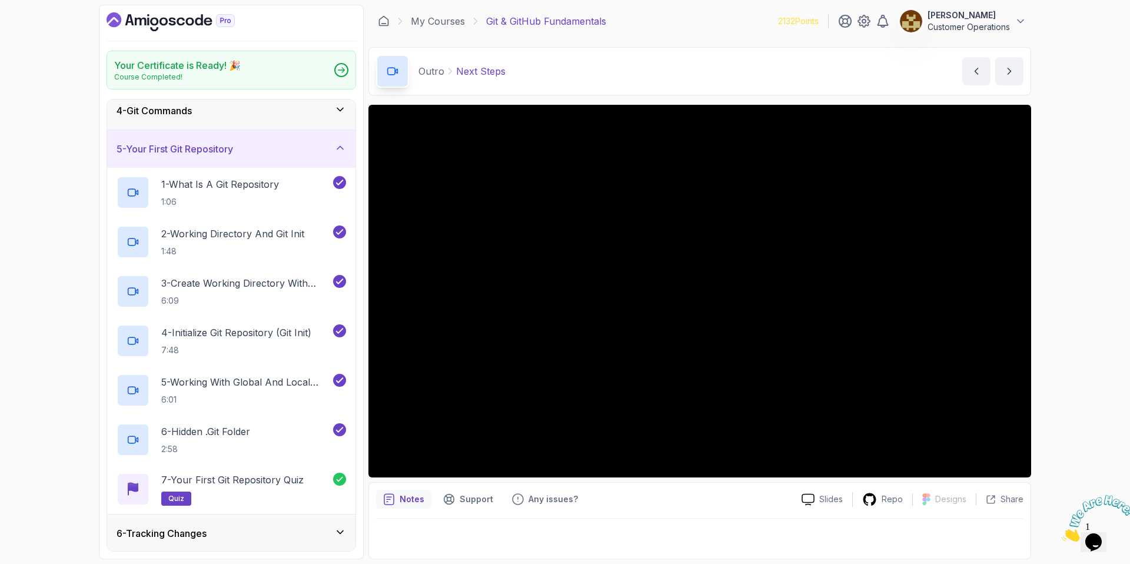
click at [209, 151] on h3 "5 - Your First Git Repository" at bounding box center [175, 149] width 117 height 14
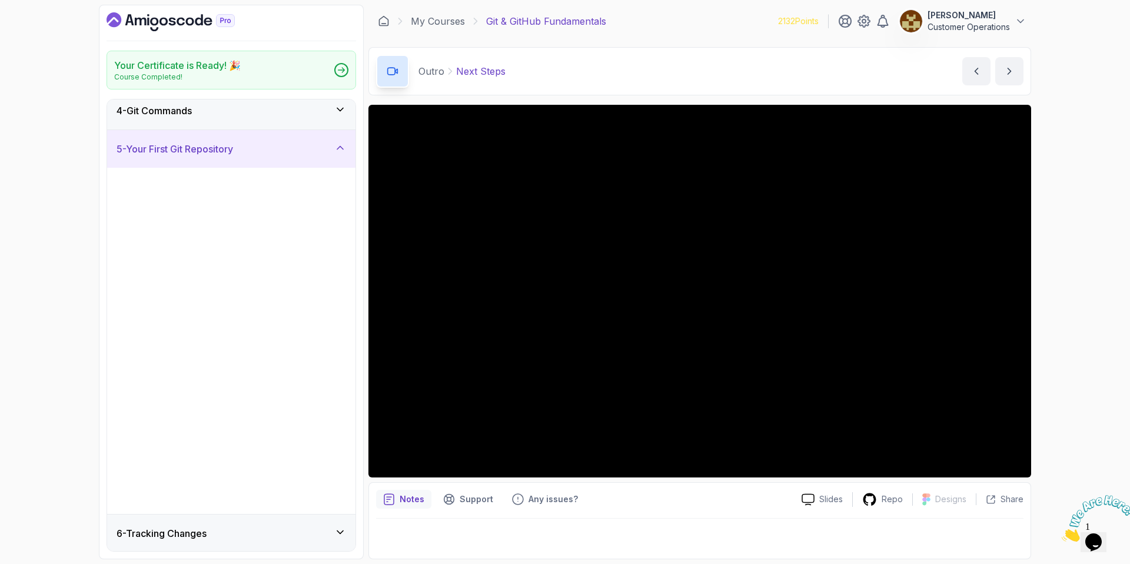
scroll to position [0, 0]
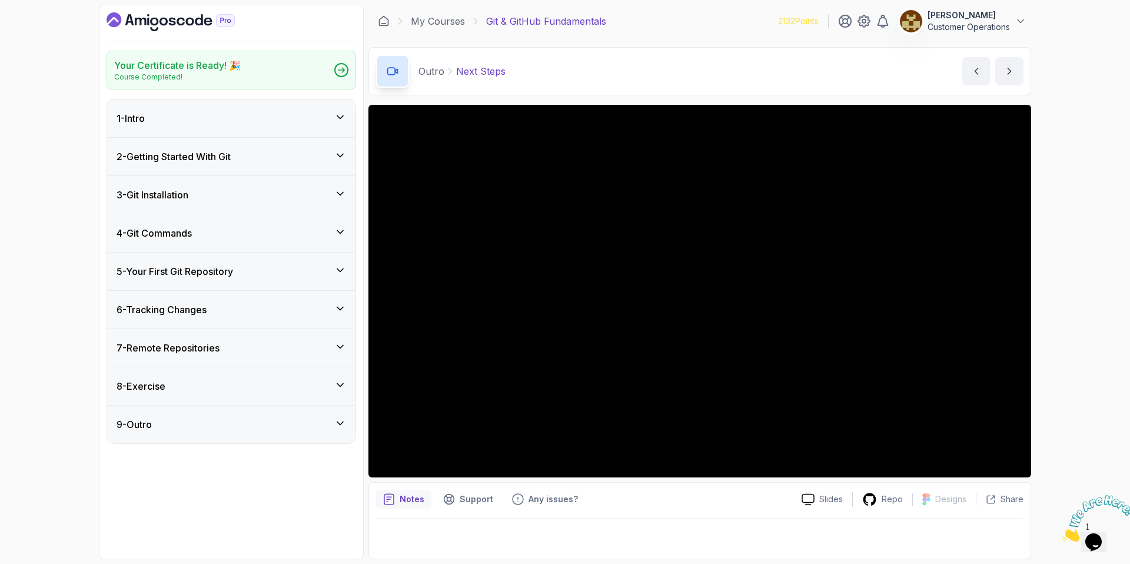
click at [179, 313] on h3 "6 - Tracking Changes" at bounding box center [162, 309] width 90 height 14
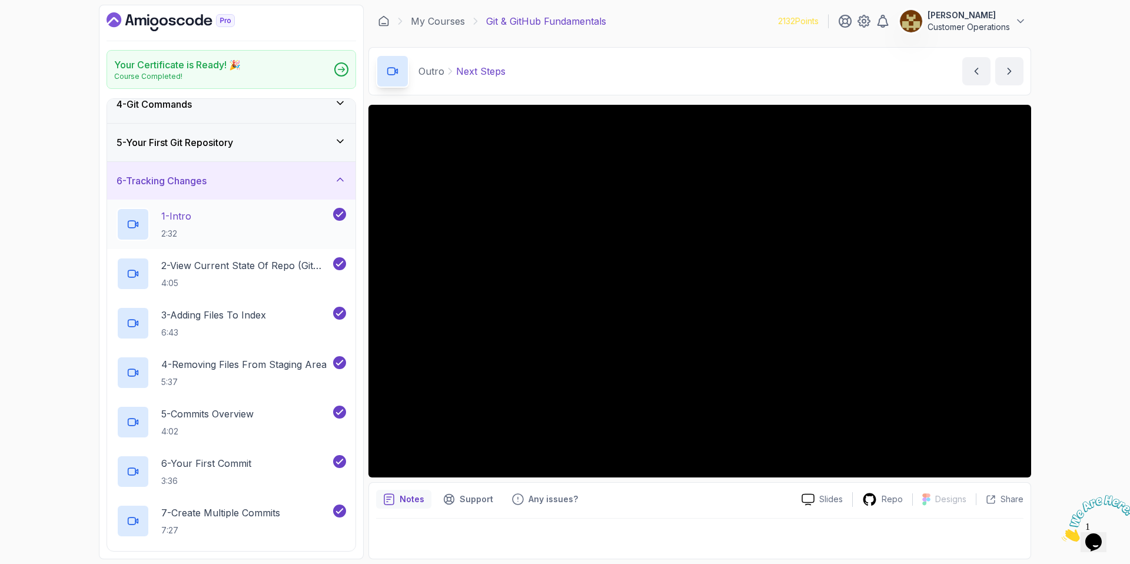
scroll to position [122, 0]
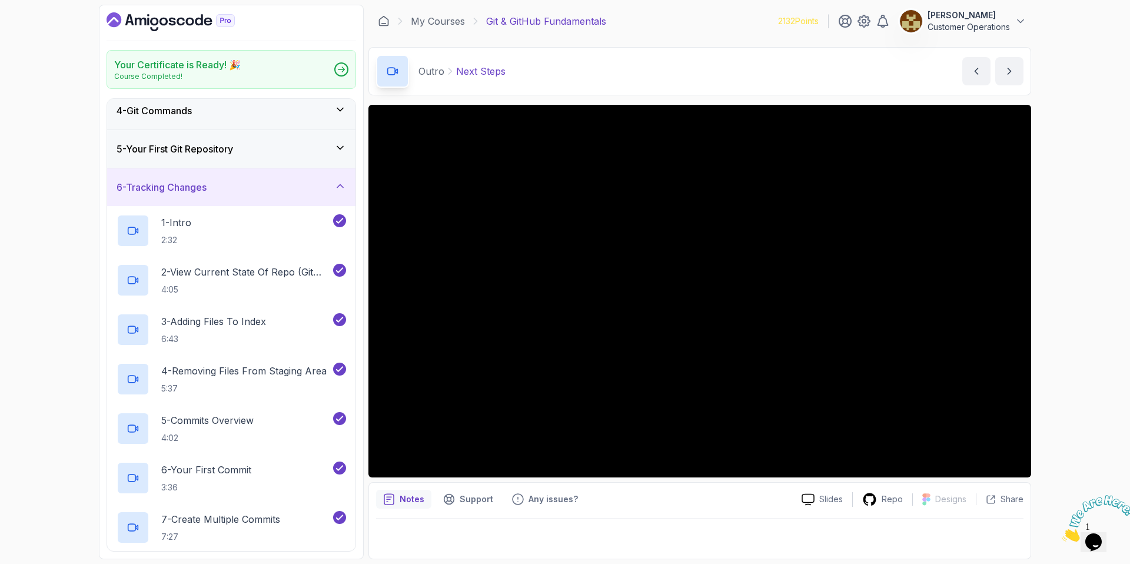
click at [198, 188] on h3 "6 - Tracking Changes" at bounding box center [162, 187] width 90 height 14
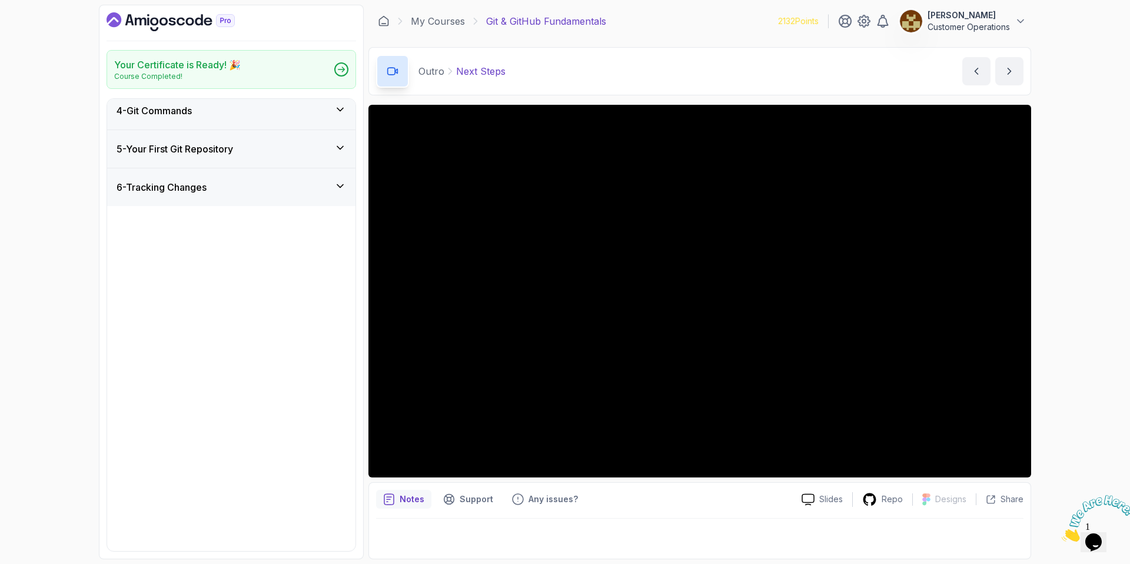
scroll to position [0, 0]
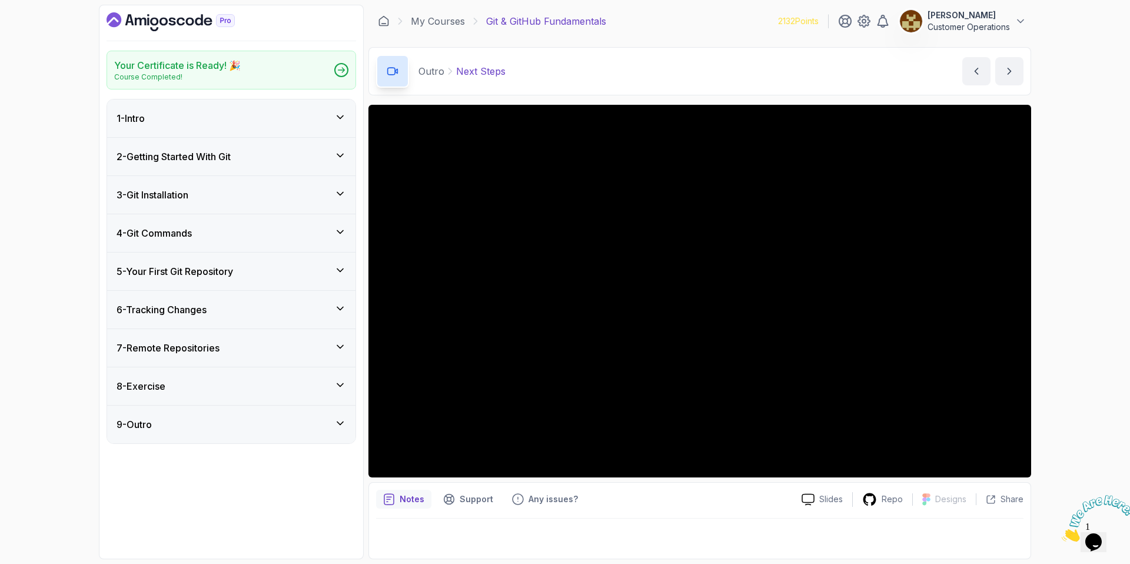
click at [211, 352] on h3 "7 - Remote Repositories" at bounding box center [168, 348] width 103 height 14
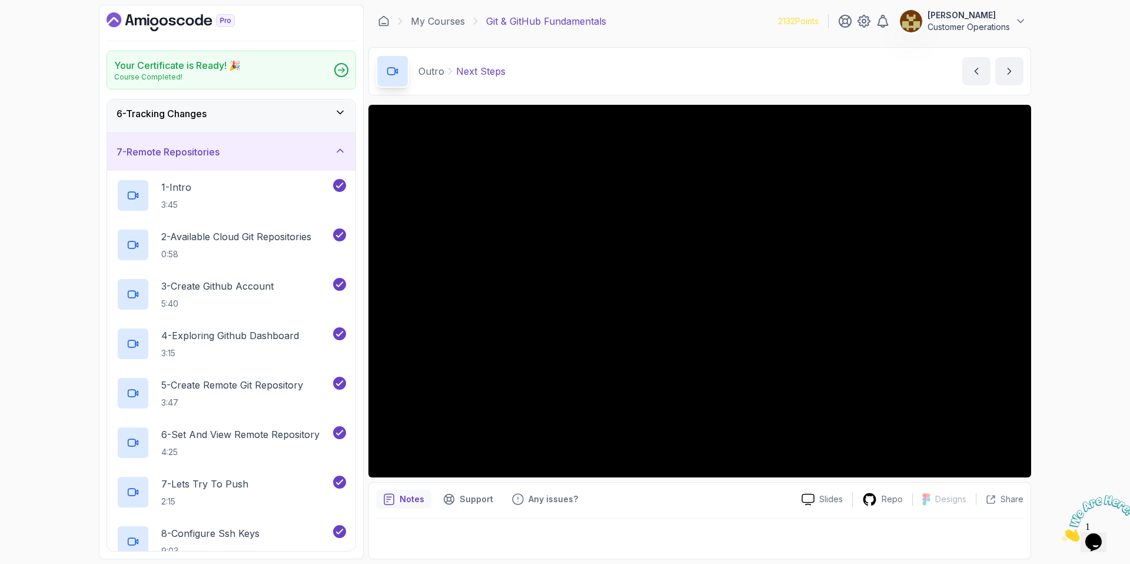
scroll to position [194, 0]
click at [204, 159] on h3 "7 - Remote Repositories" at bounding box center [168, 154] width 103 height 14
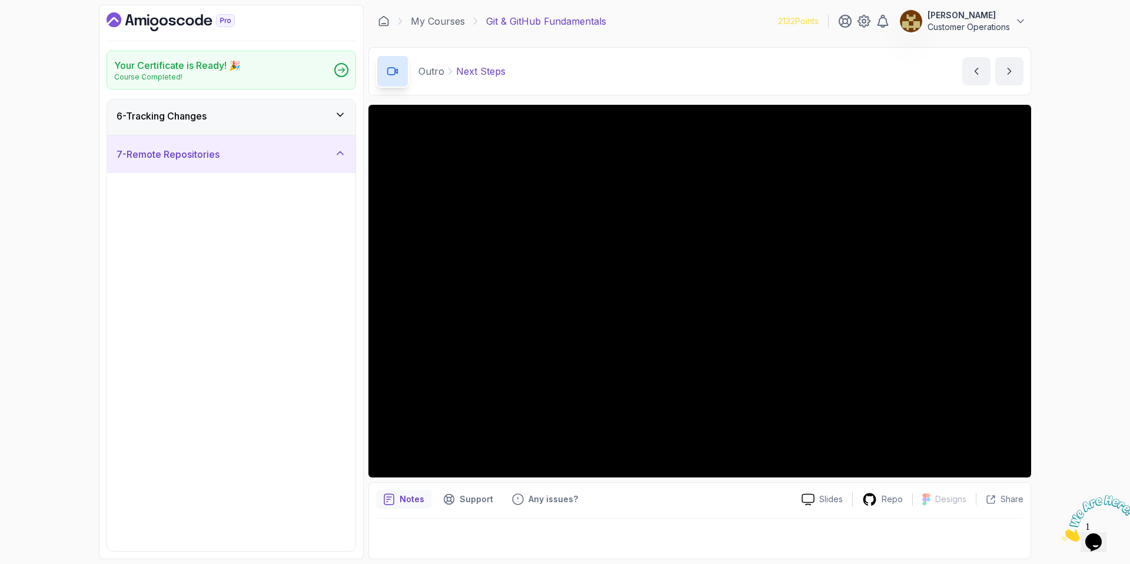
scroll to position [0, 0]
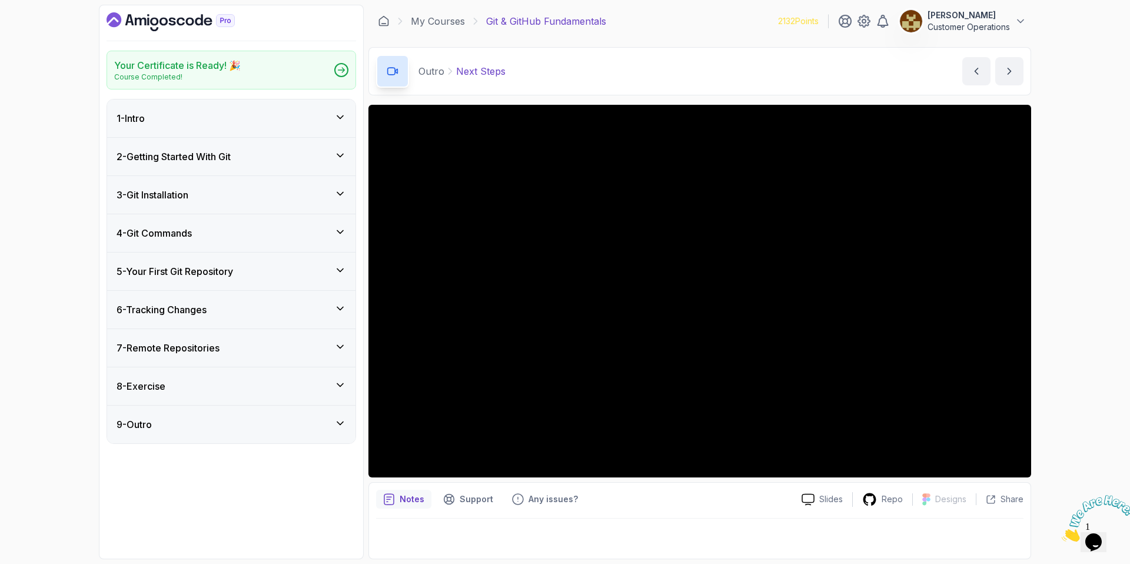
click at [228, 305] on div "6 - Tracking Changes" at bounding box center [231, 309] width 229 height 14
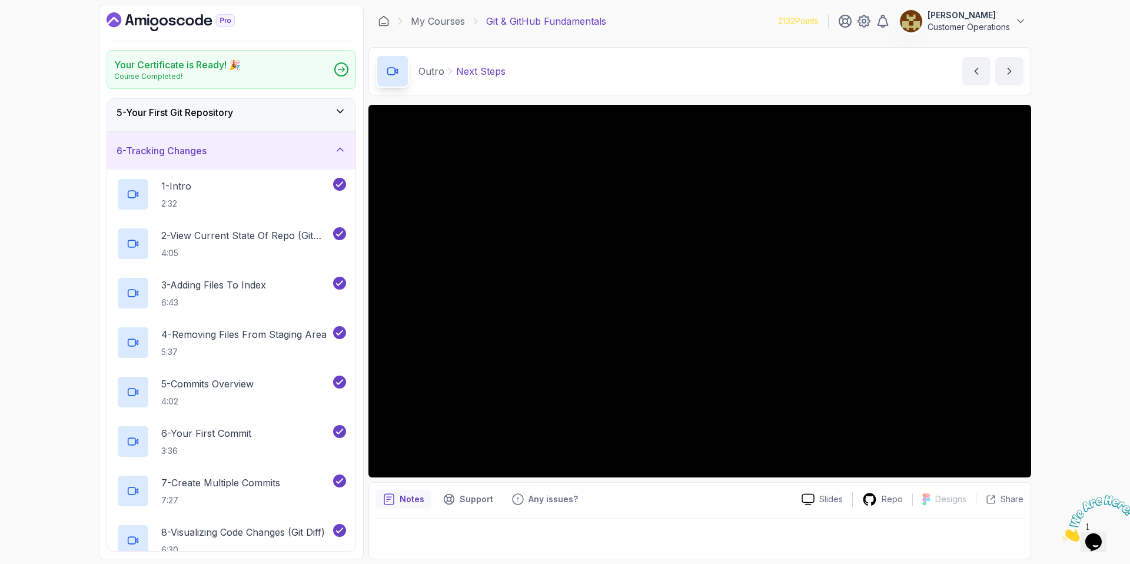
scroll to position [159, 0]
click at [207, 146] on h3 "6 - Tracking Changes" at bounding box center [162, 149] width 90 height 14
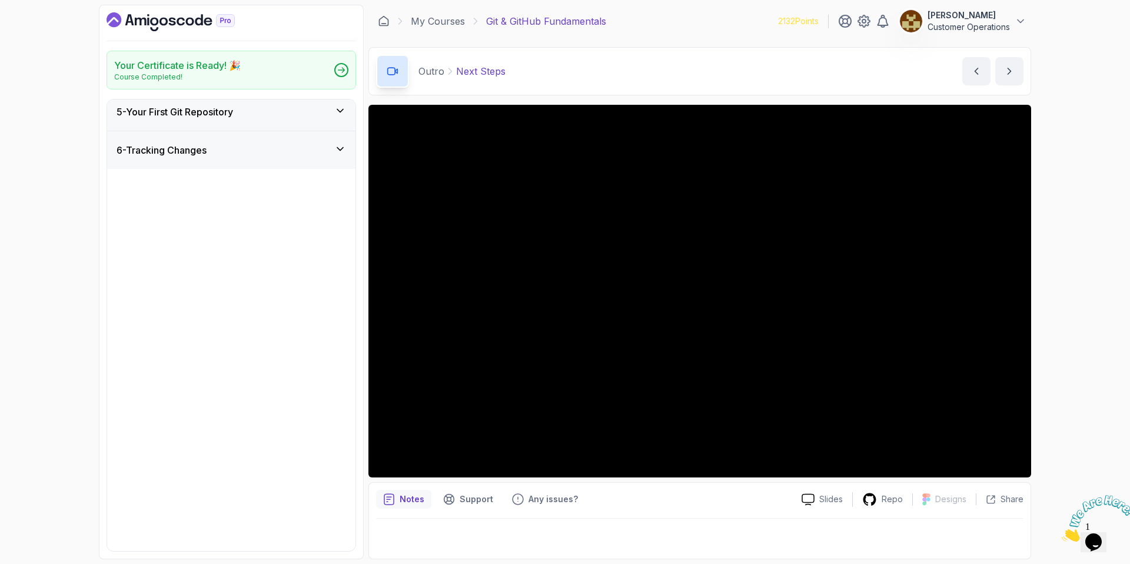
scroll to position [0, 0]
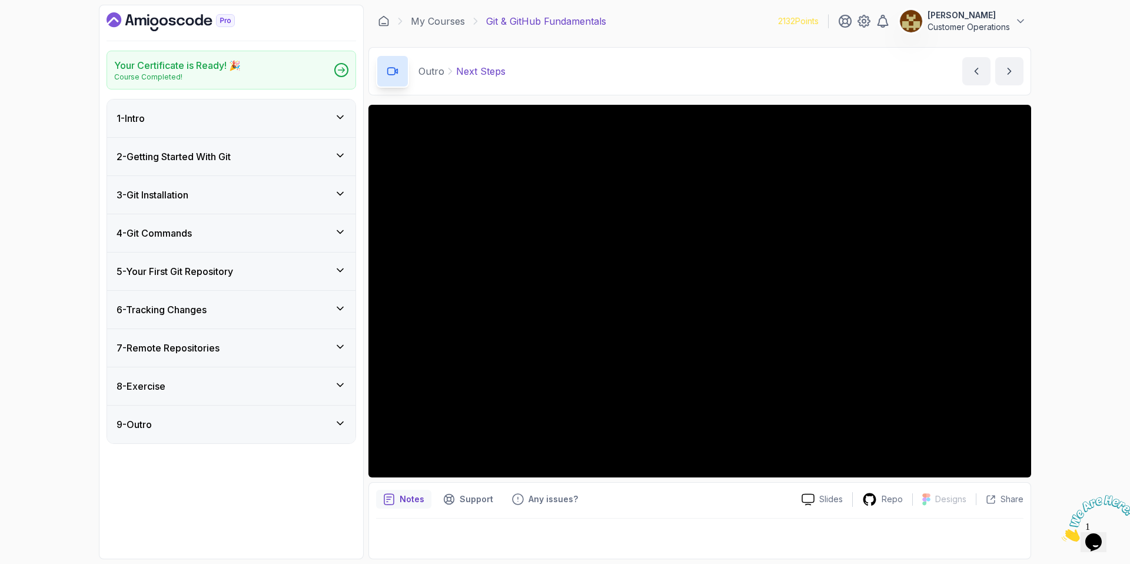
click at [245, 341] on div "7 - Remote Repositories" at bounding box center [231, 348] width 229 height 14
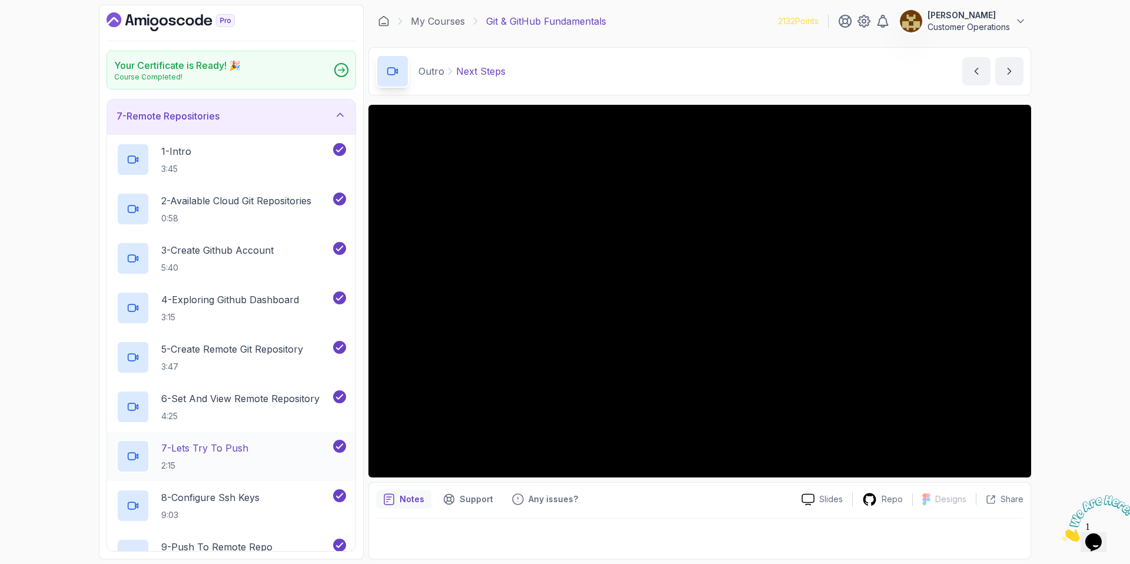
scroll to position [231, 0]
click at [219, 111] on h3 "7 - Remote Repositories" at bounding box center [168, 116] width 103 height 14
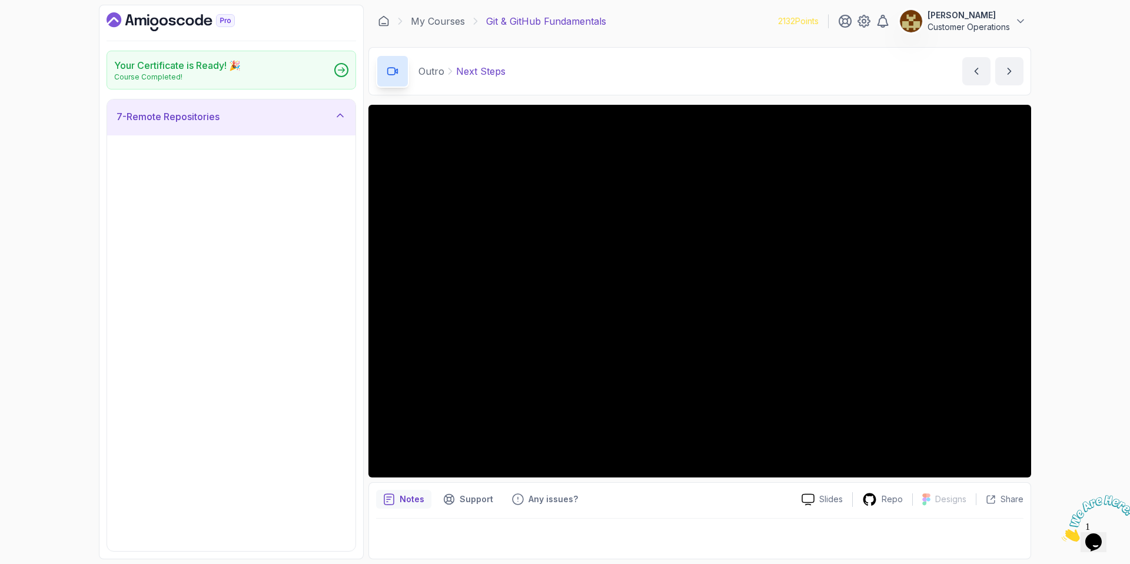
scroll to position [0, 0]
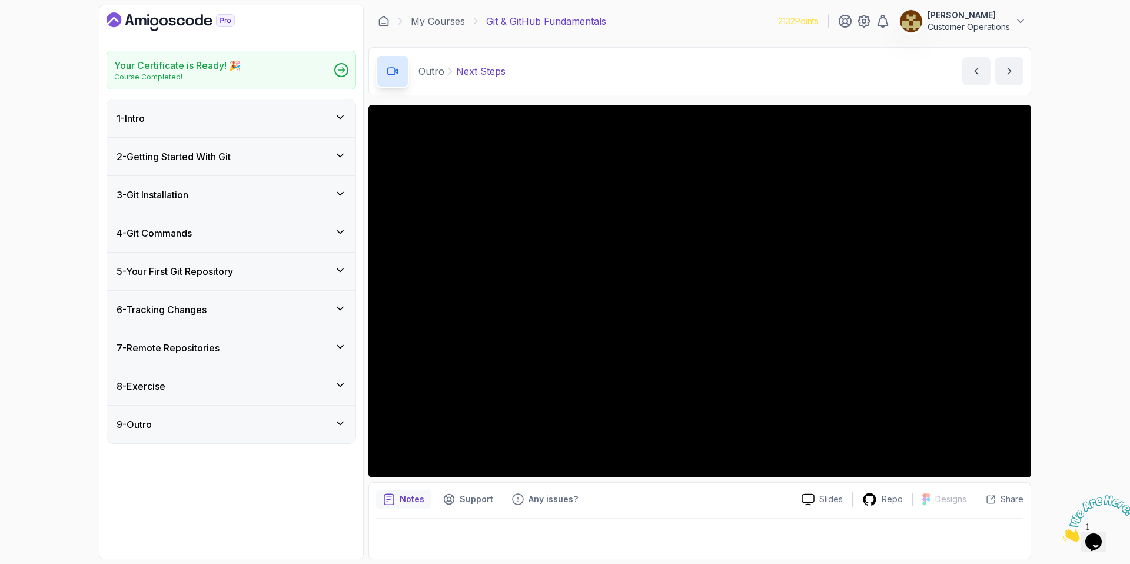
click at [205, 275] on h3 "5 - Your First Git Repository" at bounding box center [175, 271] width 117 height 14
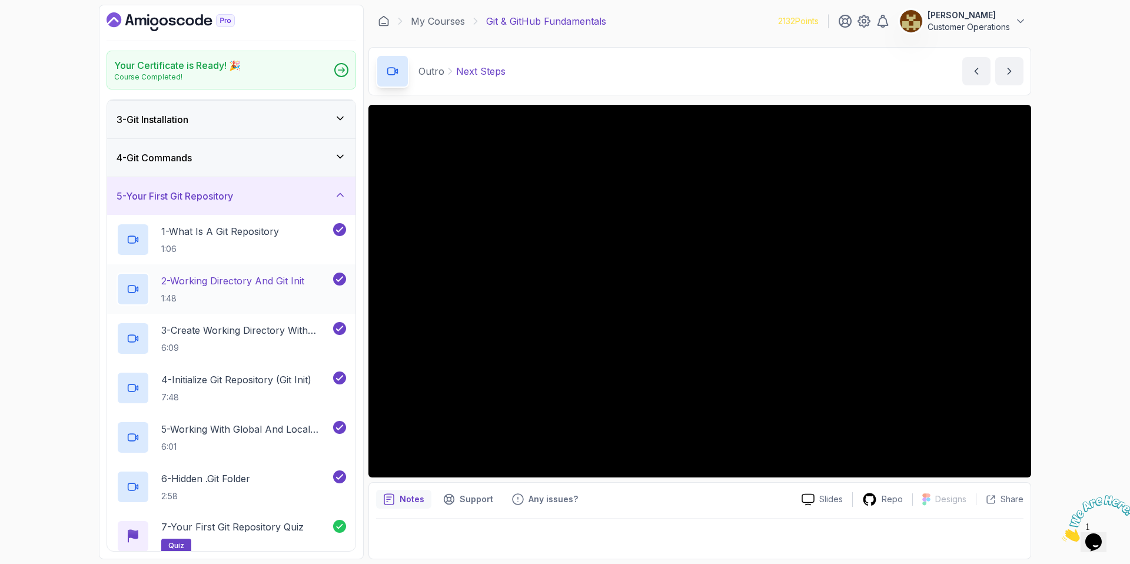
scroll to position [74, 0]
click at [220, 196] on h3 "5 - Your First Git Repository" at bounding box center [175, 197] width 117 height 14
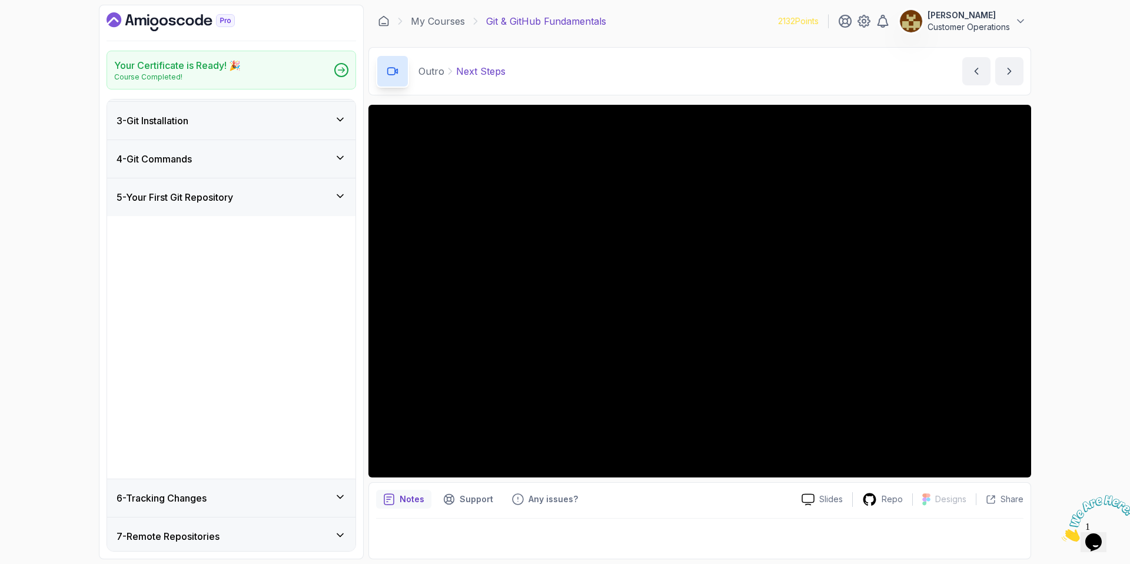
scroll to position [0, 0]
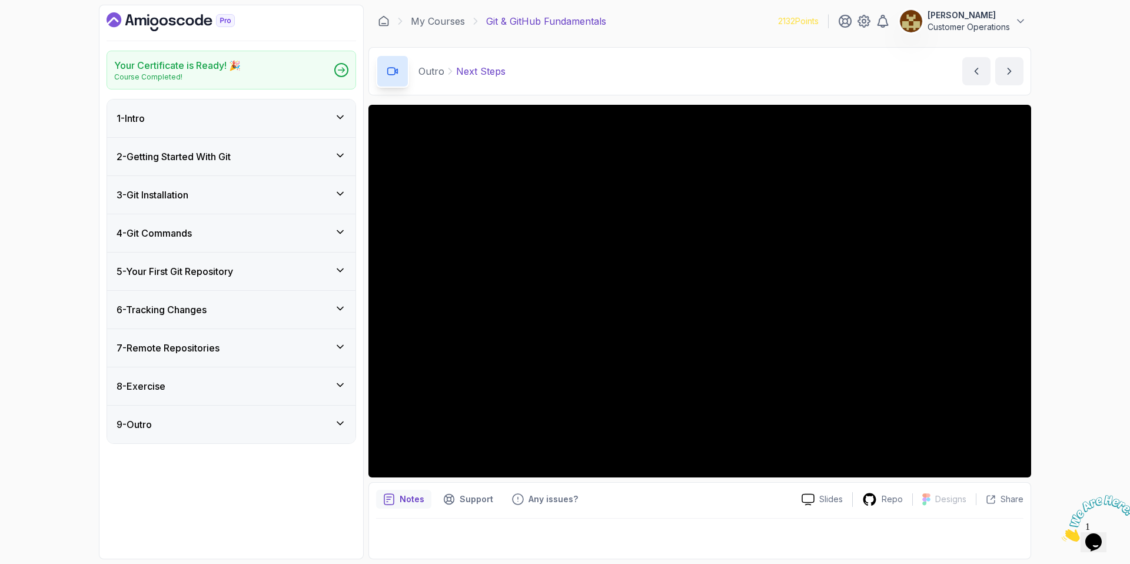
click at [201, 198] on div "3 - Git Installation" at bounding box center [231, 195] width 229 height 14
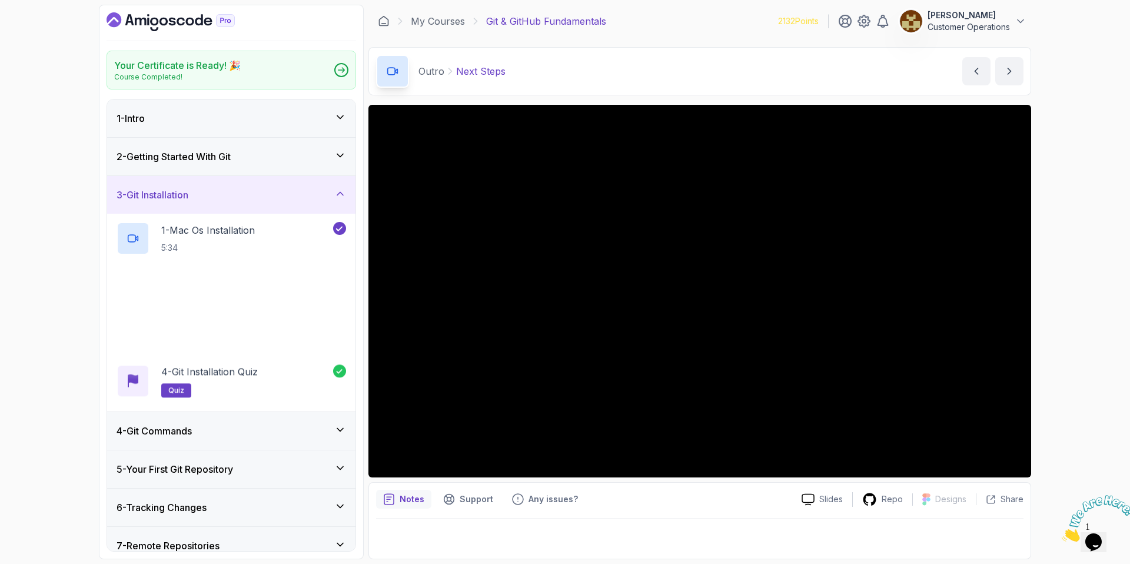
click at [201, 198] on div "3 - Git Installation" at bounding box center [231, 195] width 229 height 14
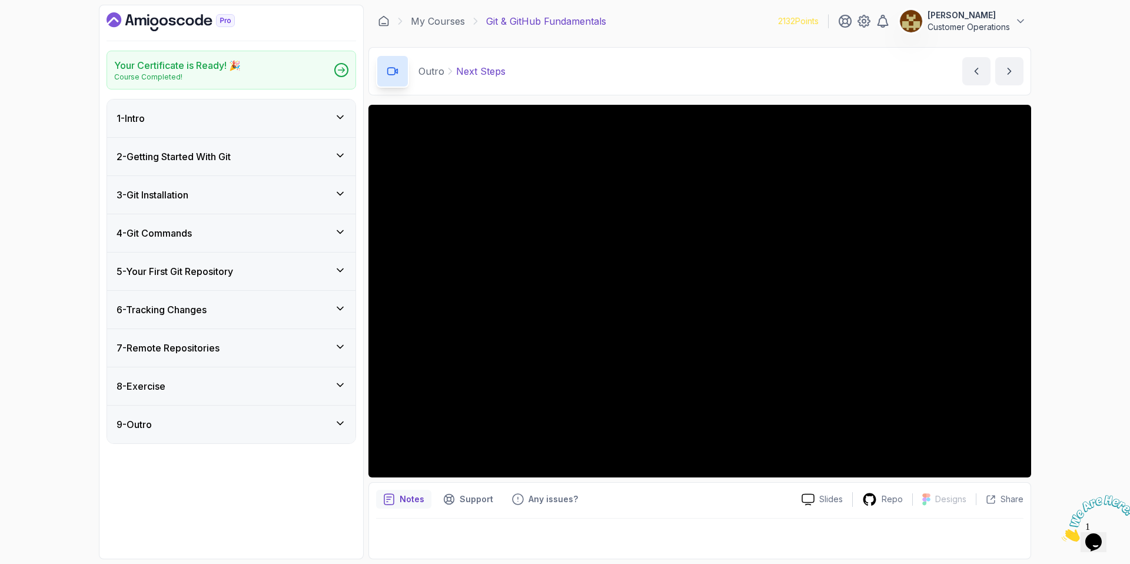
click at [192, 239] on h3 "4 - Git Commands" at bounding box center [154, 233] width 75 height 14
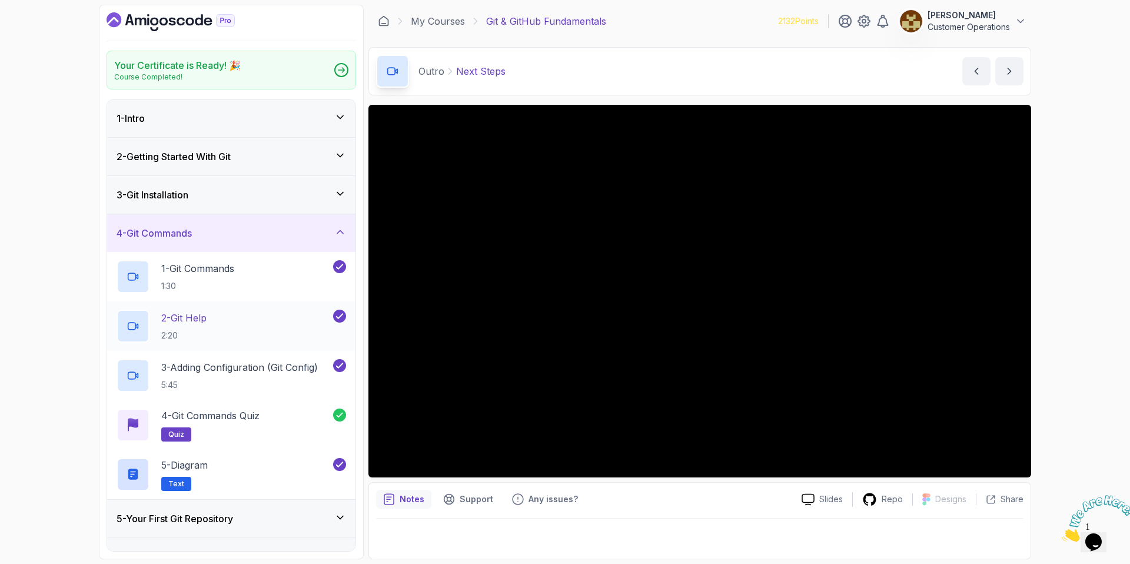
scroll to position [2, 0]
click at [210, 232] on div "4 - Git Commands" at bounding box center [231, 231] width 229 height 14
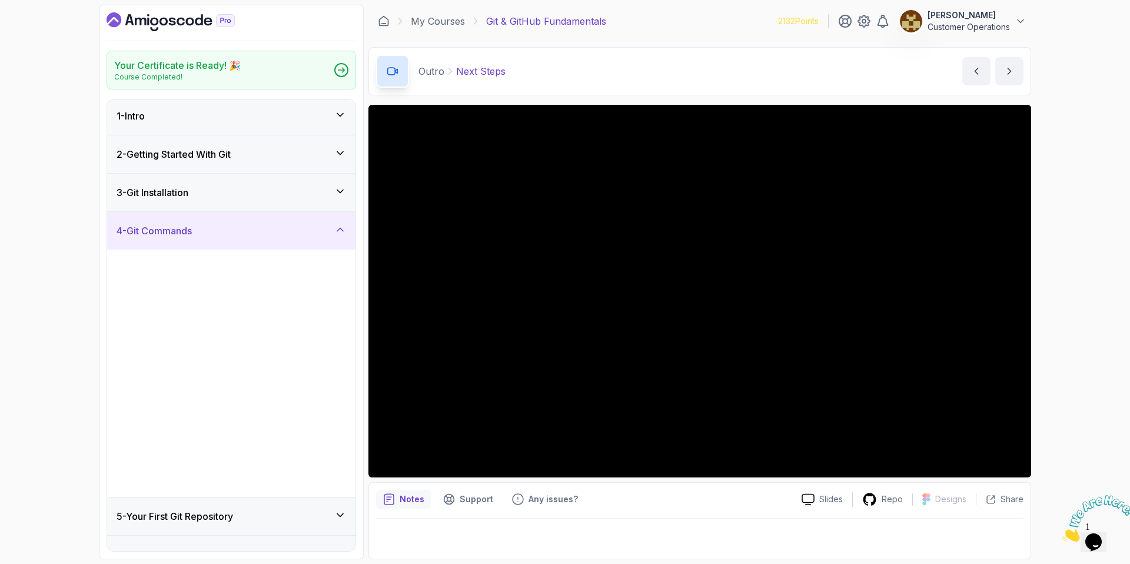
scroll to position [0, 0]
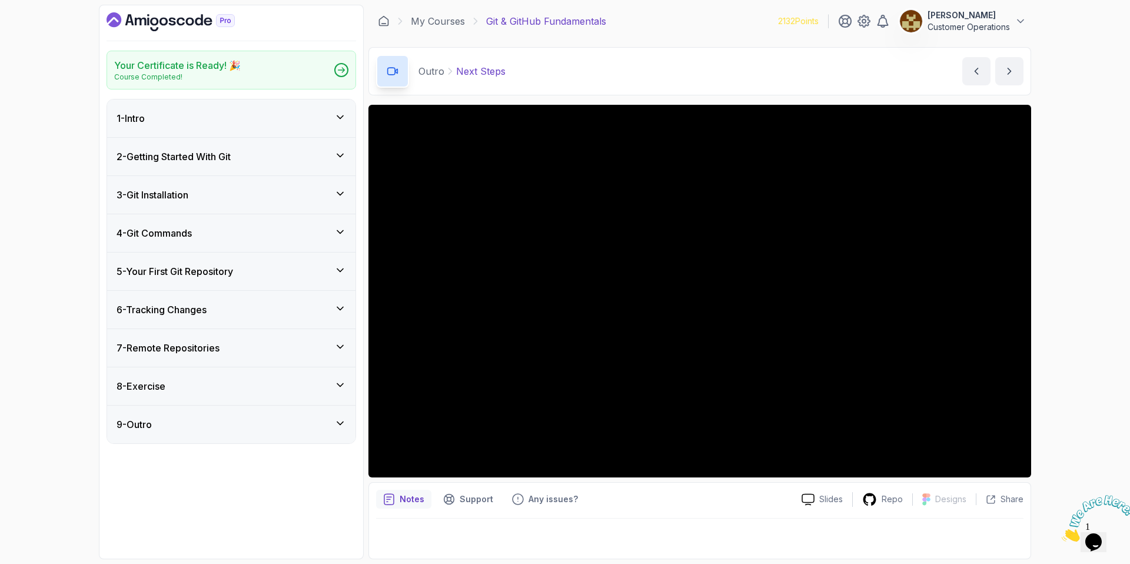
click at [213, 273] on h3 "5 - Your First Git Repository" at bounding box center [175, 271] width 117 height 14
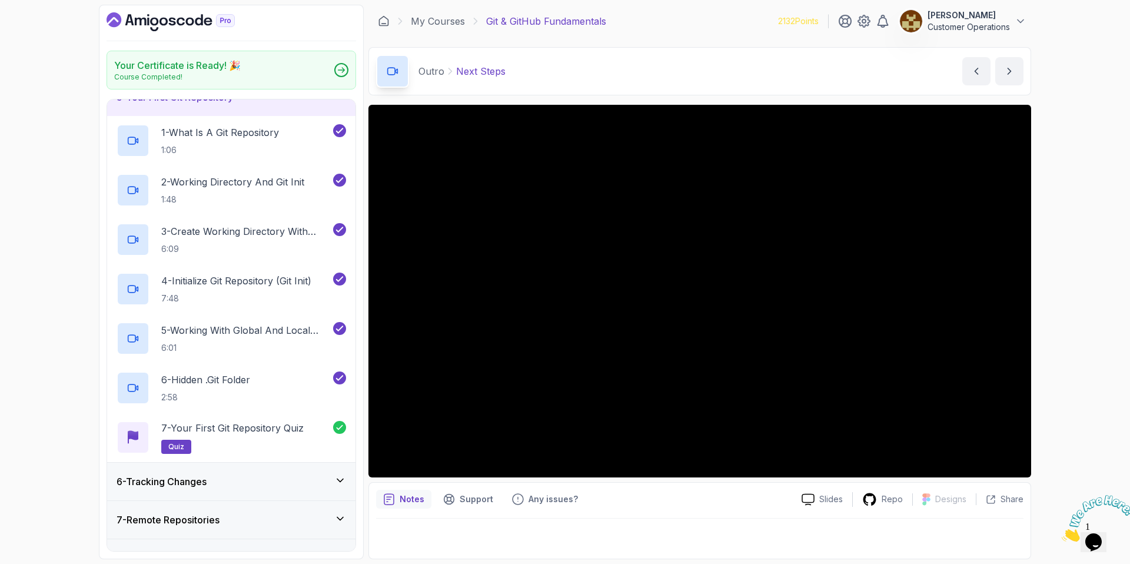
scroll to position [78, 0]
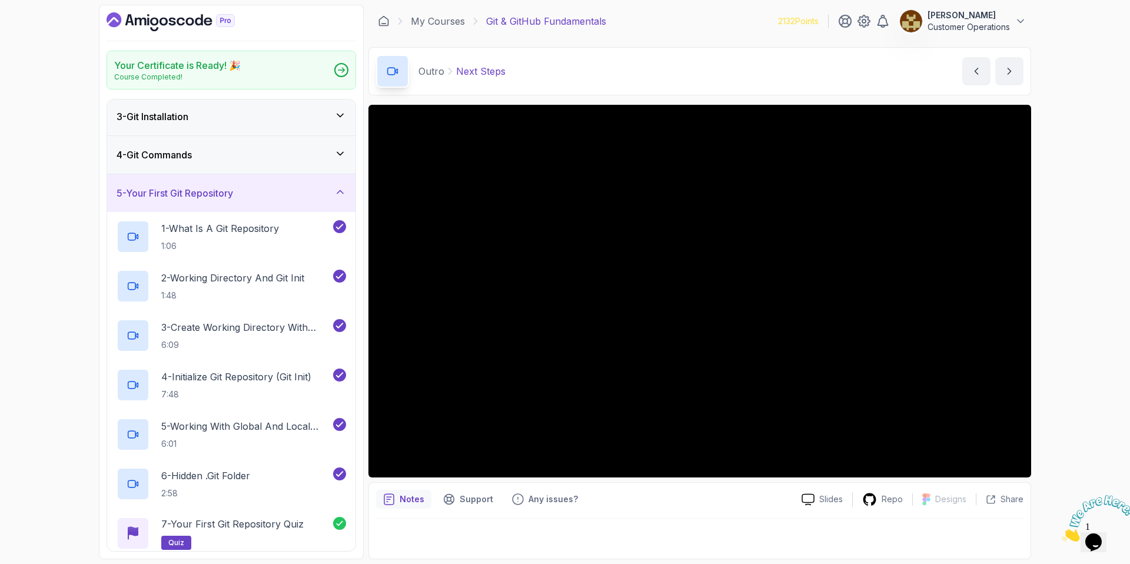
click at [197, 192] on h3 "5 - Your First Git Repository" at bounding box center [175, 193] width 117 height 14
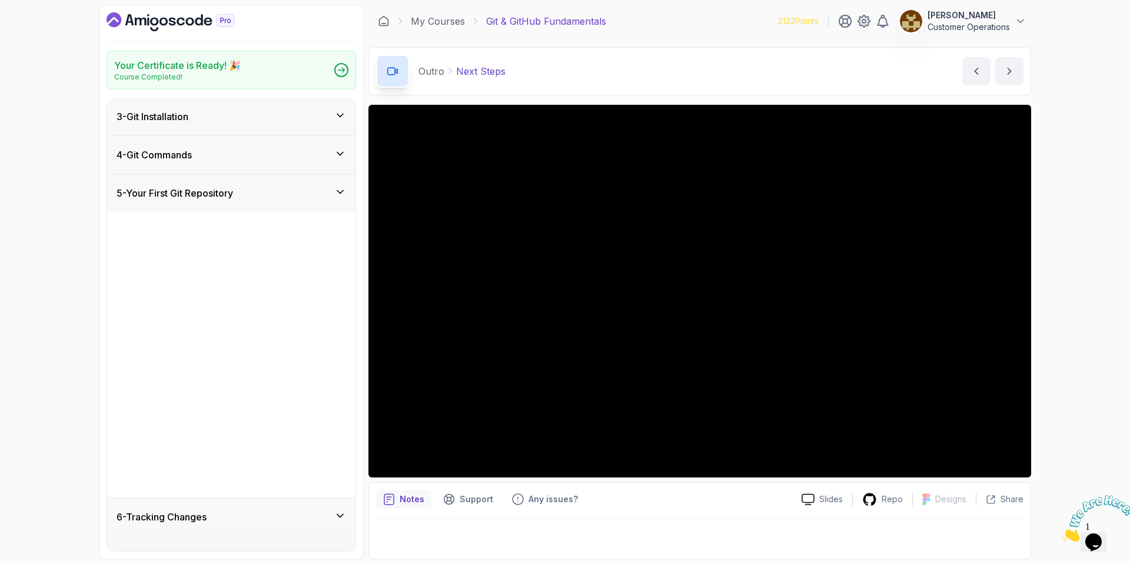
scroll to position [0, 0]
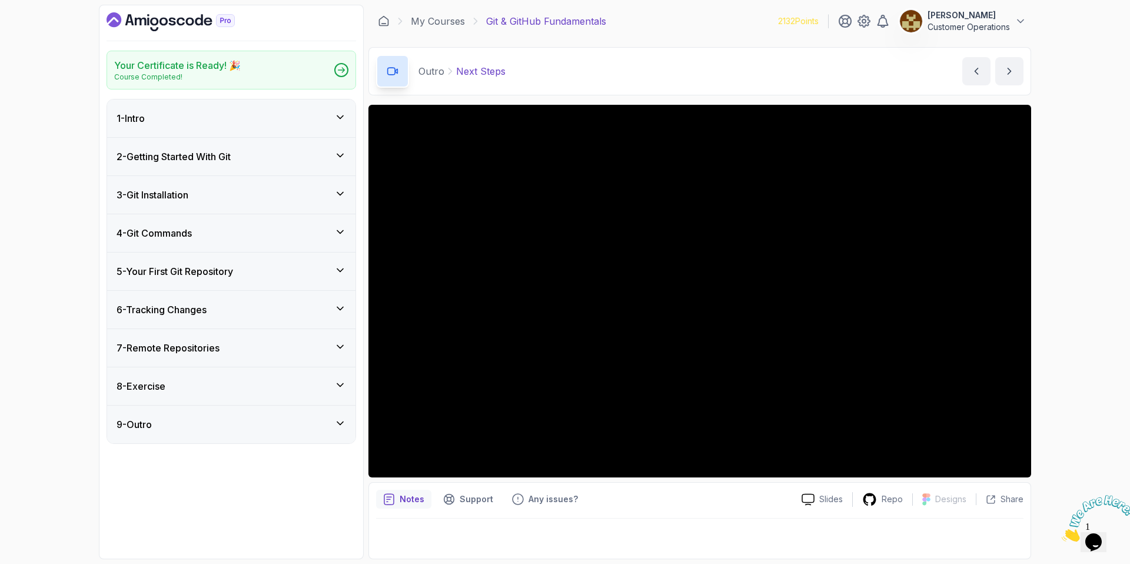
click at [207, 309] on h3 "6 - Tracking Changes" at bounding box center [162, 309] width 90 height 14
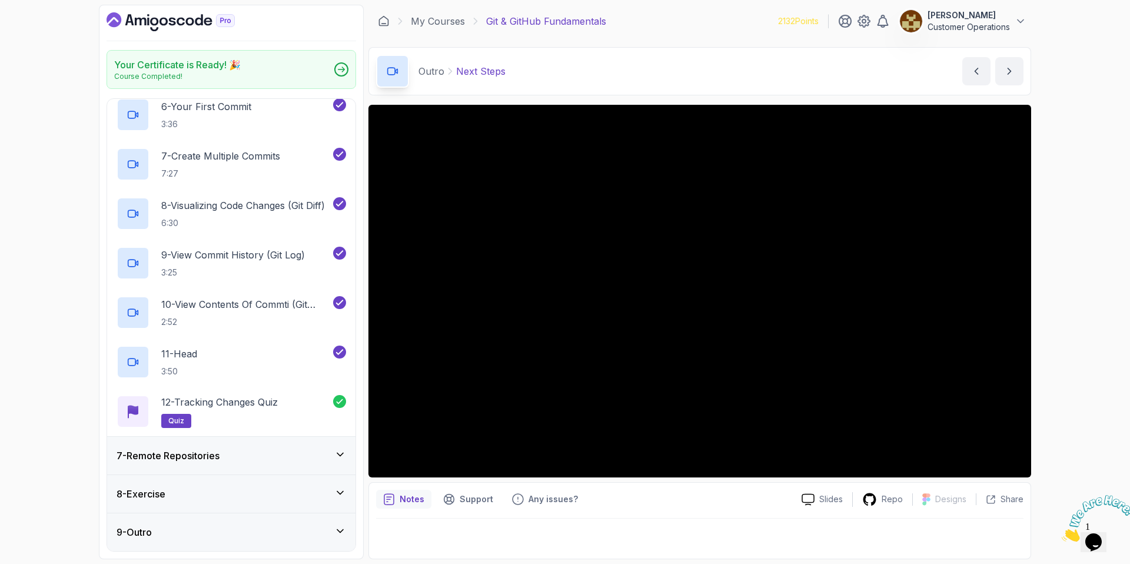
scroll to position [156, 0]
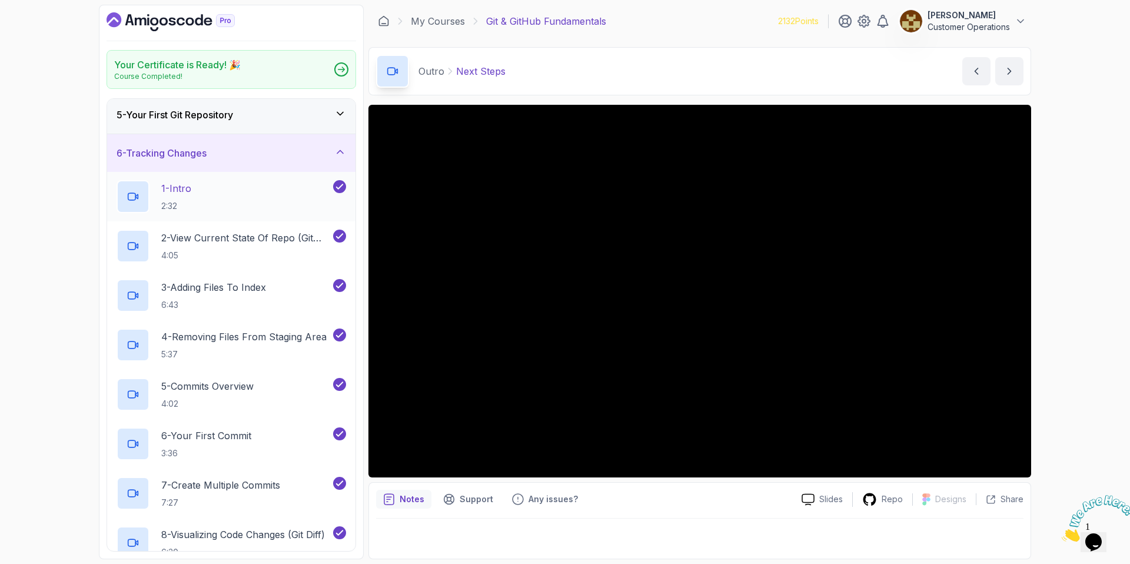
click at [196, 204] on div "1 - Intro 2:32" at bounding box center [224, 196] width 214 height 33
click at [205, 238] on p "2 - View Current State Of Repo (Git Status)" at bounding box center [245, 238] width 169 height 14
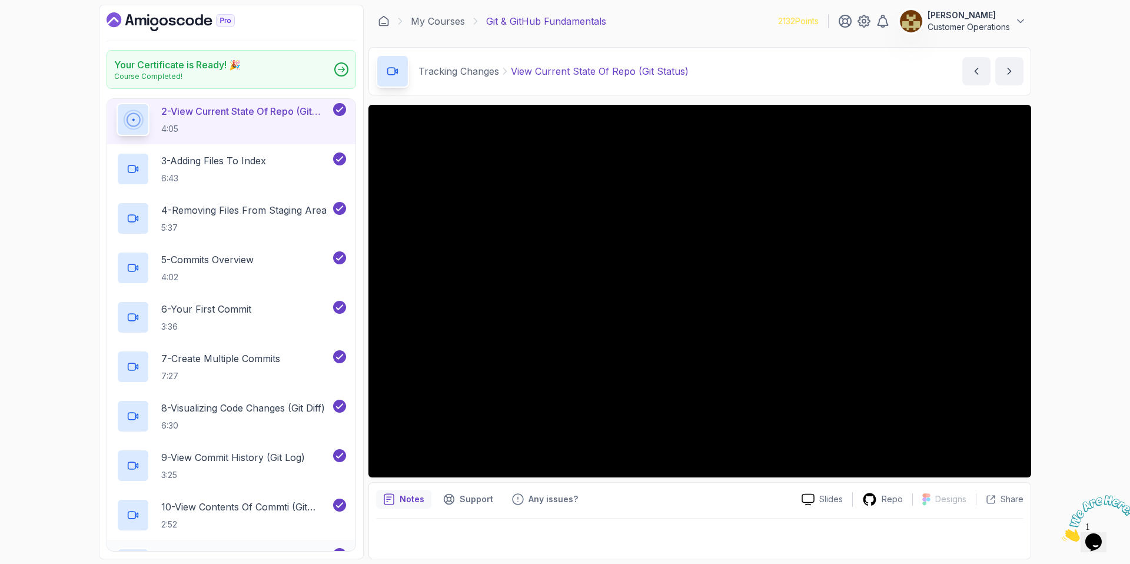
scroll to position [234, 0]
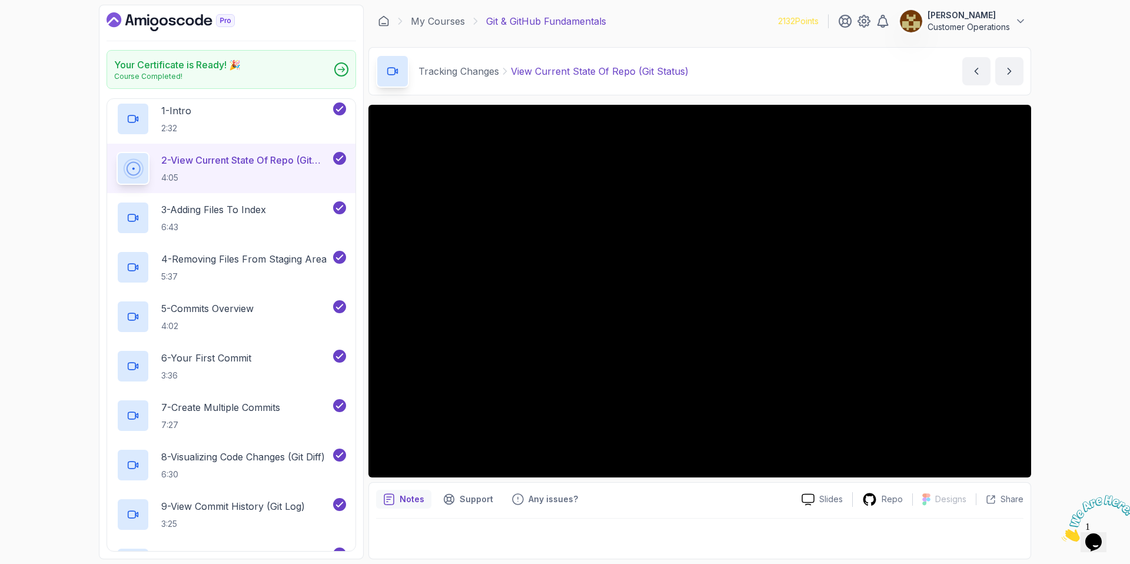
click at [748, 63] on div "Tracking Changes View Current State Of Repo (Git Status) View Current State Of …" at bounding box center [699, 71] width 663 height 48
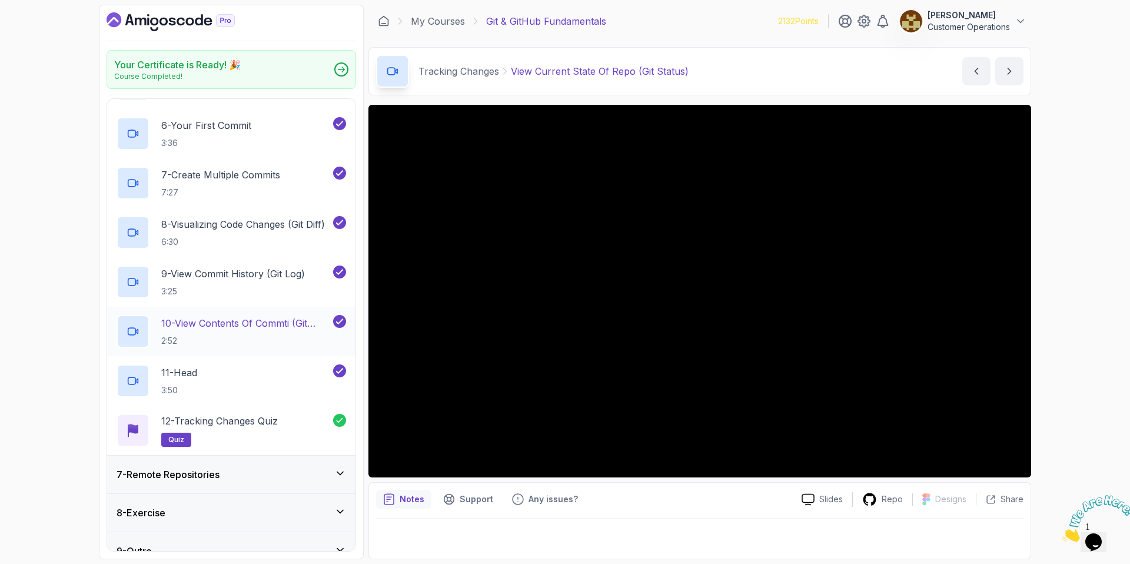
scroll to position [485, 0]
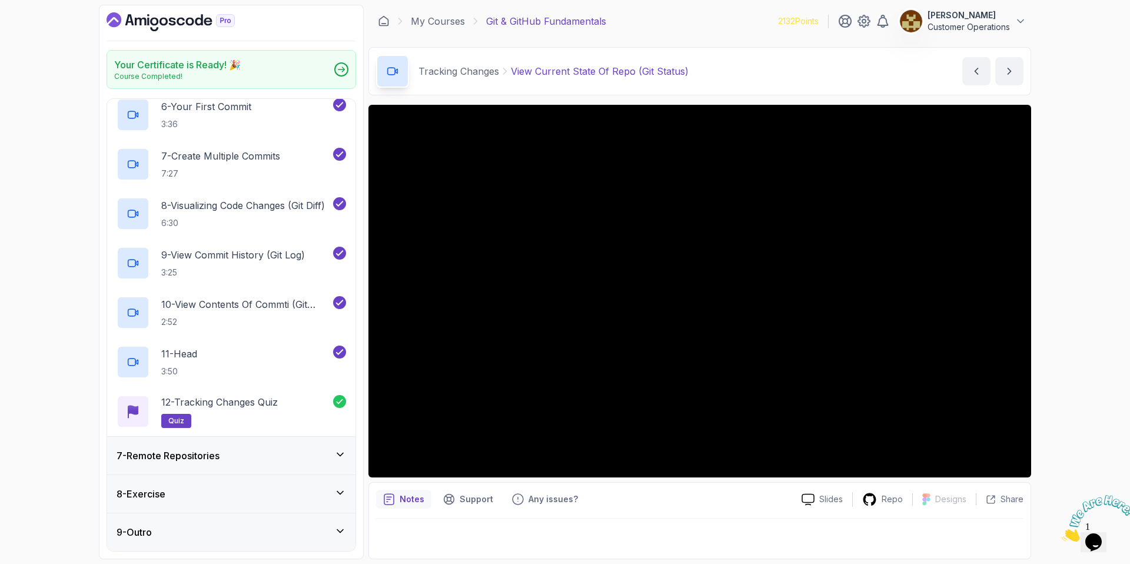
click at [294, 458] on div "7 - Remote Repositories" at bounding box center [231, 455] width 229 height 14
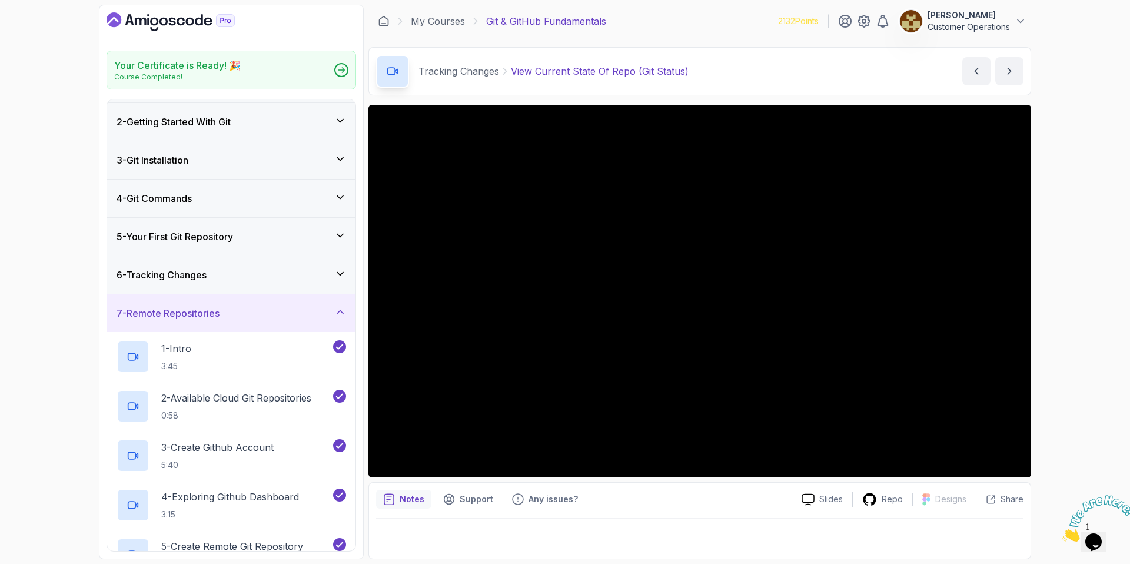
scroll to position [0, 0]
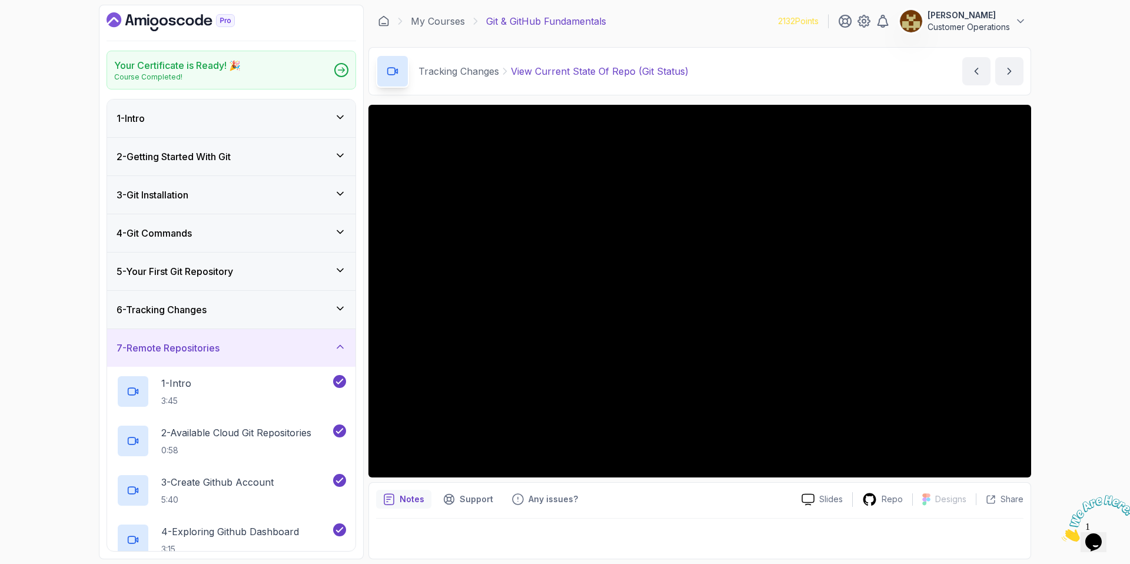
click at [224, 355] on div "7 - Remote Repositories" at bounding box center [231, 348] width 248 height 38
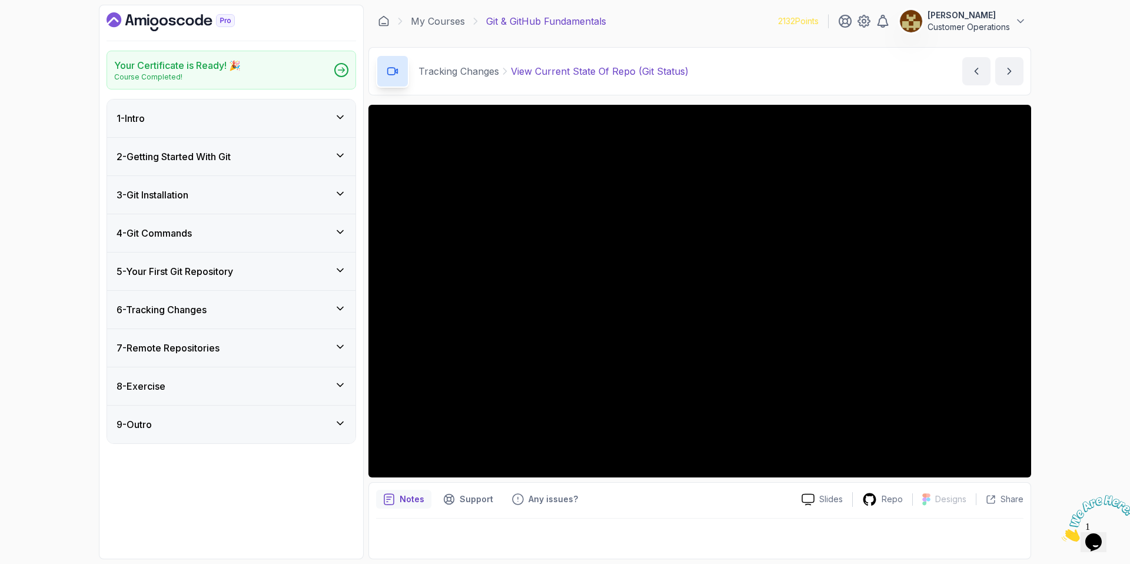
click at [194, 295] on div "6 - Tracking Changes" at bounding box center [231, 310] width 248 height 38
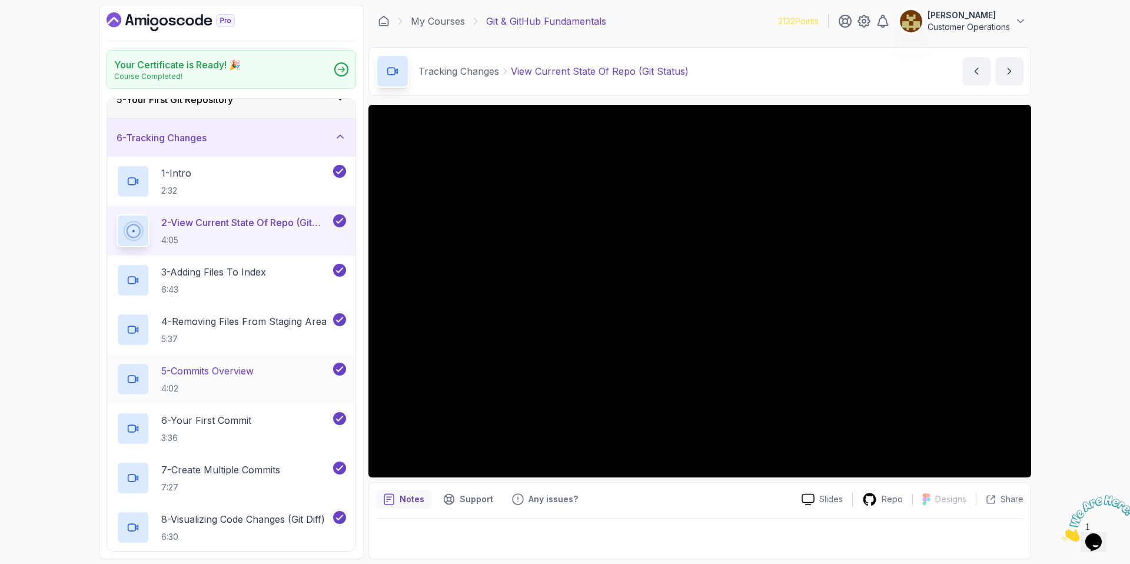
scroll to position [180, 0]
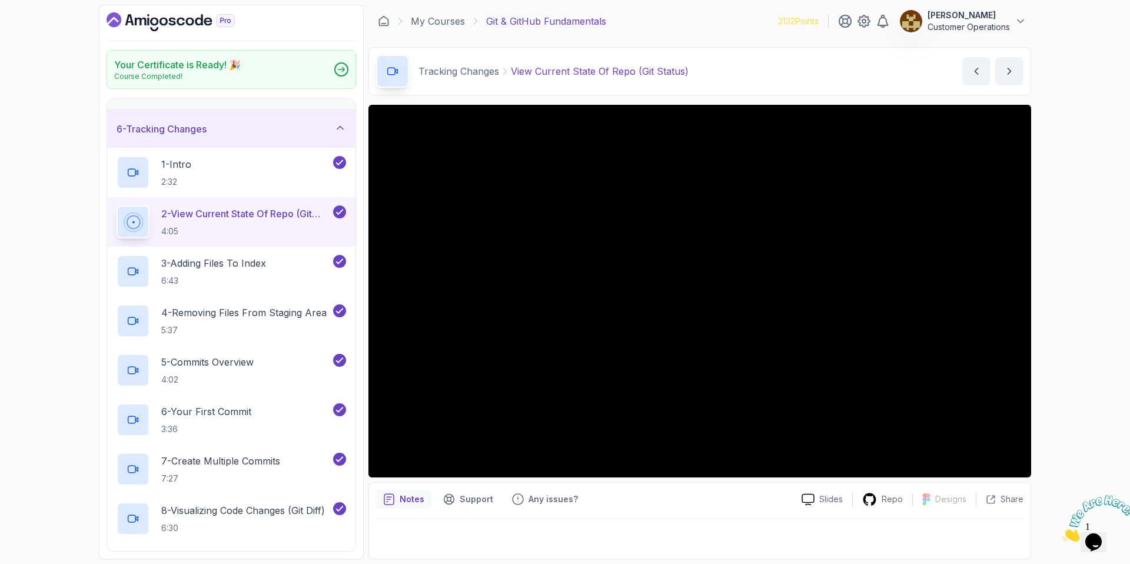
click at [1122, 259] on div "Your Certificate is Ready! 🎉 Course Completed! 1 - Intro 2 - Getting Started Wi…" at bounding box center [565, 282] width 1130 height 564
click at [1108, 273] on div "Your Certificate is Ready! 🎉 Course Completed! 1 - Intro 2 - Getting Started Wi…" at bounding box center [565, 282] width 1130 height 564
click at [216, 287] on div "3 - Adding Files To Index 6:43" at bounding box center [224, 271] width 214 height 33
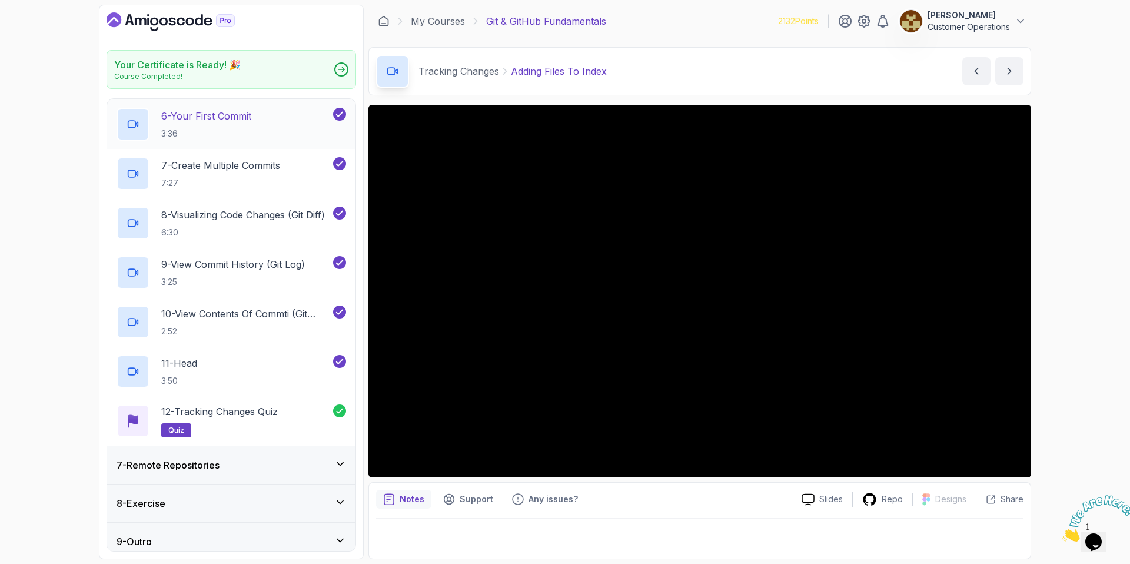
scroll to position [485, 0]
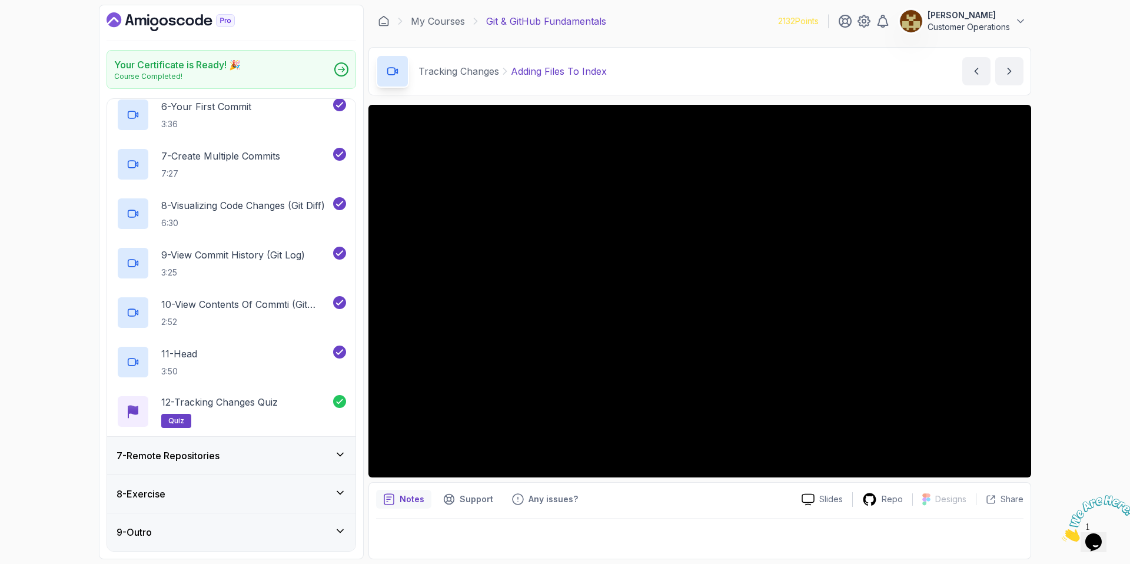
click at [230, 464] on div "7 - Remote Repositories" at bounding box center [231, 456] width 248 height 38
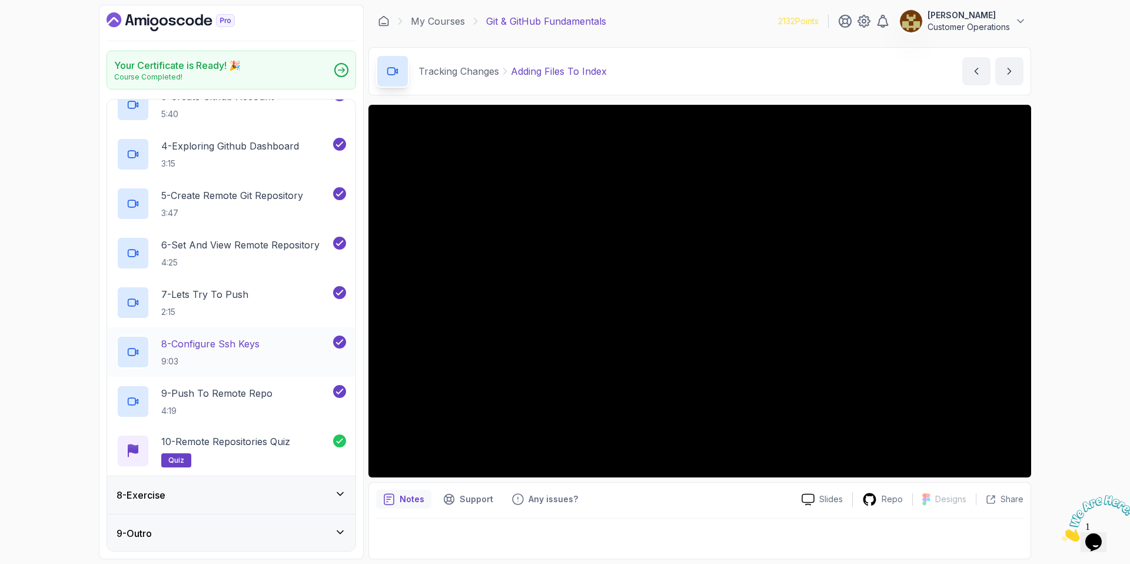
scroll to position [387, 0]
click at [61, 407] on div "Your Certificate is Ready! 🎉 Course Completed! 1 - Intro 2 - Getting Started Wi…" at bounding box center [565, 282] width 1130 height 564
click at [226, 482] on div "8 - Exercise" at bounding box center [231, 494] width 248 height 38
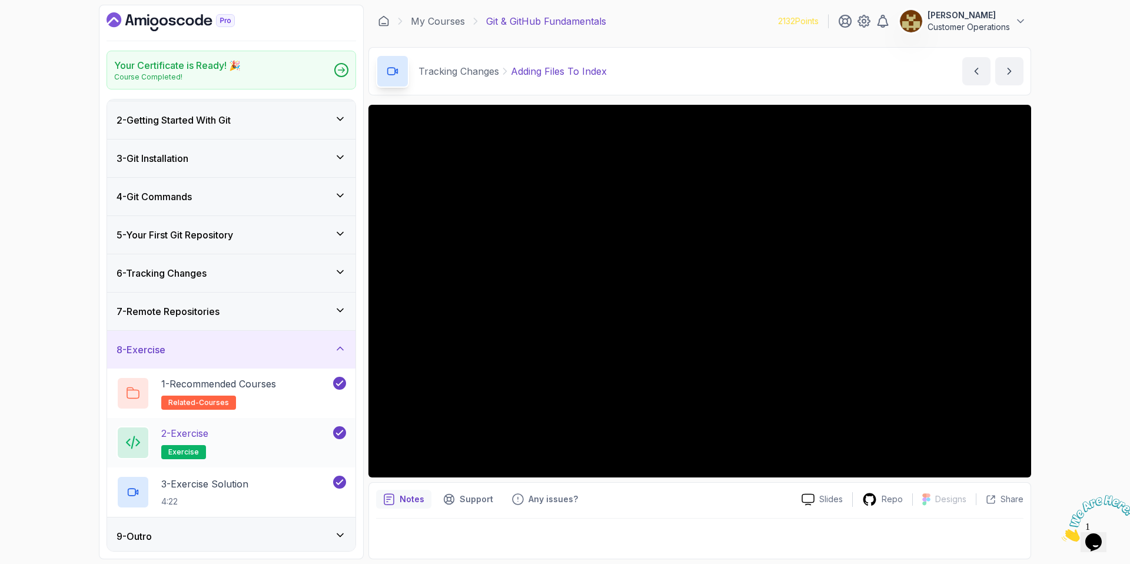
scroll to position [41, 0]
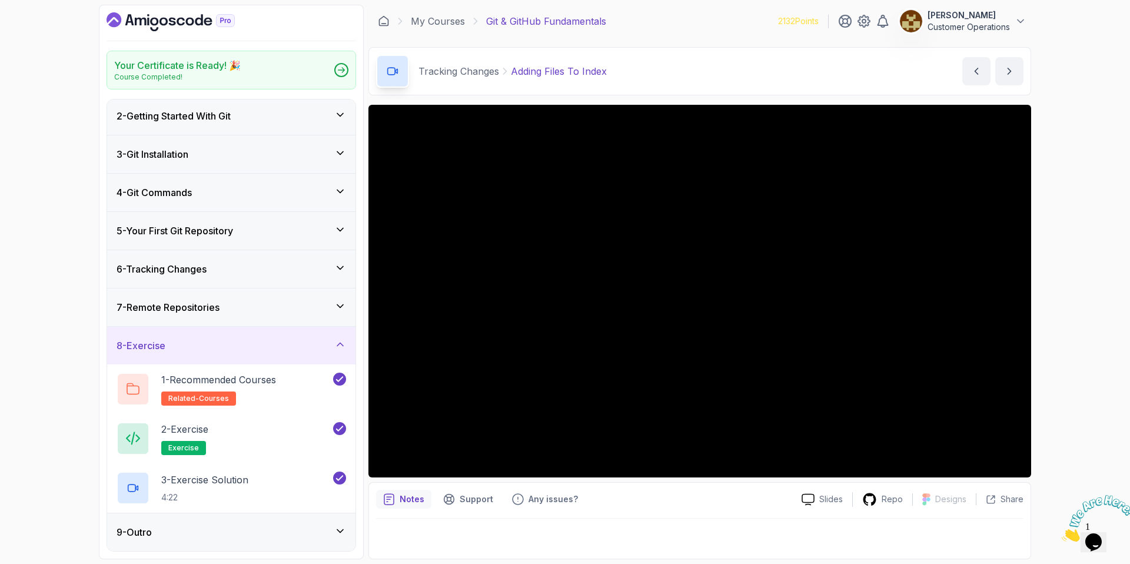
click at [262, 346] on div "8 - Exercise" at bounding box center [231, 345] width 229 height 14
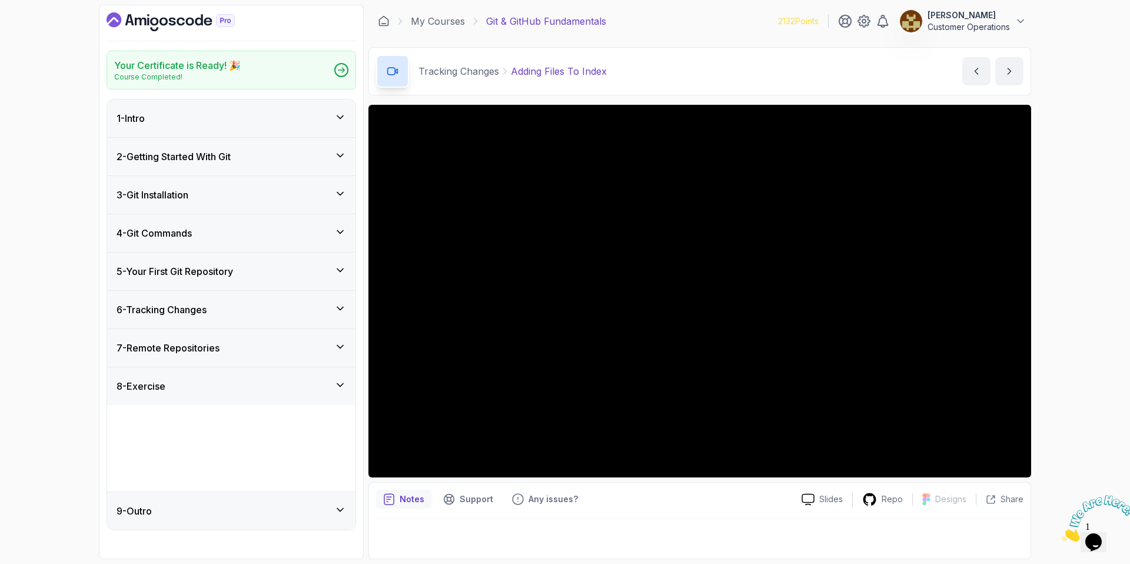
scroll to position [0, 0]
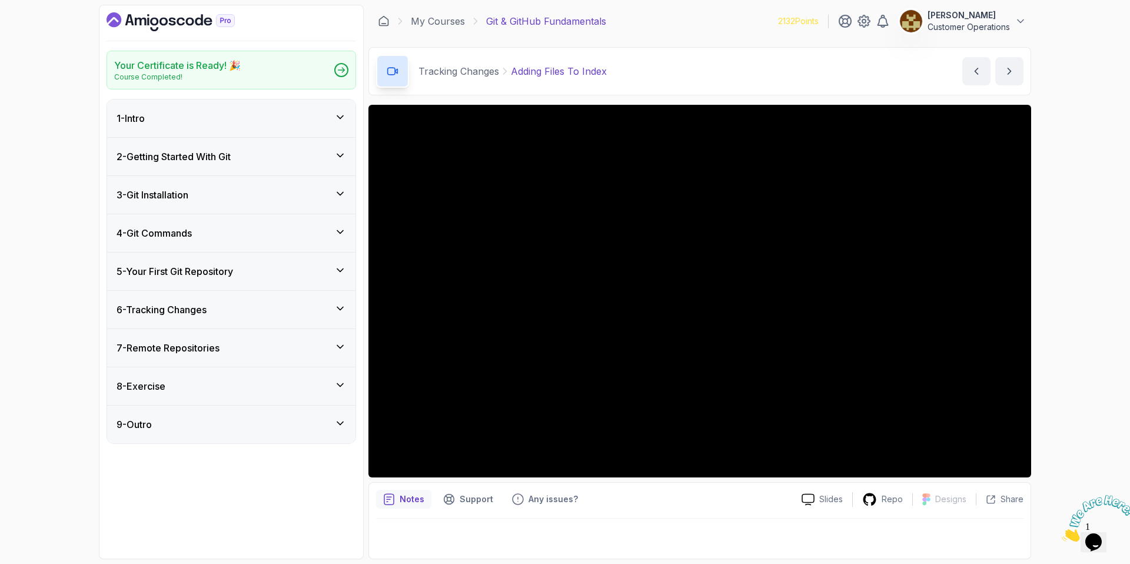
click at [722, 71] on div "Tracking Changes Adding Files To Index Adding Files To Index by nelson" at bounding box center [699, 71] width 663 height 48
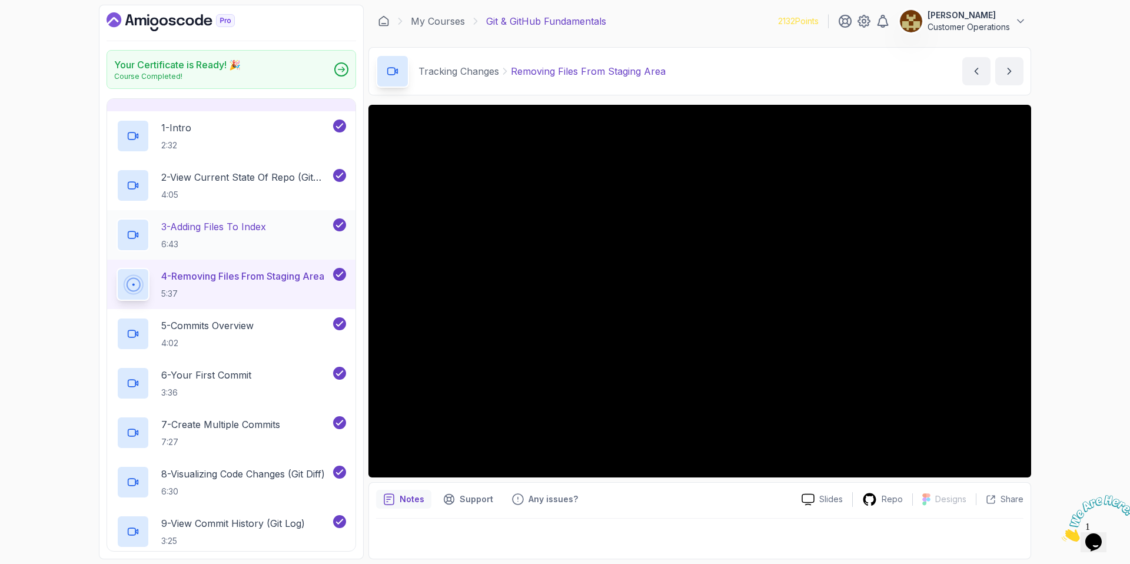
scroll to position [107, 0]
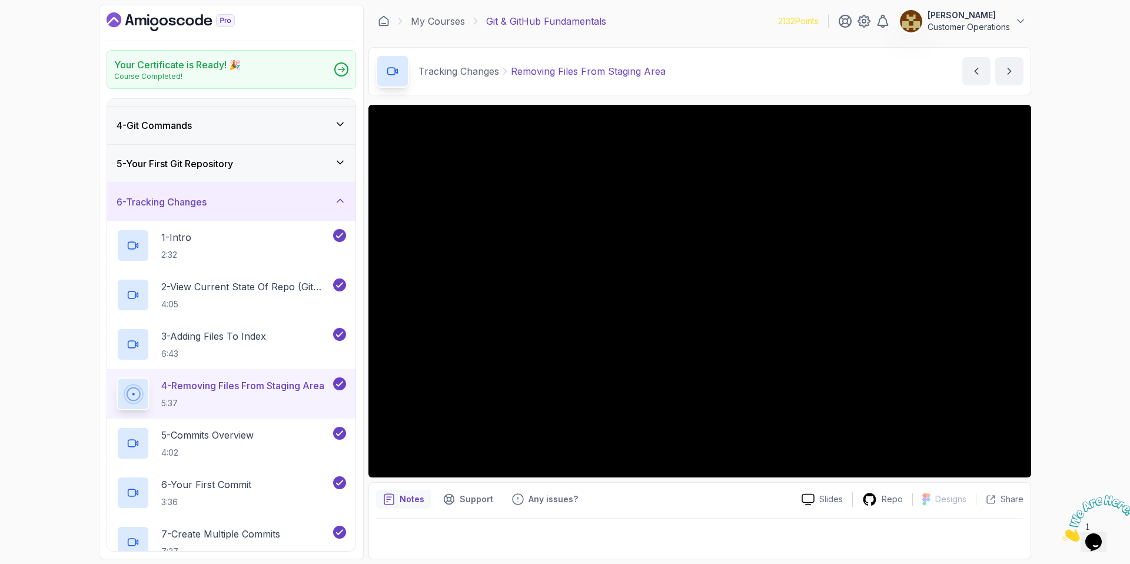
click at [228, 213] on div "6 - Tracking Changes" at bounding box center [231, 202] width 248 height 38
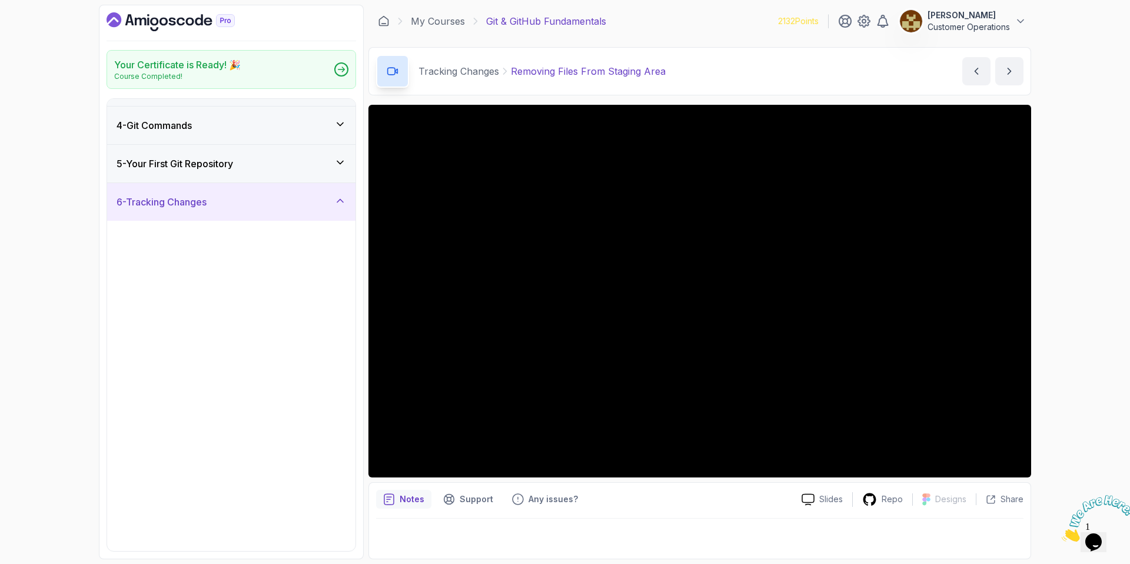
scroll to position [0, 0]
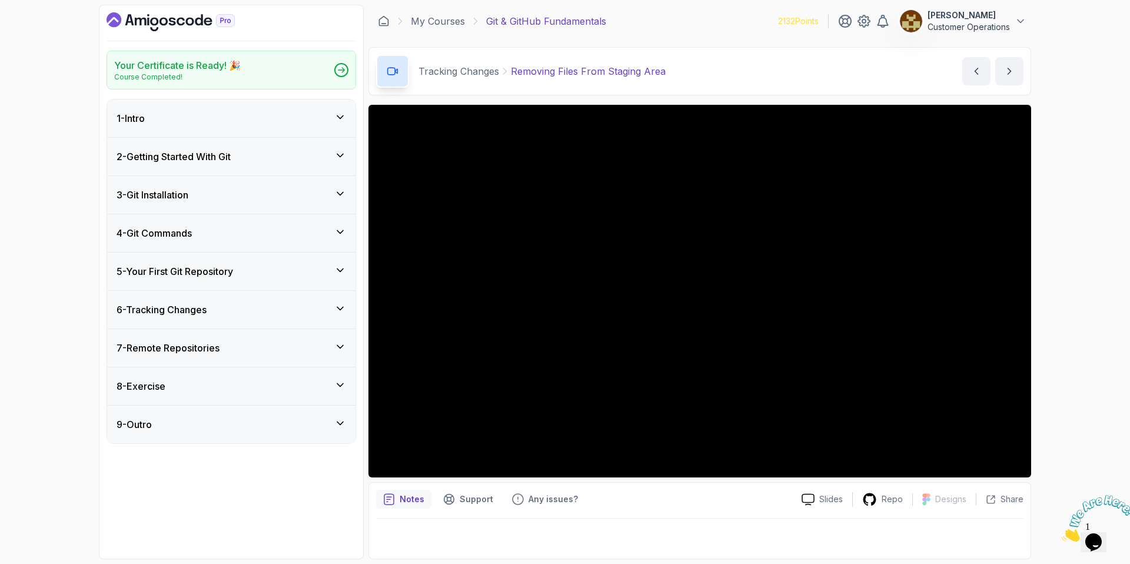
click at [204, 350] on h3 "7 - Remote Repositories" at bounding box center [168, 348] width 103 height 14
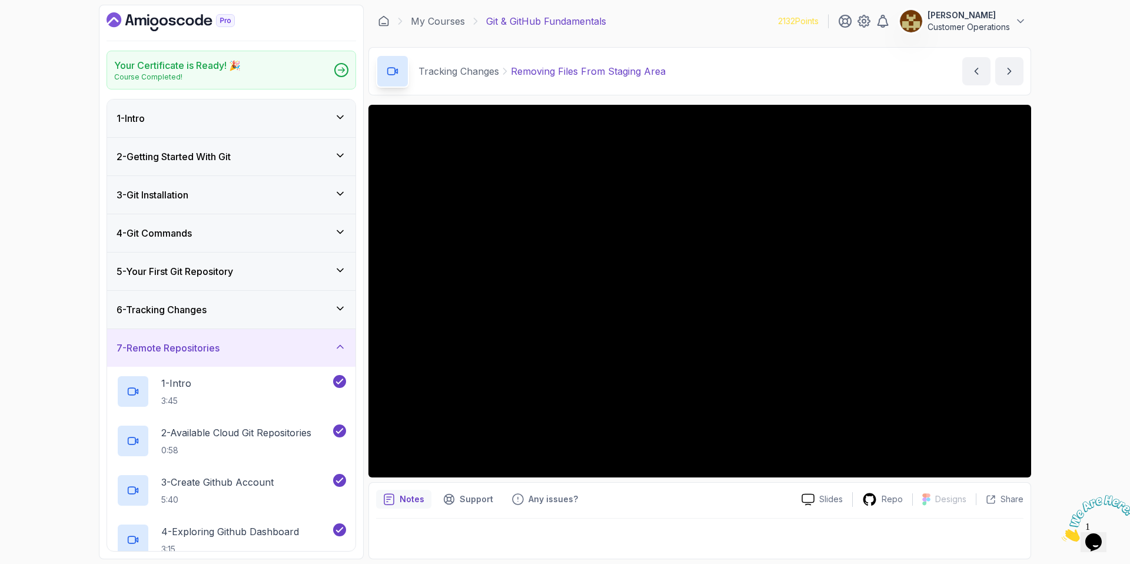
click at [211, 343] on h3 "7 - Remote Repositories" at bounding box center [168, 348] width 103 height 14
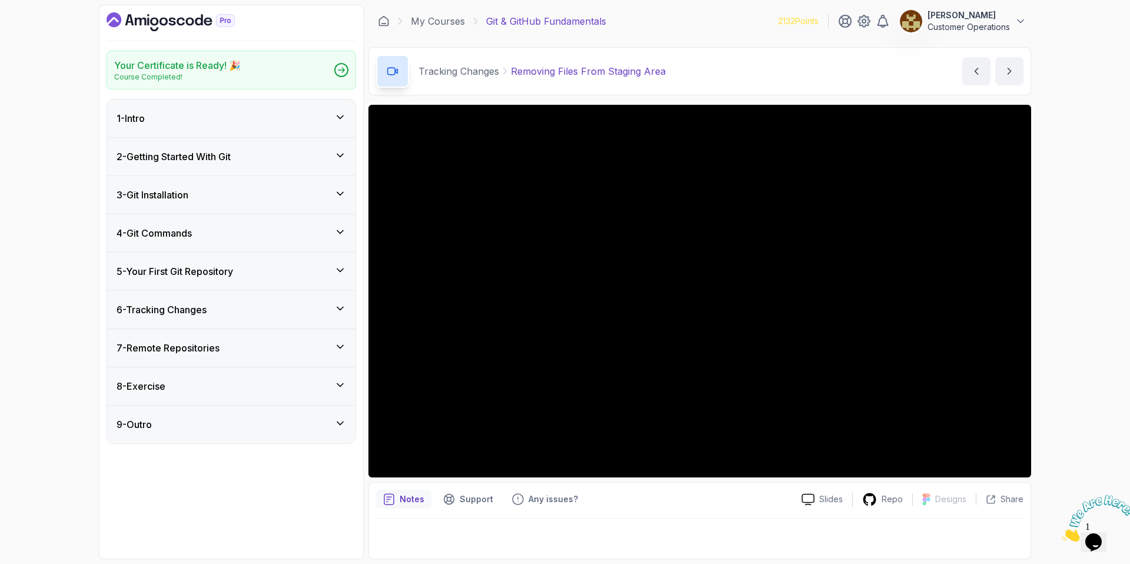
click at [185, 387] on div "8 - Exercise" at bounding box center [231, 386] width 229 height 14
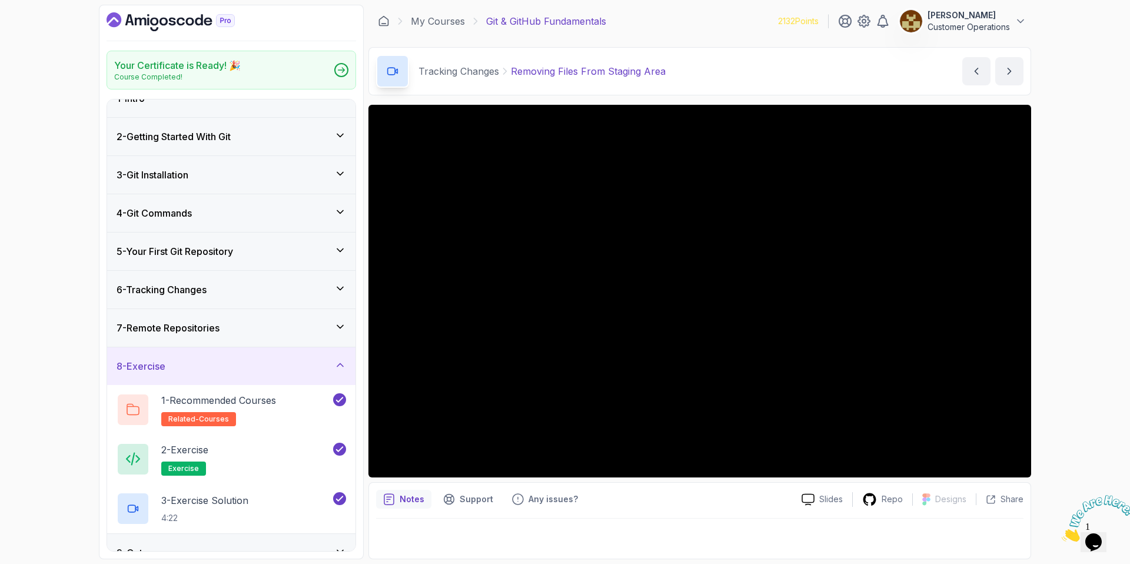
scroll to position [41, 0]
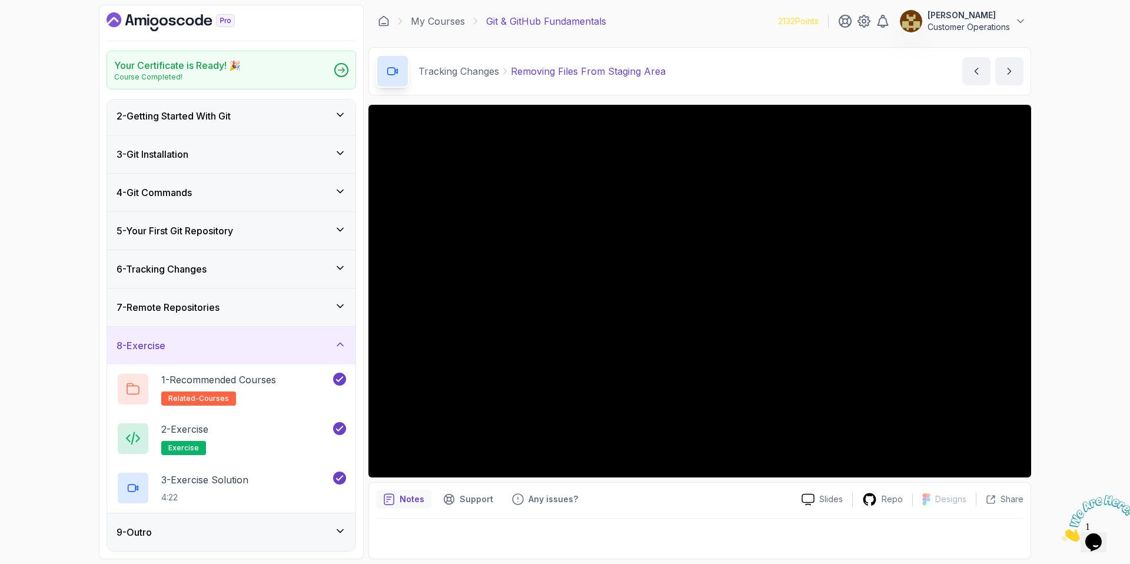
click at [242, 337] on div "8 - Exercise" at bounding box center [231, 346] width 248 height 38
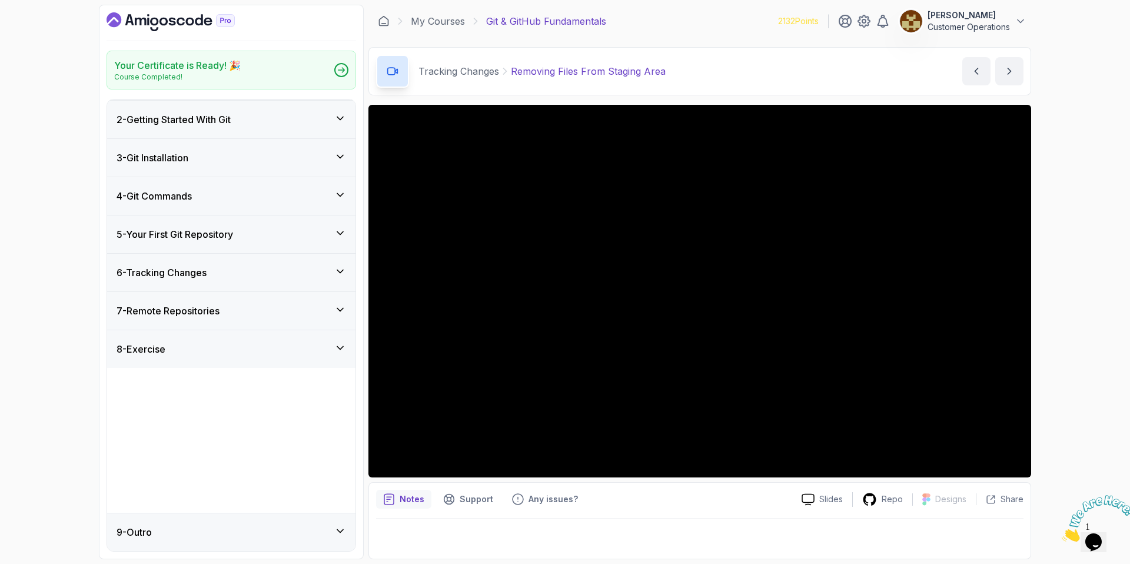
scroll to position [0, 0]
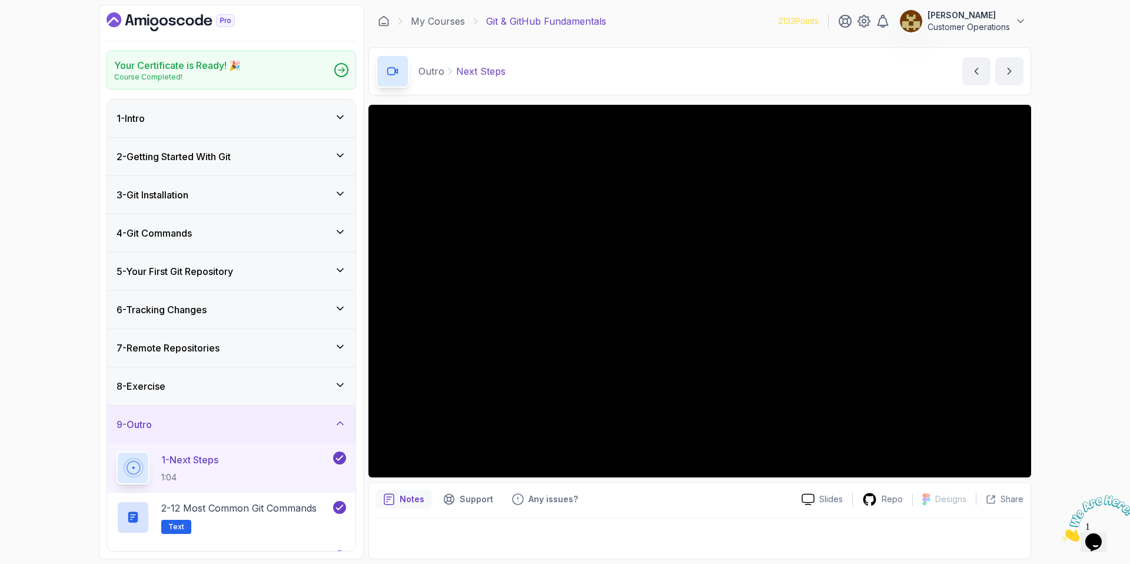
click at [151, 22] on icon "Dashboard" at bounding box center [154, 22] width 8 height 8
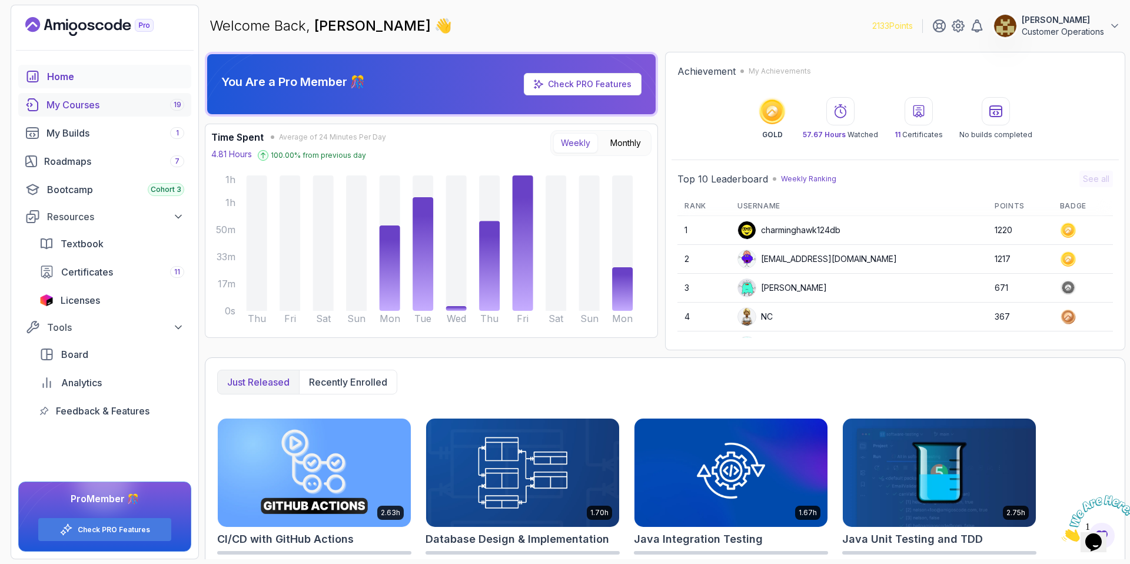
click at [71, 102] on div "My Courses 19" at bounding box center [115, 105] width 138 height 14
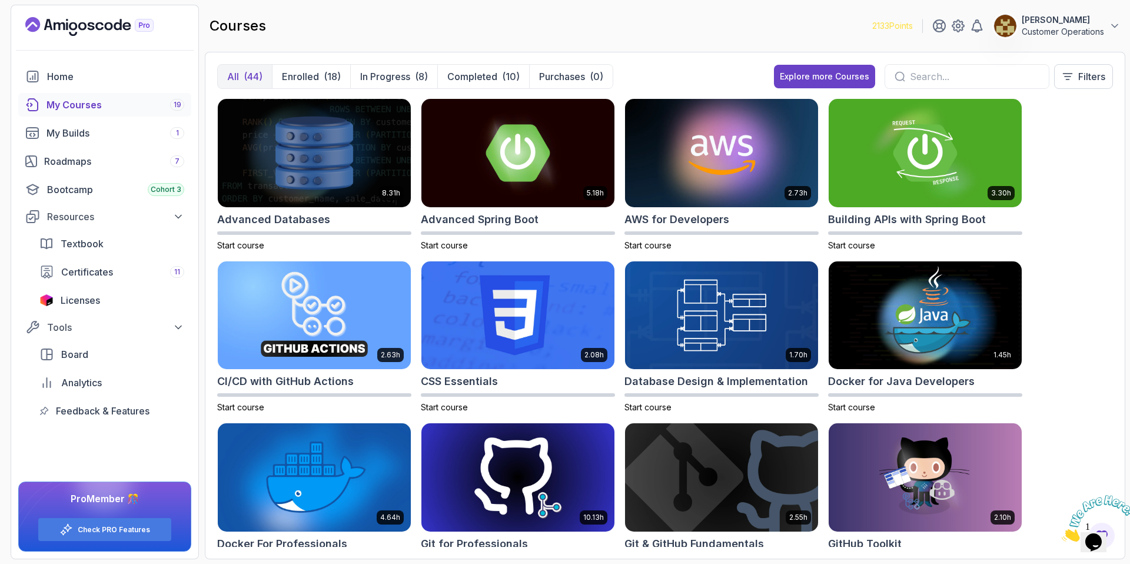
click at [933, 74] on input "text" at bounding box center [974, 76] width 129 height 14
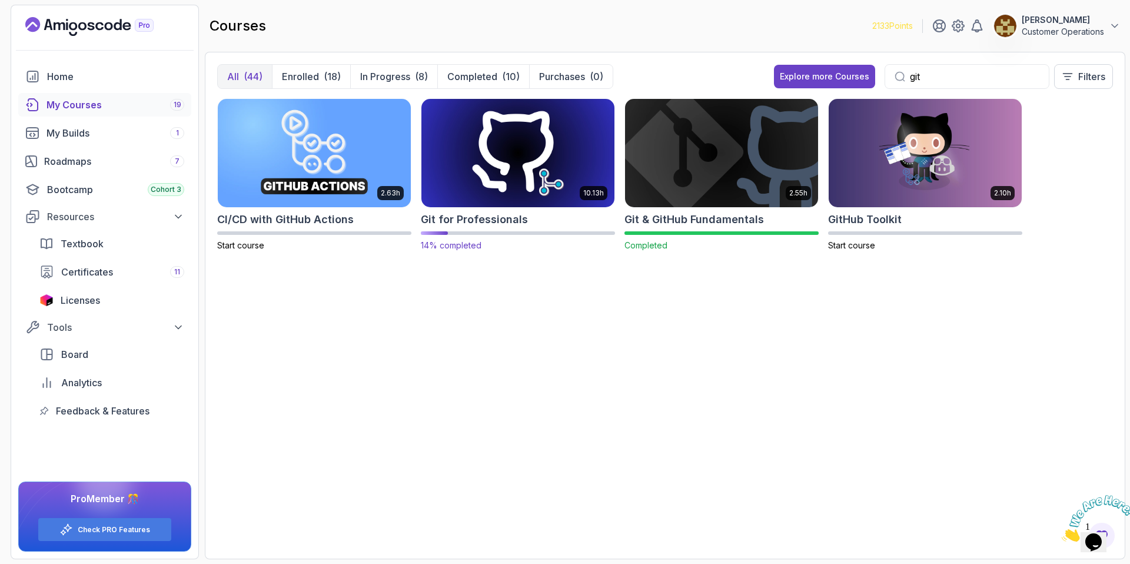
type input "git"
click at [517, 189] on img at bounding box center [518, 153] width 202 height 114
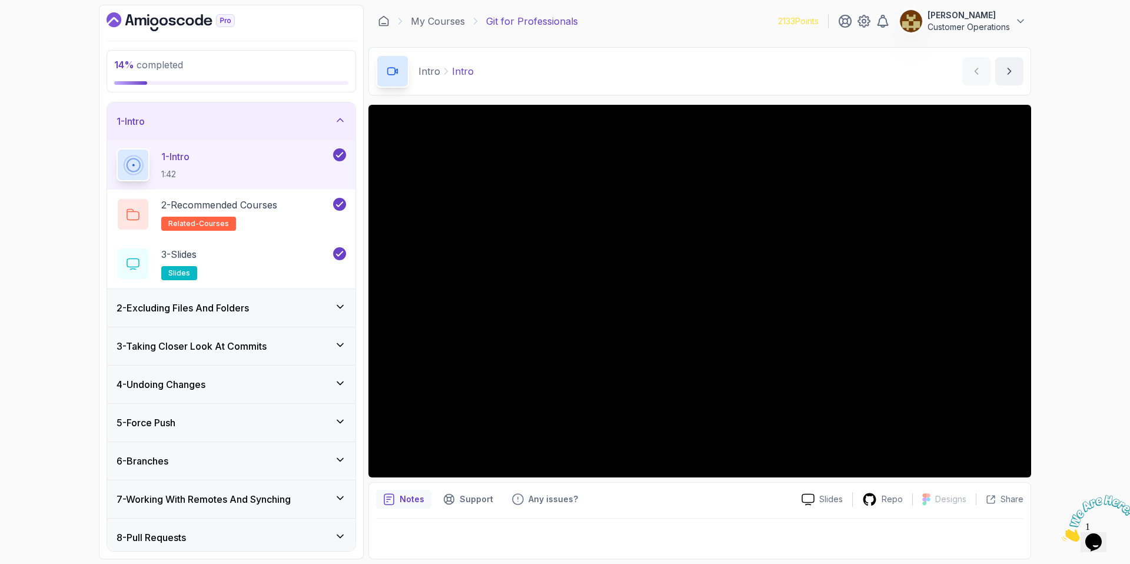
scroll to position [98, 0]
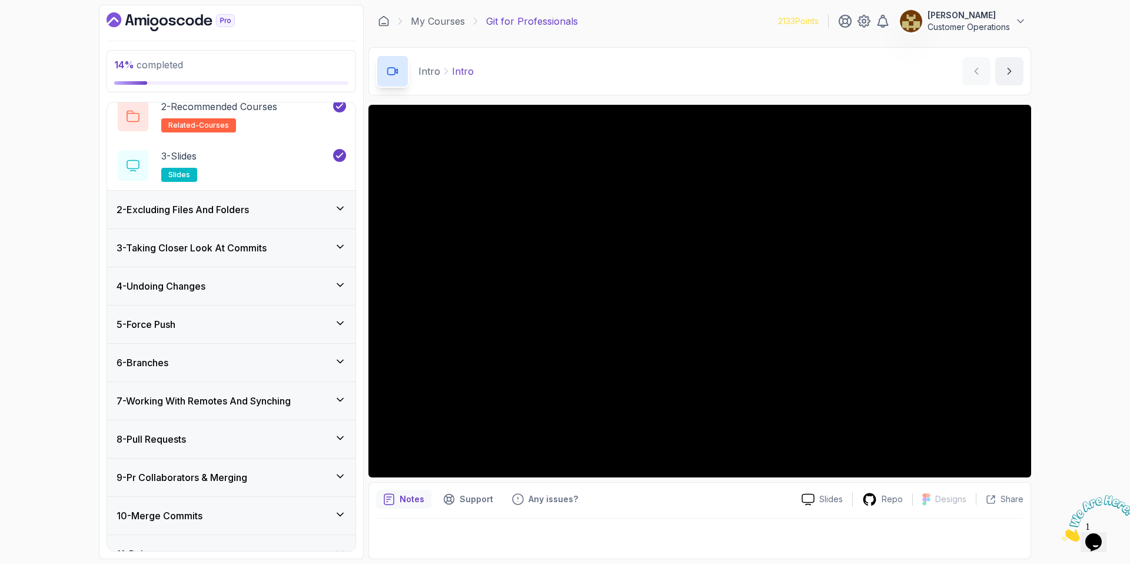
click at [224, 362] on div "6 - Branches" at bounding box center [231, 362] width 229 height 14
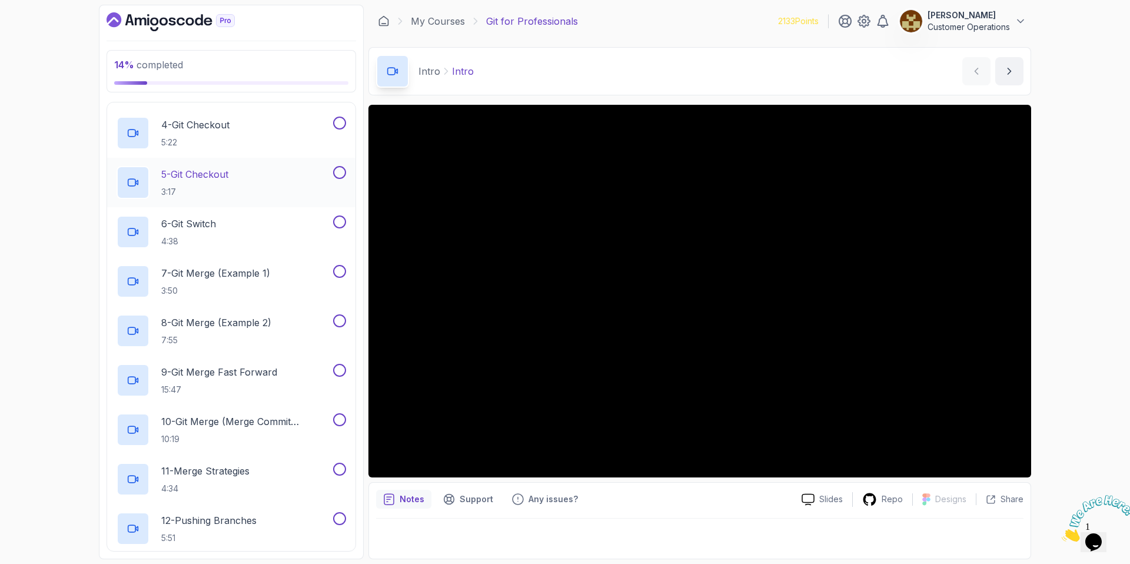
scroll to position [119, 0]
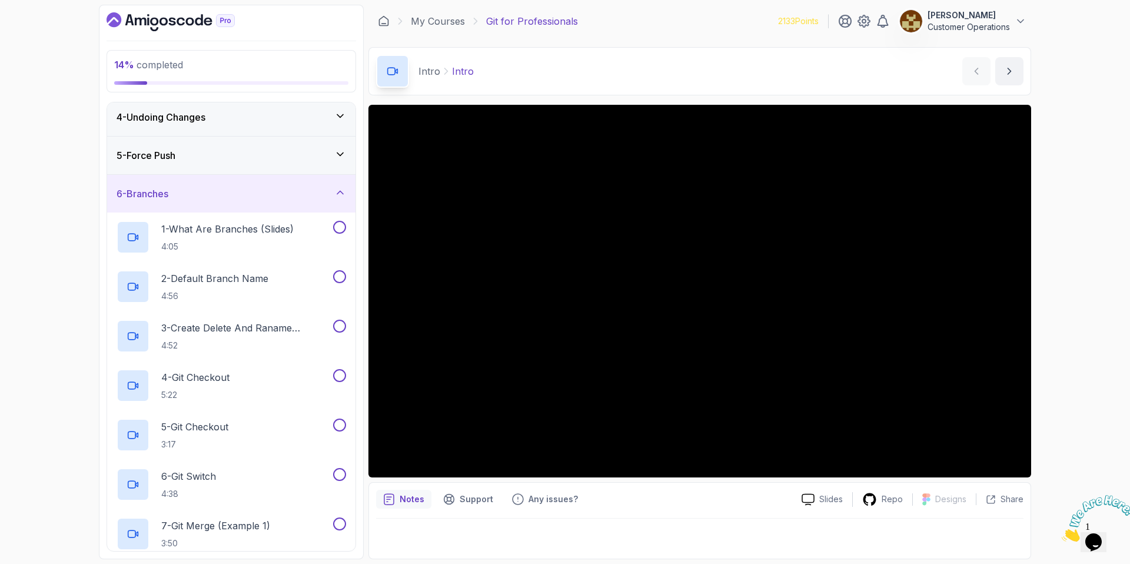
click at [243, 197] on div "6 - Branches" at bounding box center [231, 194] width 229 height 14
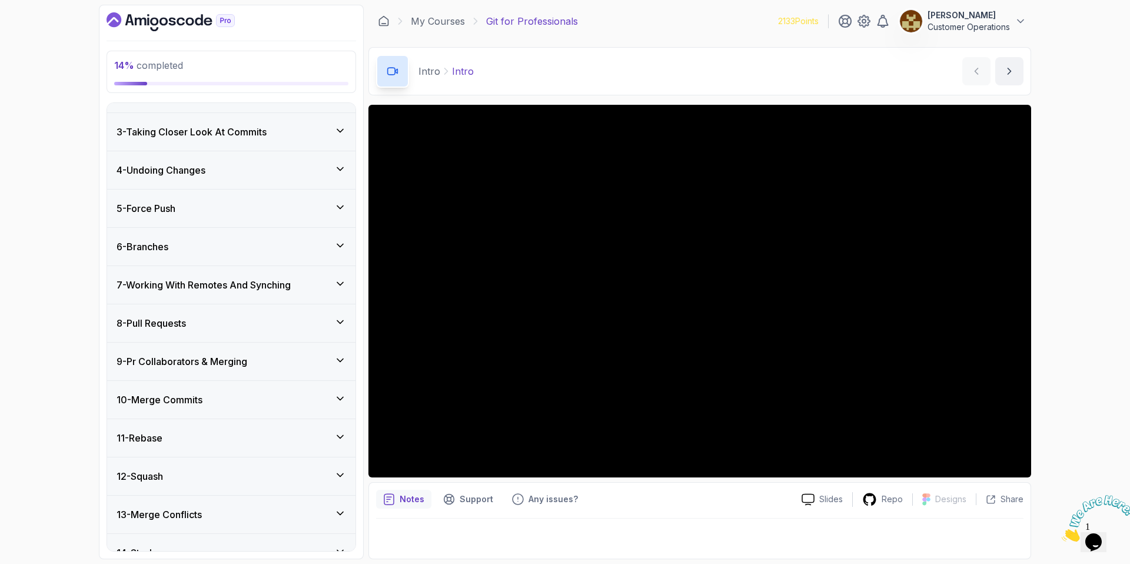
scroll to position [0, 0]
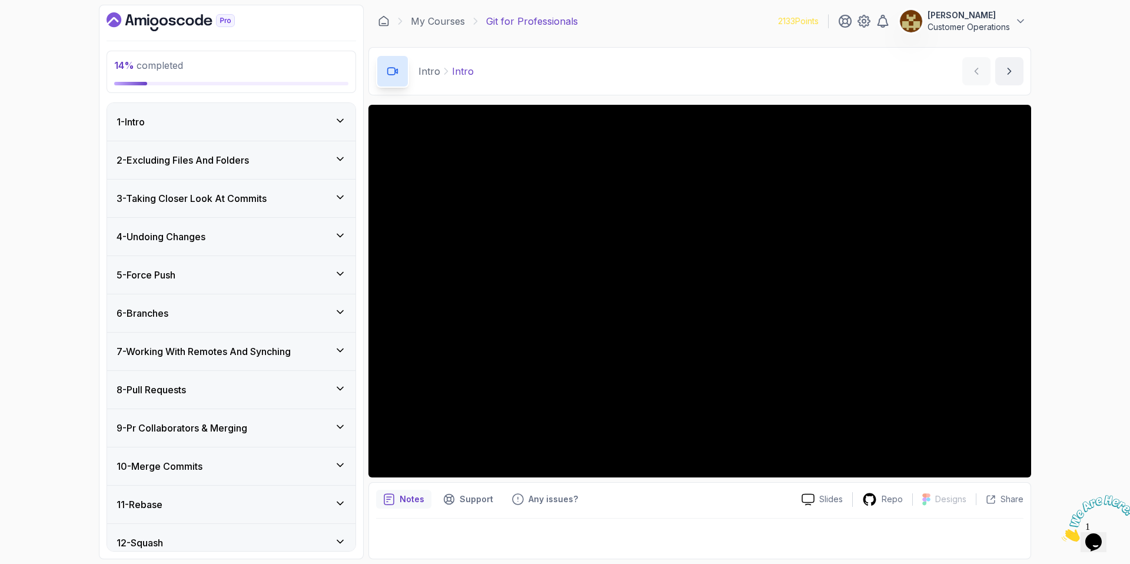
click at [223, 307] on div "6 - Branches" at bounding box center [231, 313] width 229 height 14
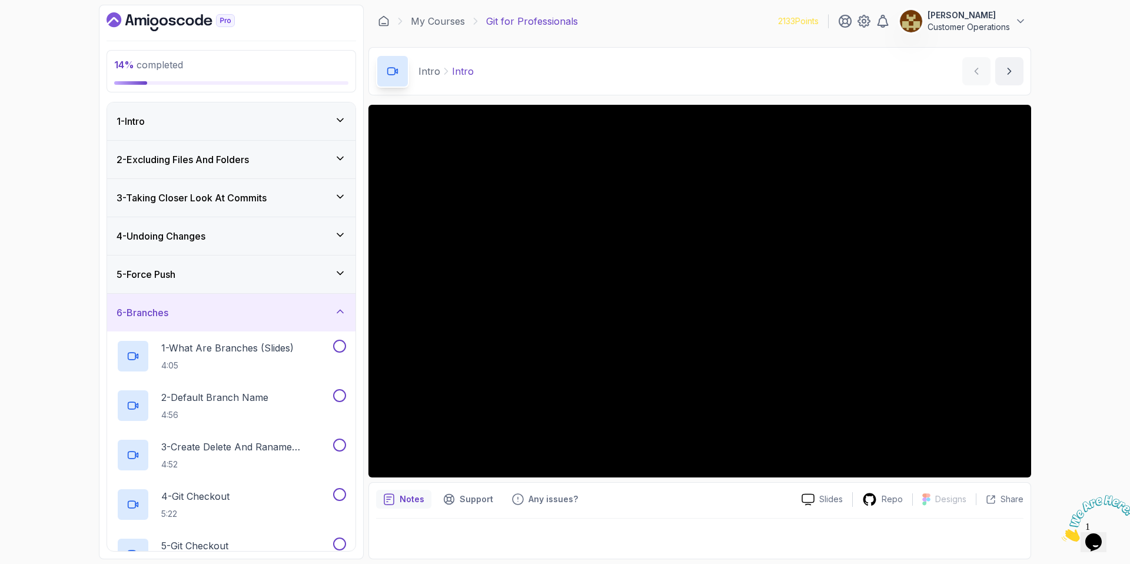
click at [204, 319] on div "6 - Branches" at bounding box center [231, 312] width 229 height 14
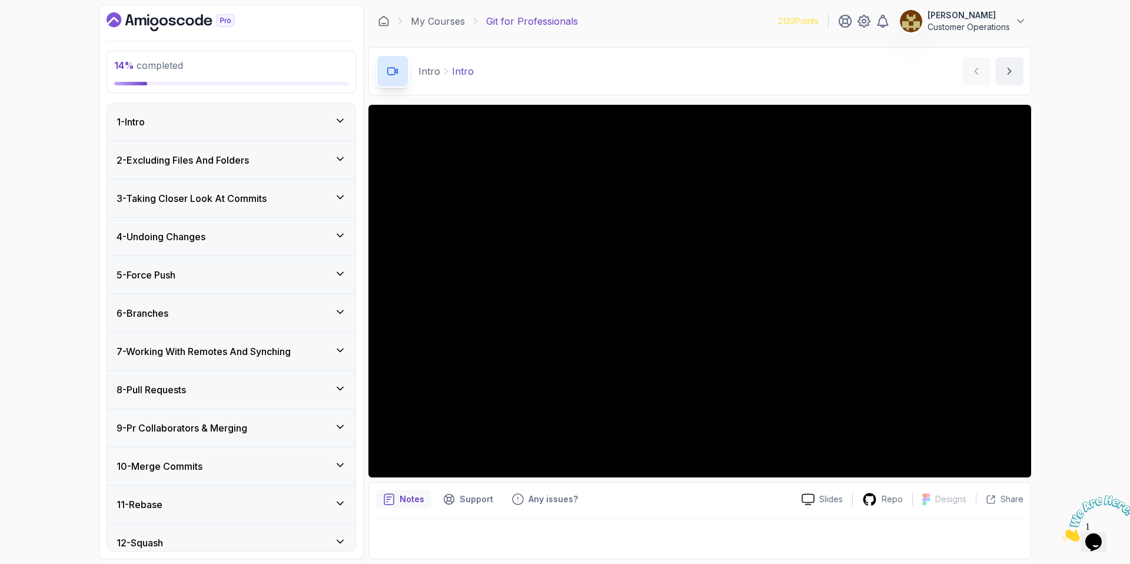
drag, startPoint x: 199, startPoint y: 123, endPoint x: 209, endPoint y: 162, distance: 40.7
click at [201, 129] on div "1 - Intro" at bounding box center [231, 122] width 248 height 38
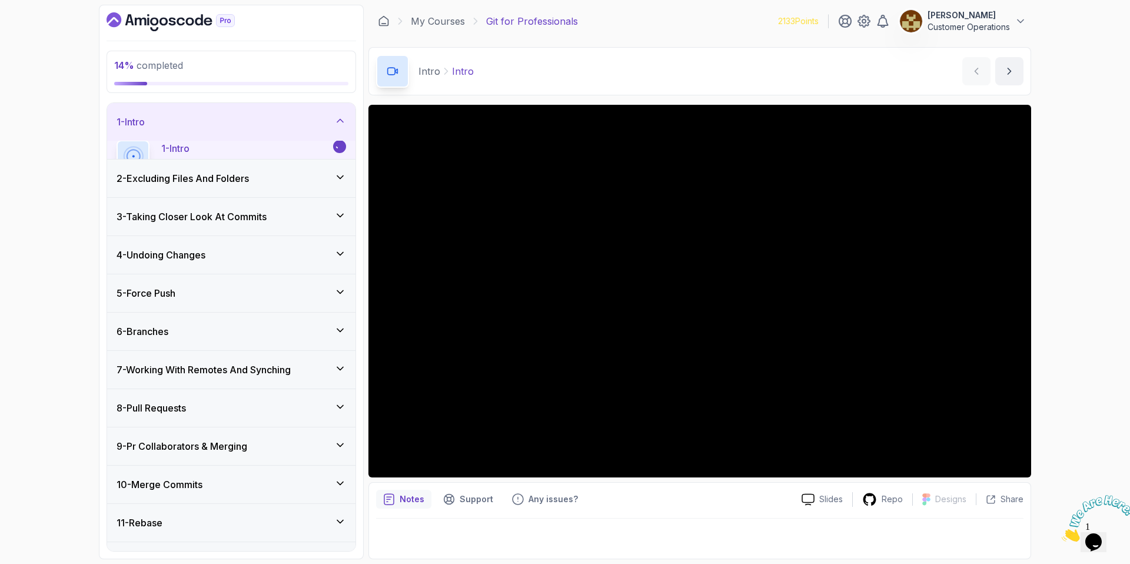
click at [211, 165] on div "1 - Intro 1:42" at bounding box center [224, 155] width 214 height 33
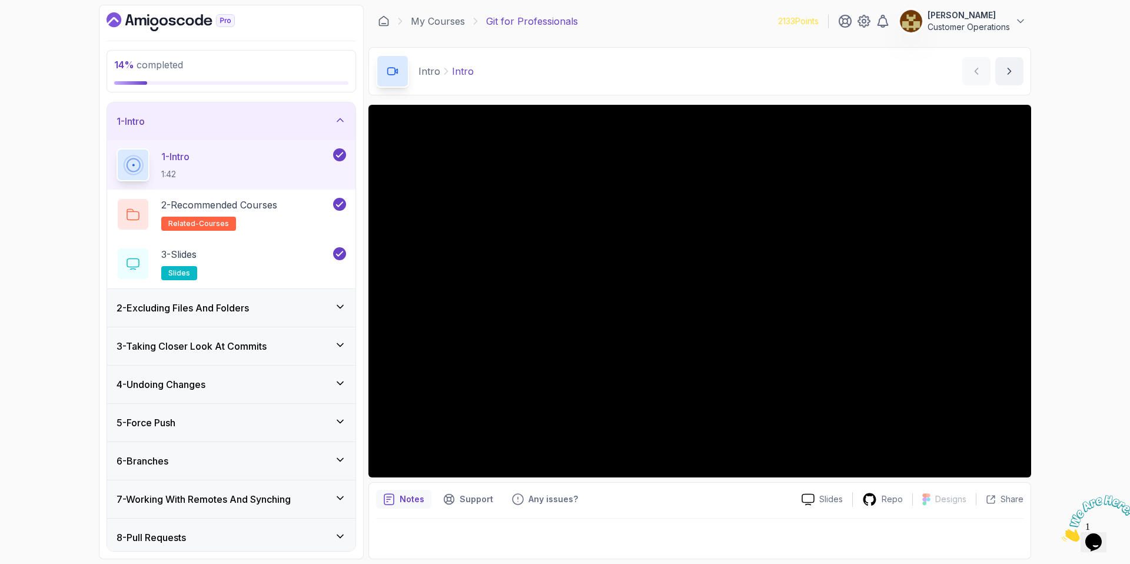
click at [191, 121] on div "1 - Intro" at bounding box center [231, 121] width 229 height 14
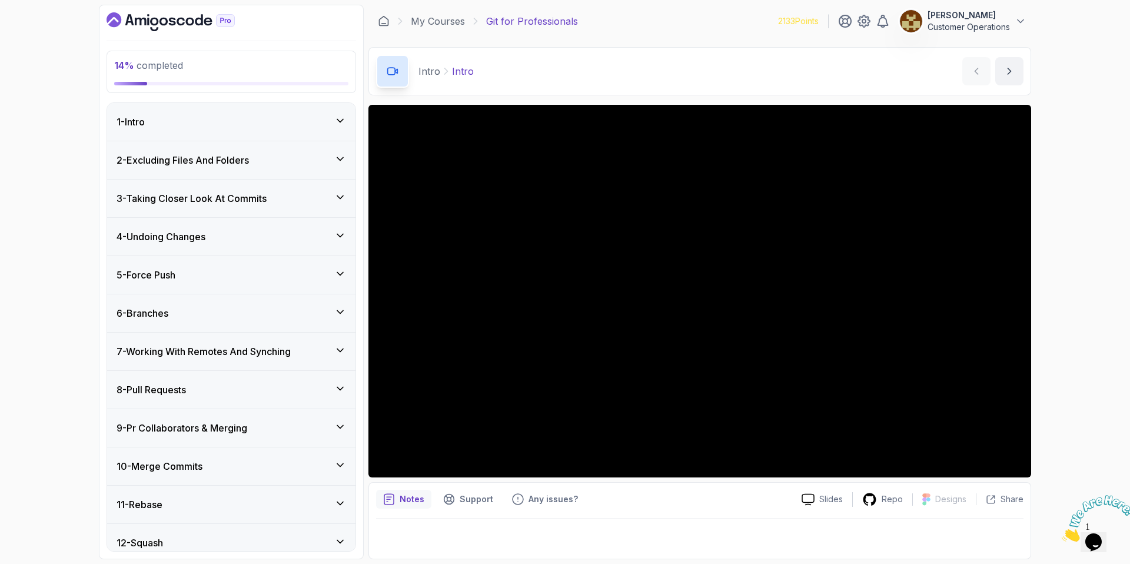
click at [195, 170] on div "2 - Excluding Files And Folders" at bounding box center [231, 160] width 248 height 38
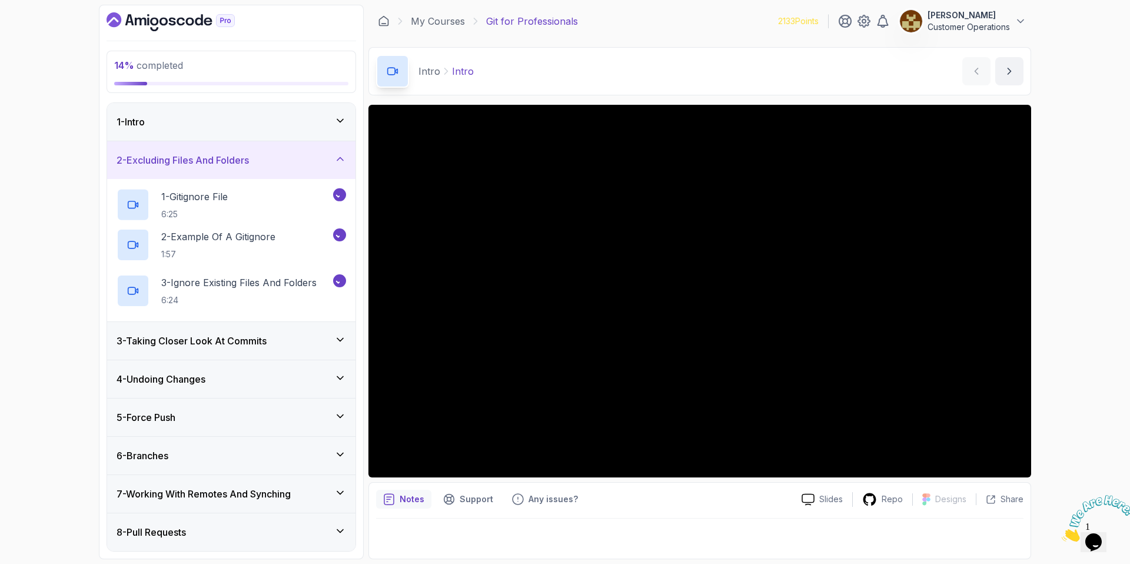
click at [194, 157] on h3 "2 - Excluding Files And Folders" at bounding box center [183, 160] width 132 height 14
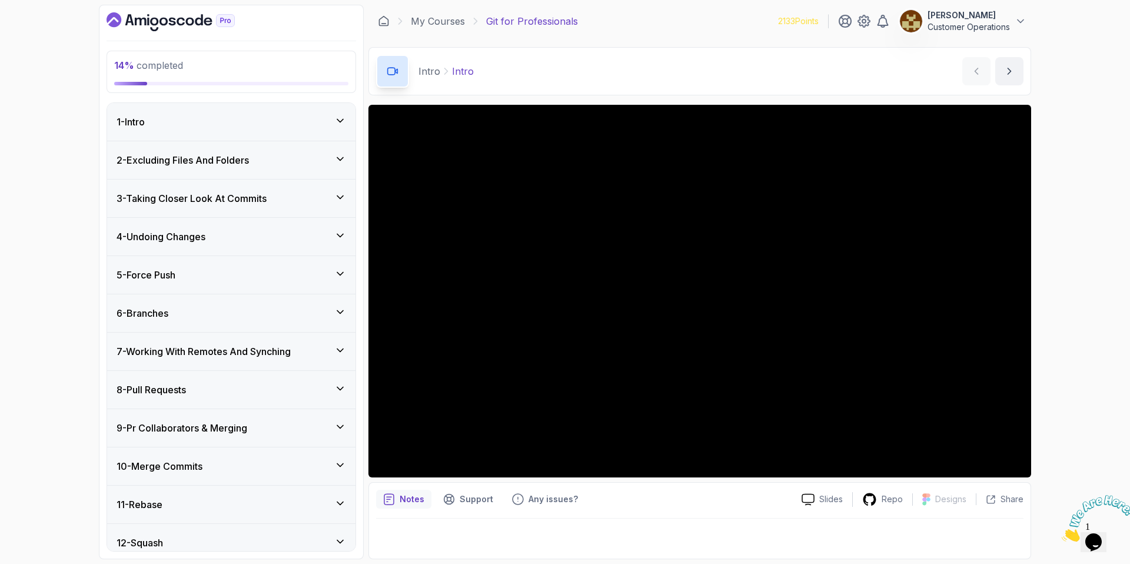
click at [210, 185] on div "3 - Taking Closer Look At Commits" at bounding box center [231, 198] width 248 height 38
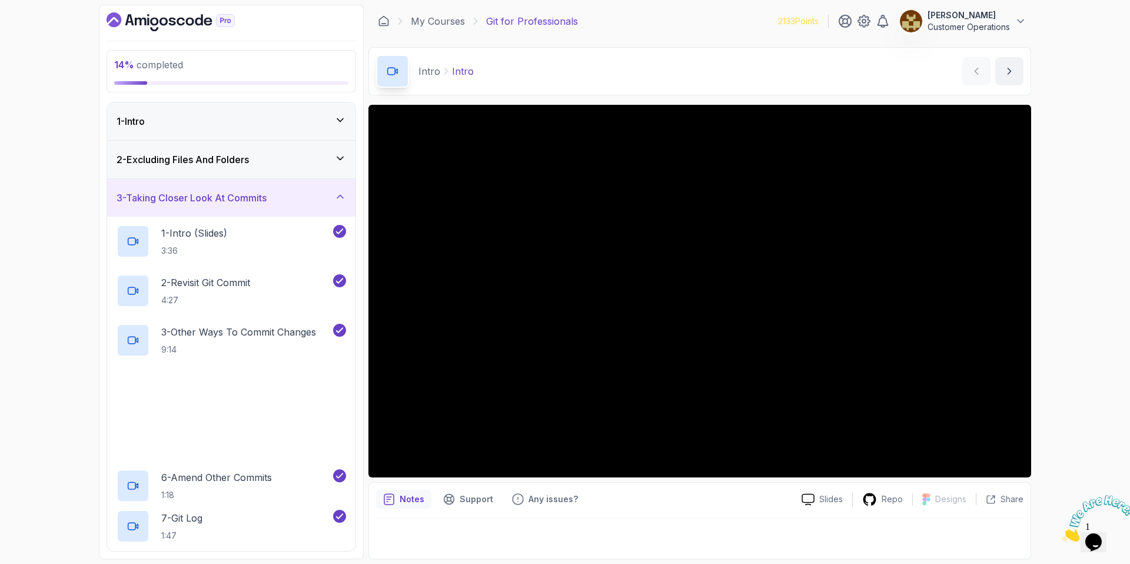
click at [214, 195] on h3 "3 - Taking Closer Look At Commits" at bounding box center [192, 198] width 150 height 14
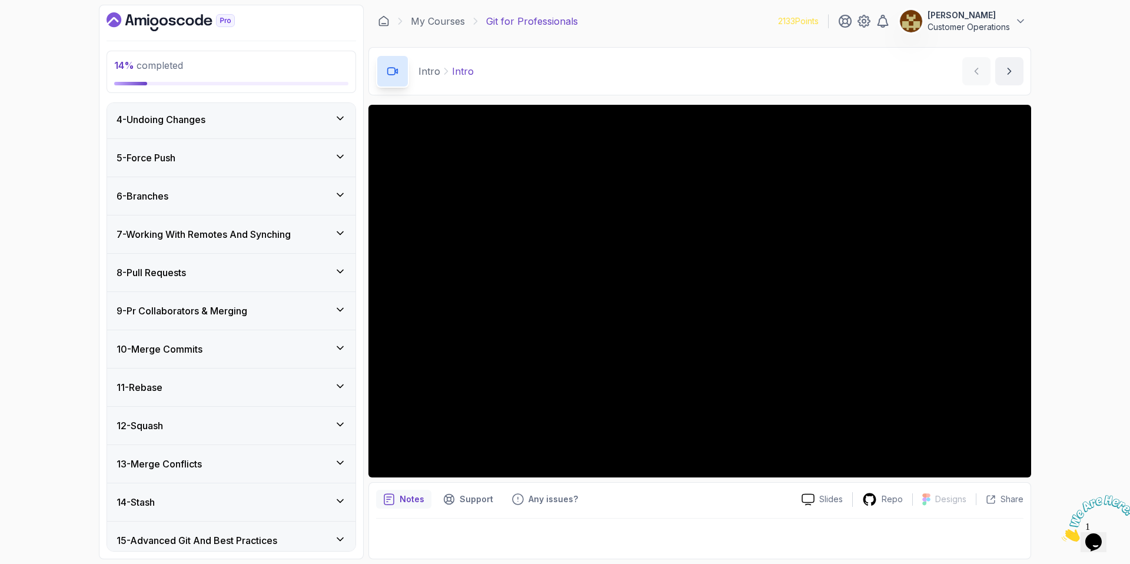
scroll to position [119, 0]
click at [185, 119] on h3 "4 - Undoing Changes" at bounding box center [161, 118] width 89 height 14
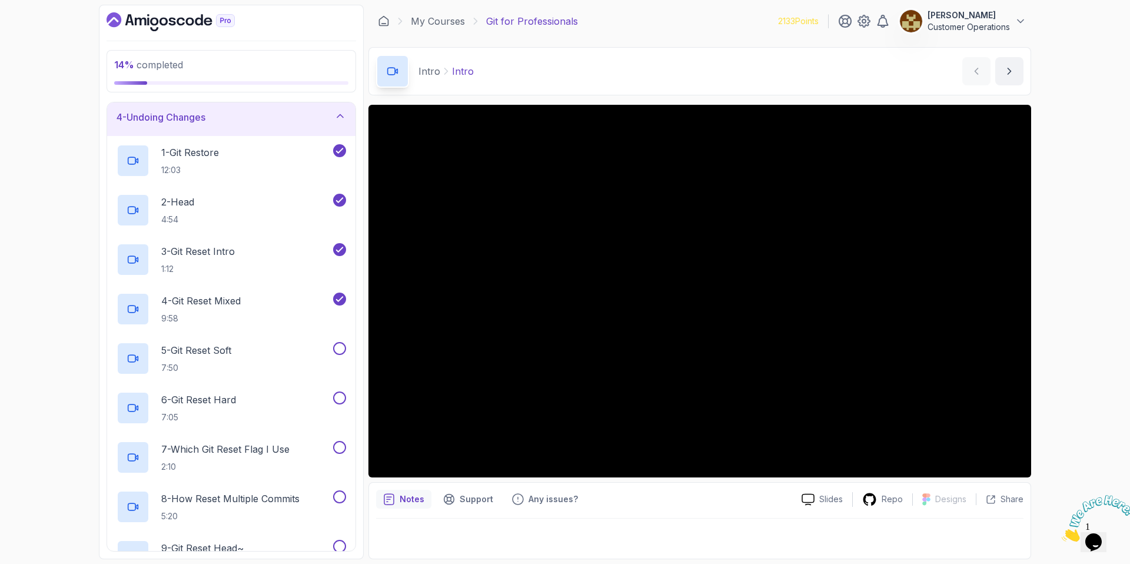
click at [185, 119] on h3 "4 - Undoing Changes" at bounding box center [161, 117] width 89 height 14
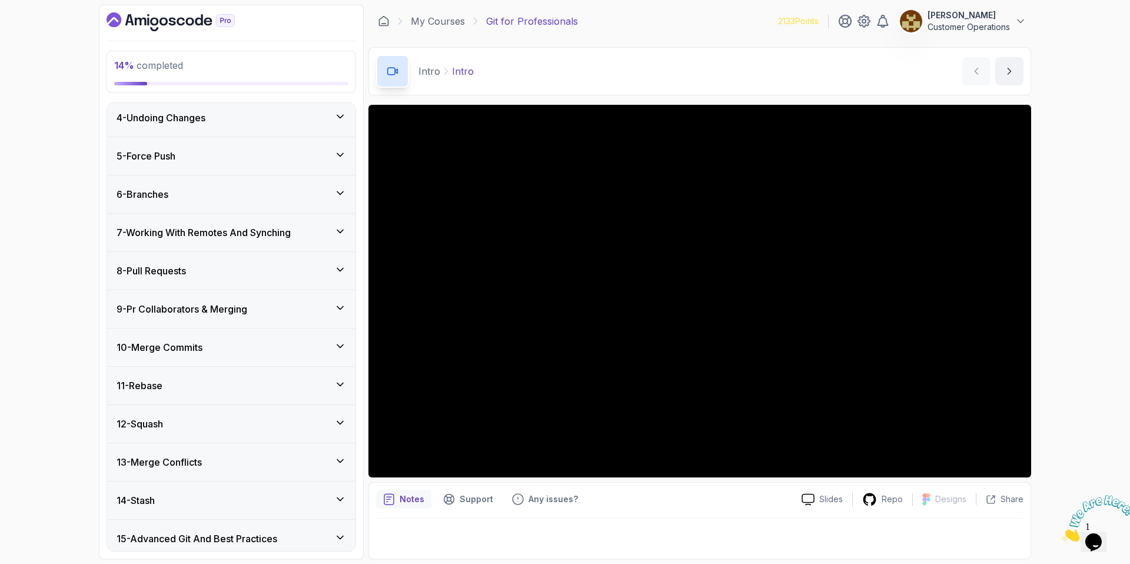
click at [215, 158] on div "5 - Force Push" at bounding box center [231, 156] width 229 height 14
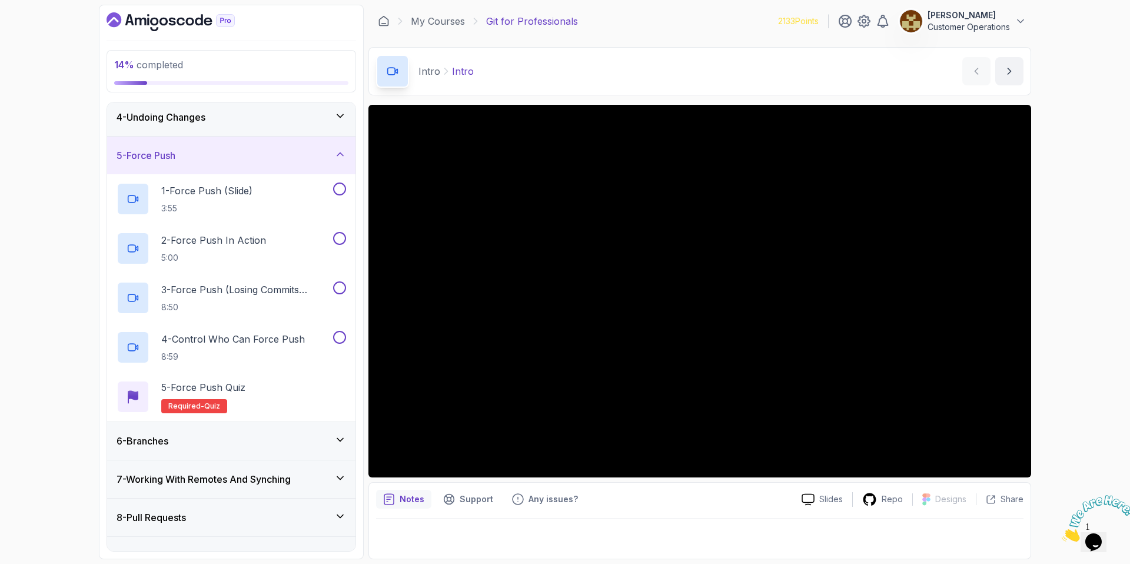
click at [215, 158] on div "5 - Force Push" at bounding box center [231, 155] width 229 height 14
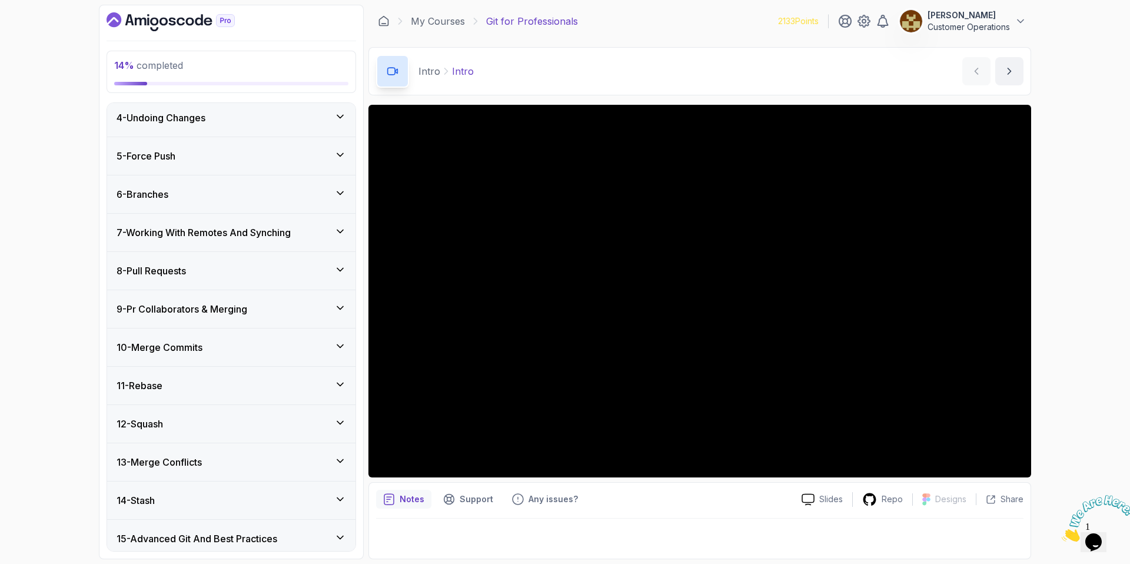
click at [228, 199] on div "6 - Branches" at bounding box center [231, 194] width 229 height 14
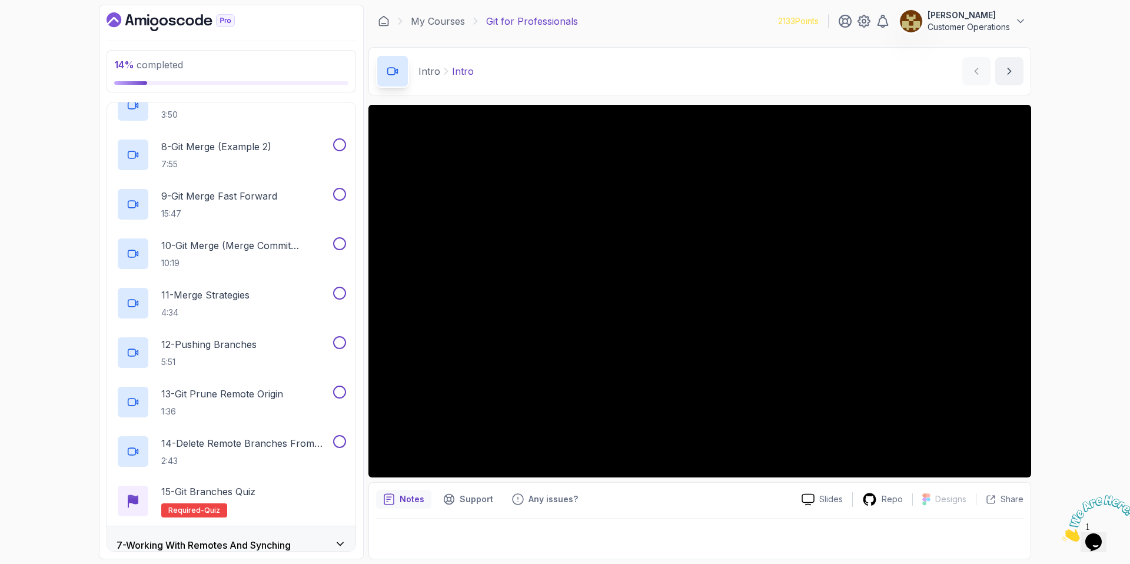
scroll to position [25, 0]
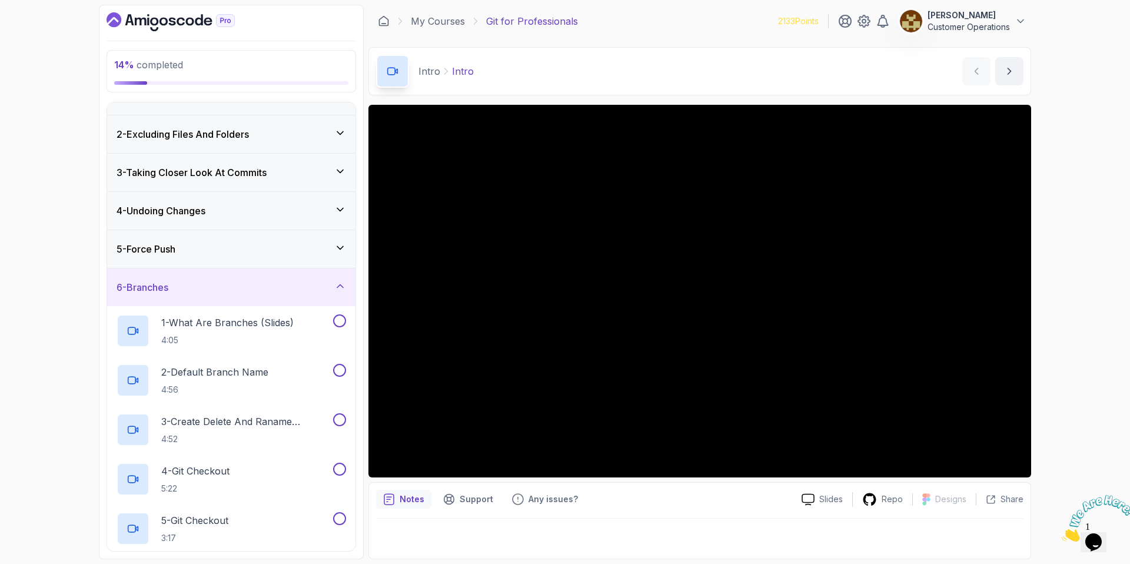
click at [234, 288] on div "6 - Branches" at bounding box center [231, 287] width 229 height 14
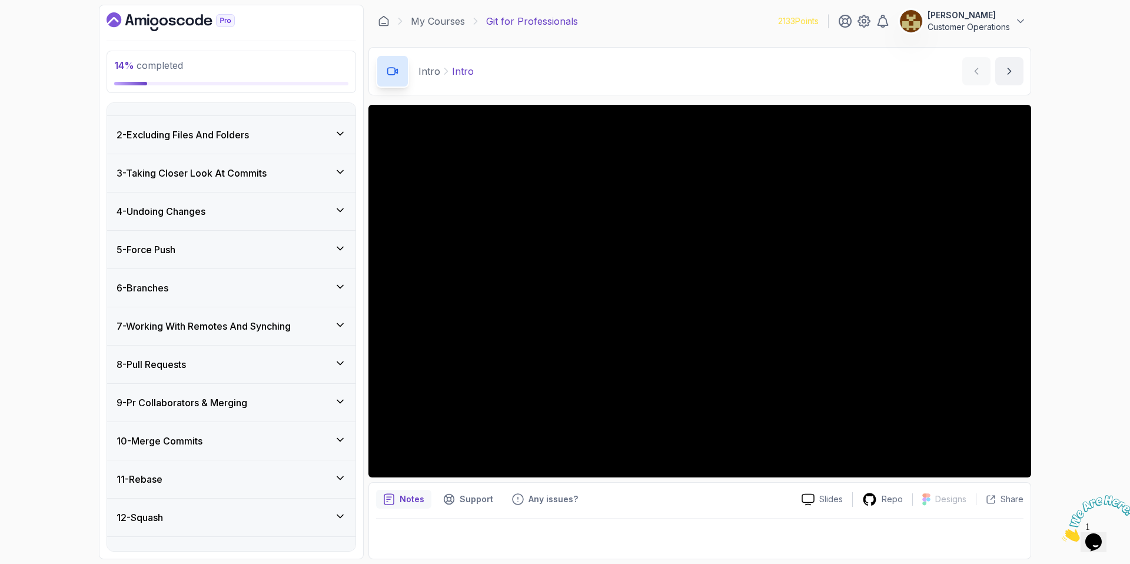
click at [231, 249] on div "5 - Force Push" at bounding box center [231, 249] width 229 height 14
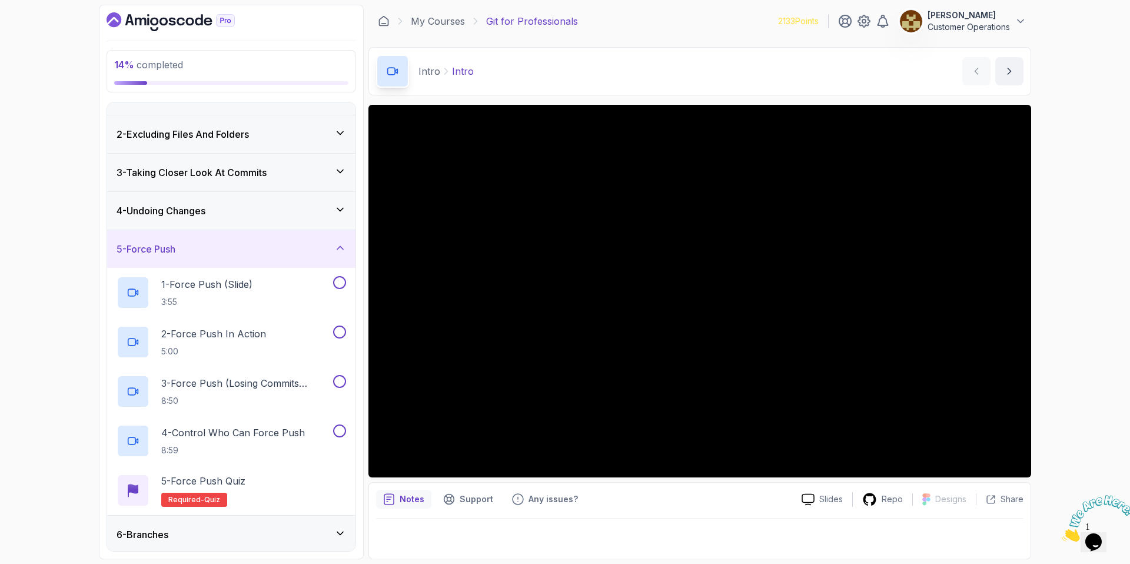
click at [231, 249] on div "5 - Force Push" at bounding box center [231, 249] width 229 height 14
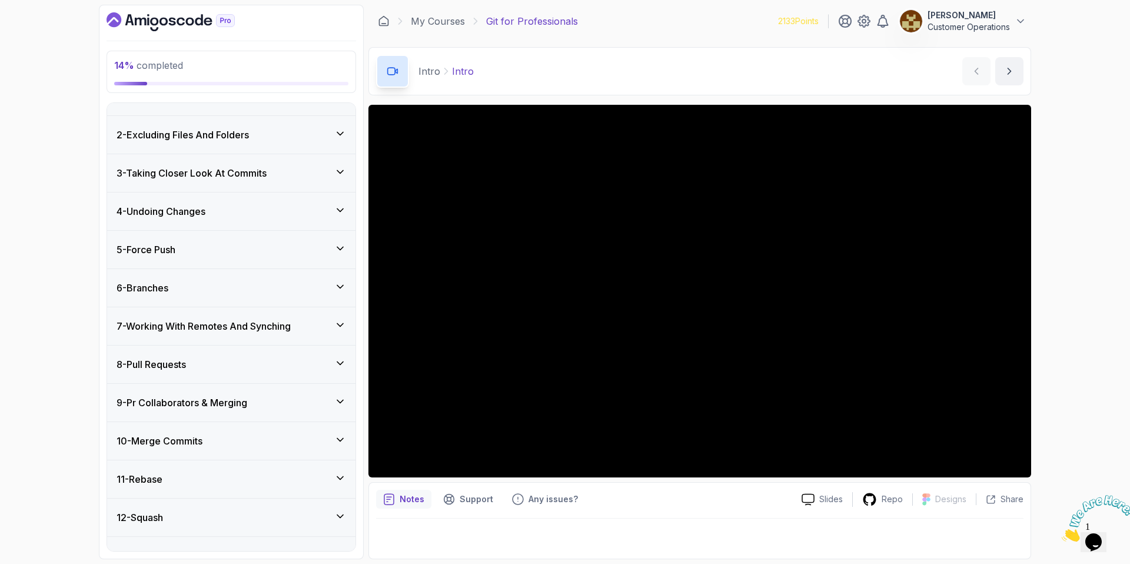
click at [222, 216] on div "4 - Undoing Changes" at bounding box center [231, 211] width 229 height 14
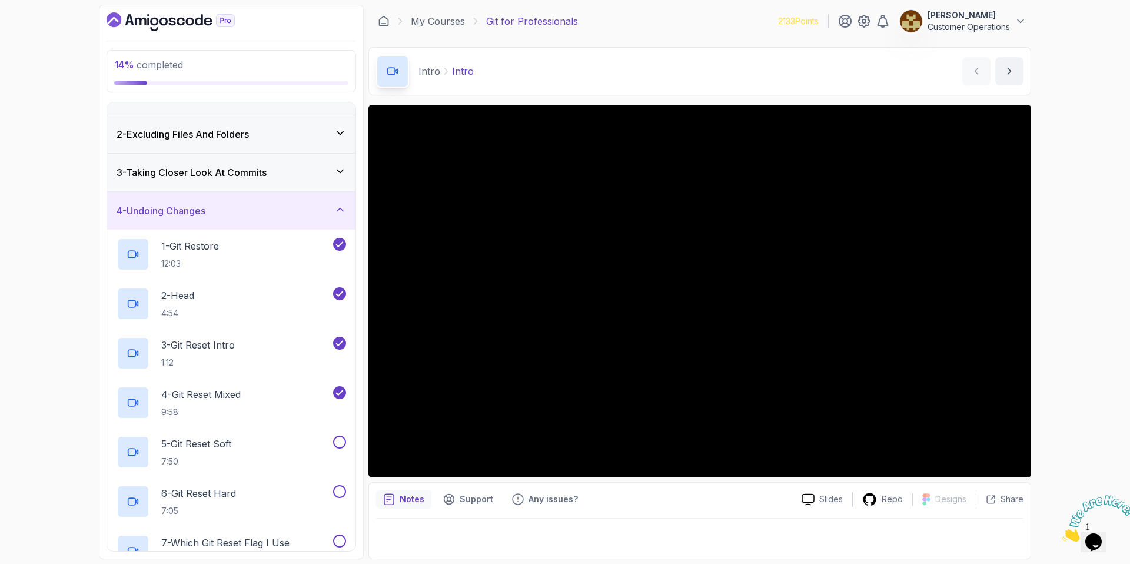
click at [222, 216] on div "4 - Undoing Changes" at bounding box center [231, 211] width 229 height 14
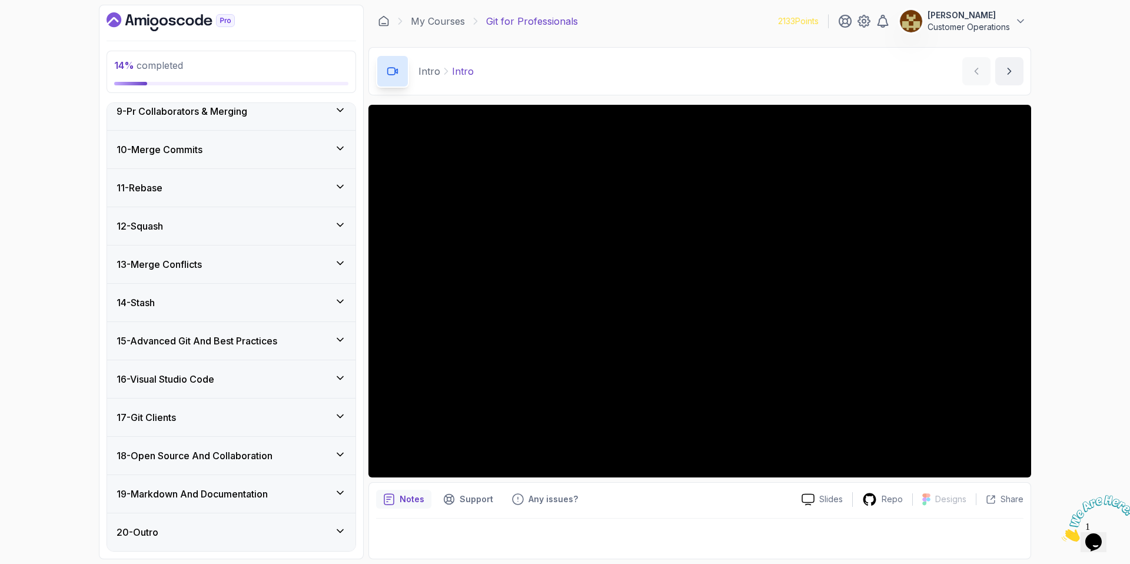
scroll to position [0, 0]
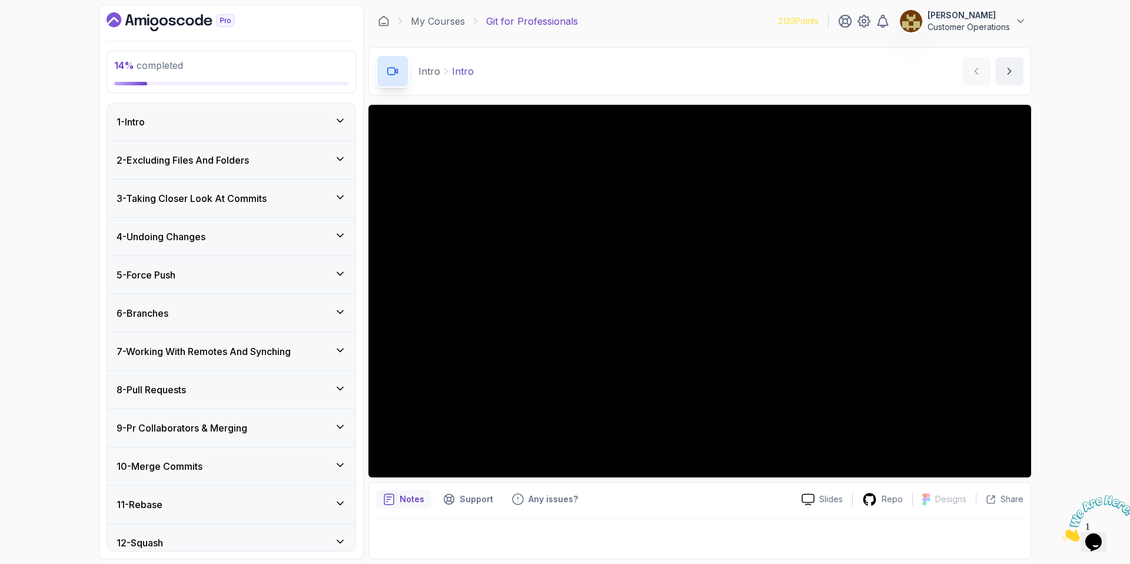
click at [573, 71] on div "Intro Intro Intro by nelson" at bounding box center [699, 71] width 663 height 48
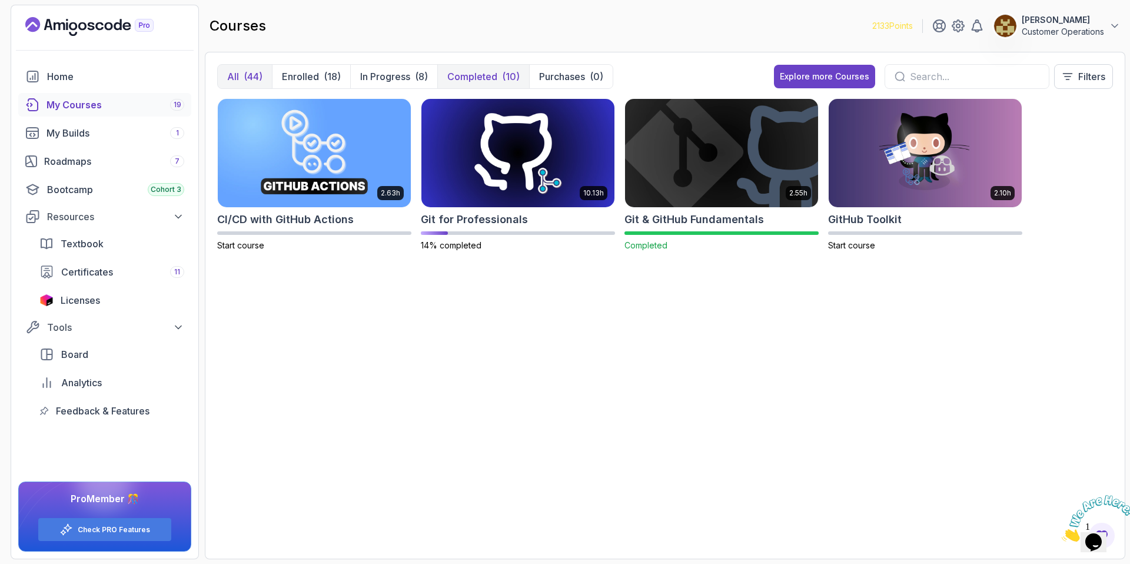
click at [495, 79] on p "Completed" at bounding box center [472, 76] width 50 height 14
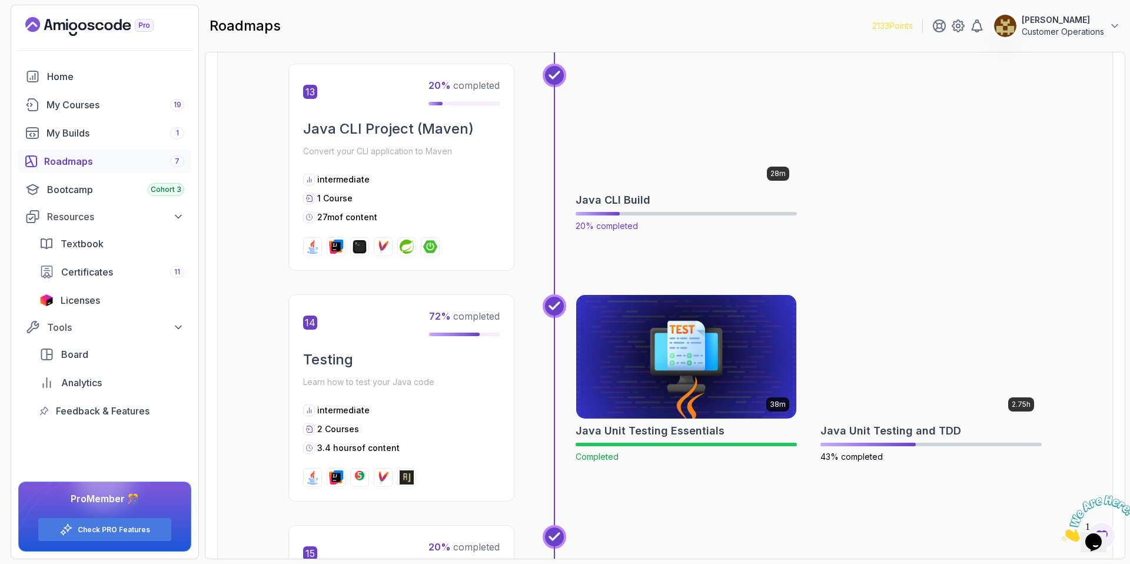
scroll to position [2917, 0]
